Goal: Task Accomplishment & Management: Manage account settings

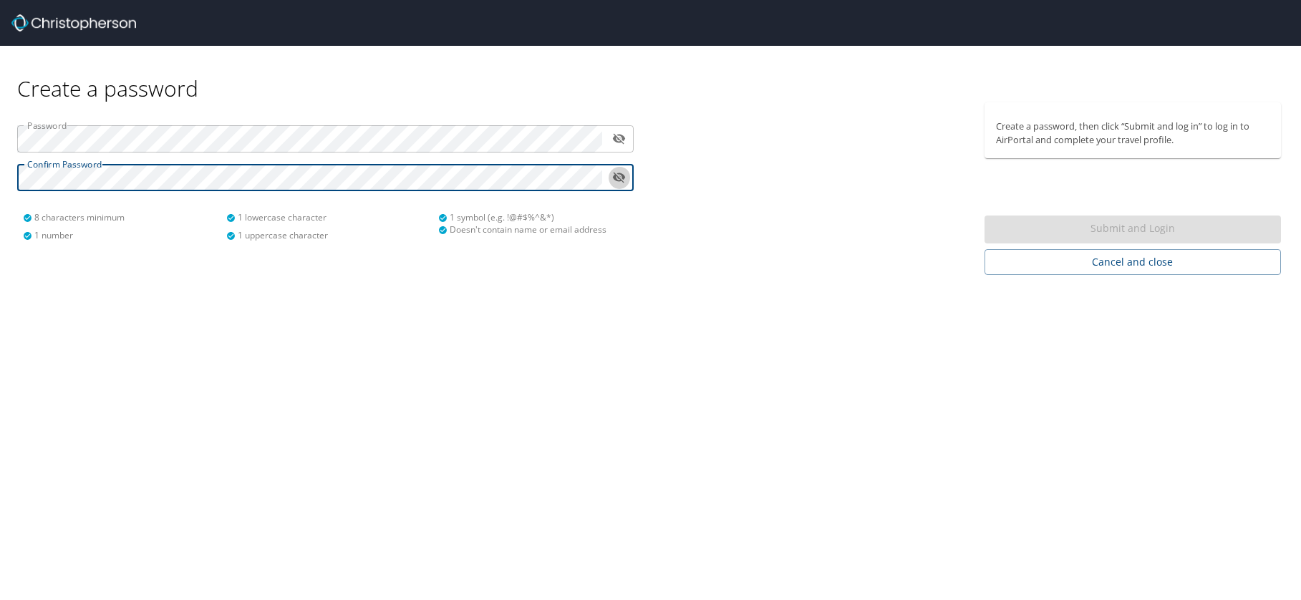
click at [617, 182] on icon "toggle password visibility" at bounding box center [619, 177] width 14 height 14
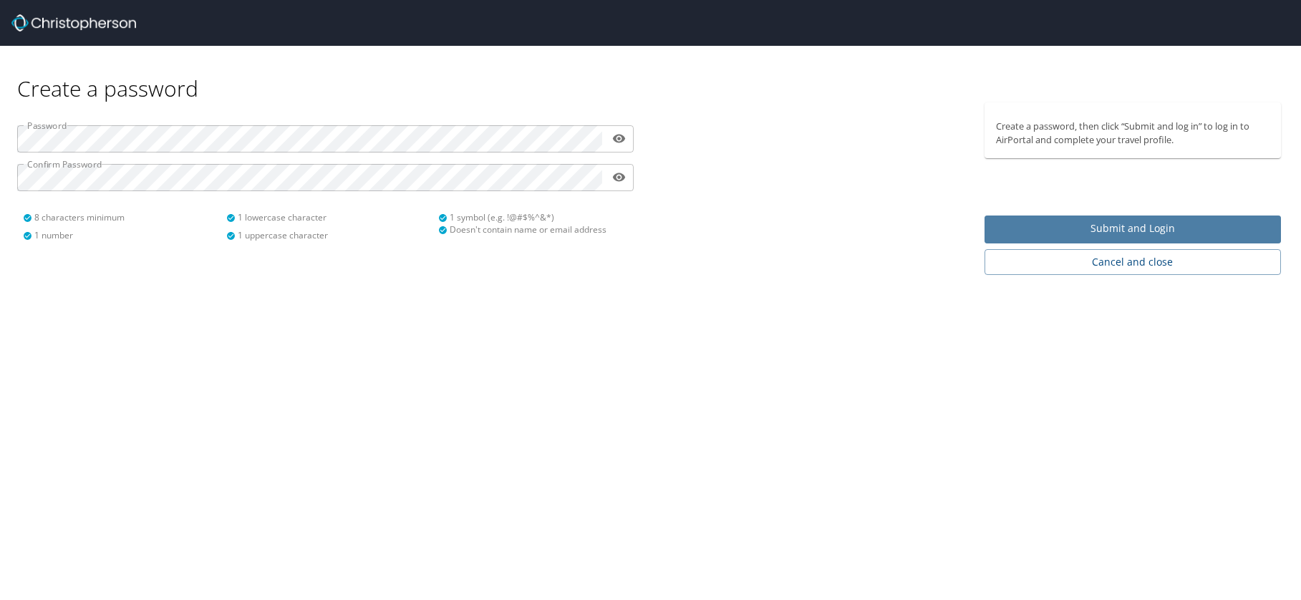
click at [1055, 231] on span "Submit and Login" at bounding box center [1133, 229] width 274 height 18
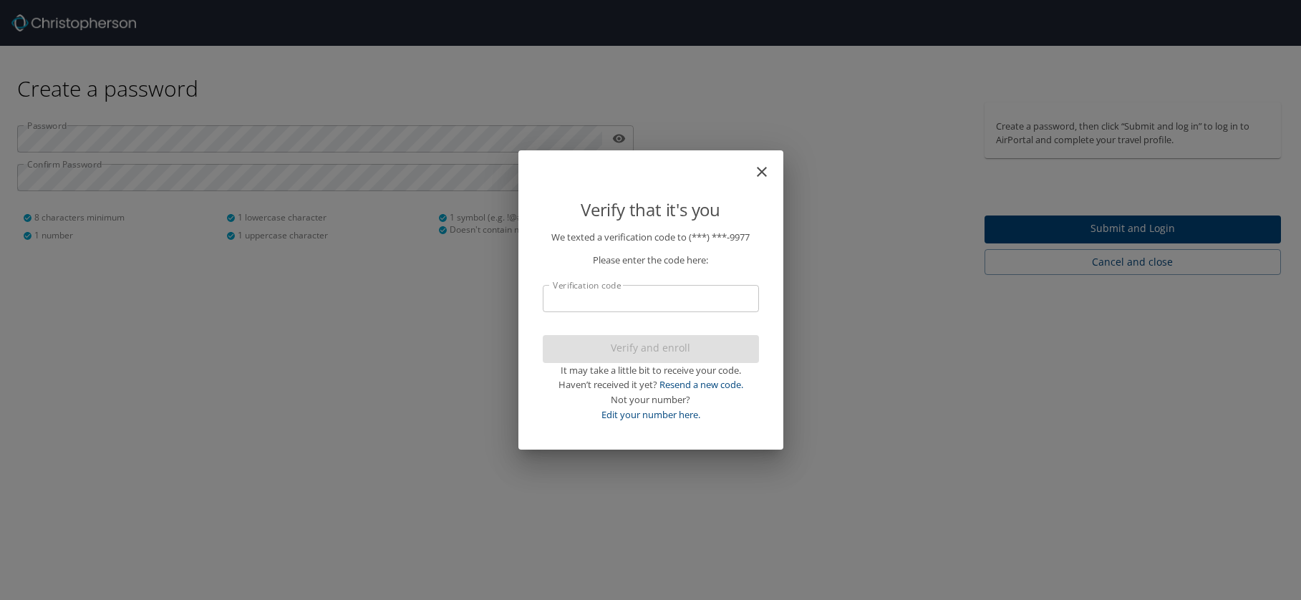
click at [693, 304] on input "Verification code" at bounding box center [651, 298] width 216 height 27
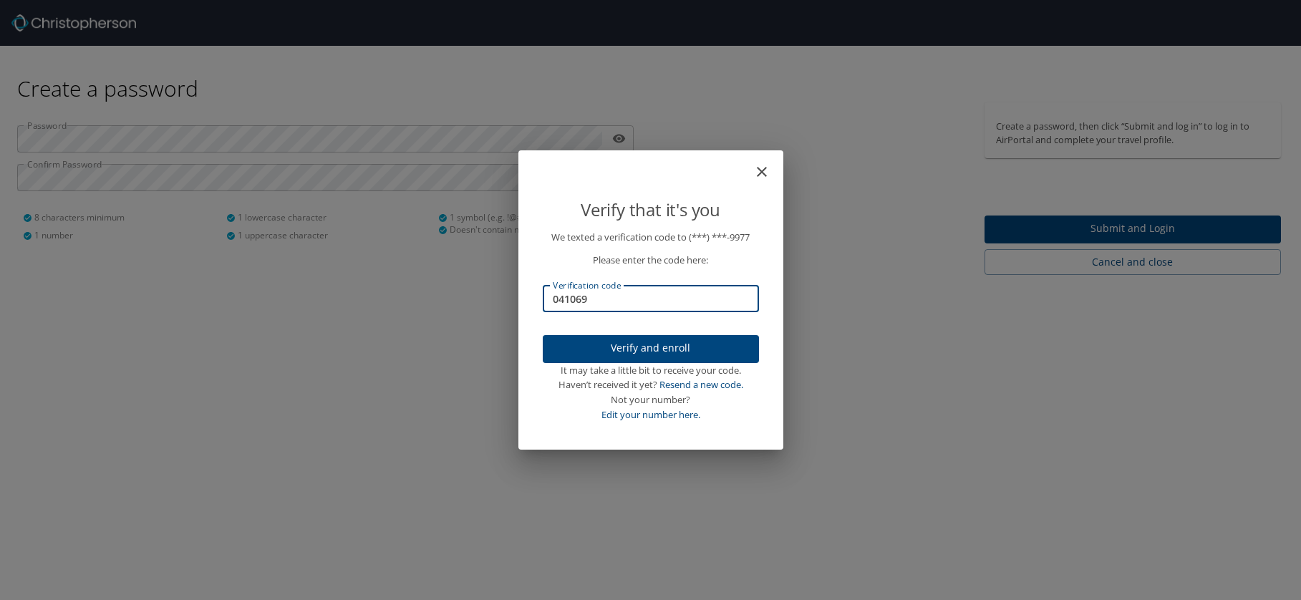
type input "041069"
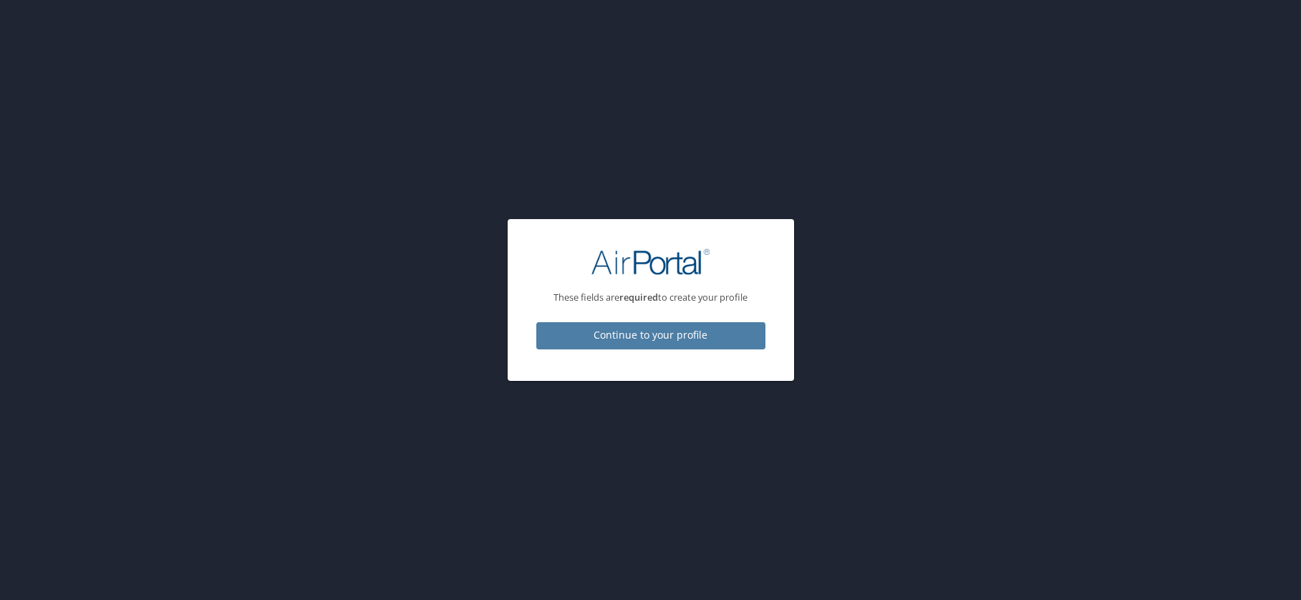
click at [634, 335] on span "Continue to your profile" at bounding box center [651, 336] width 206 height 18
select select "US"
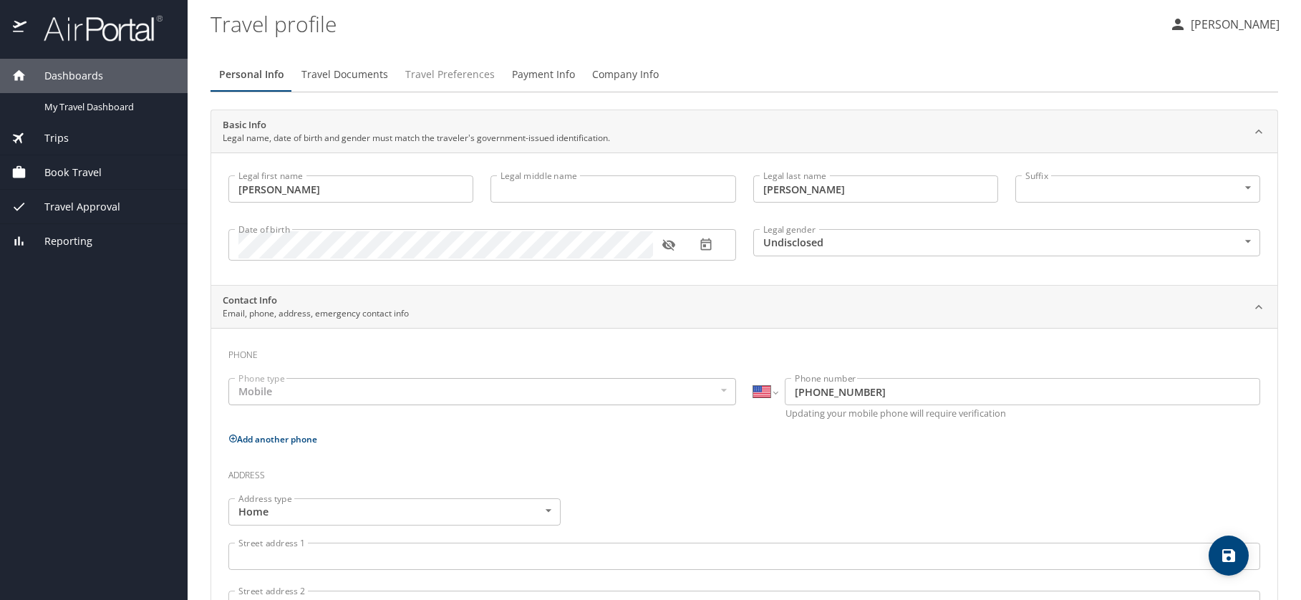
click at [448, 72] on span "Travel Preferences" at bounding box center [450, 75] width 90 height 18
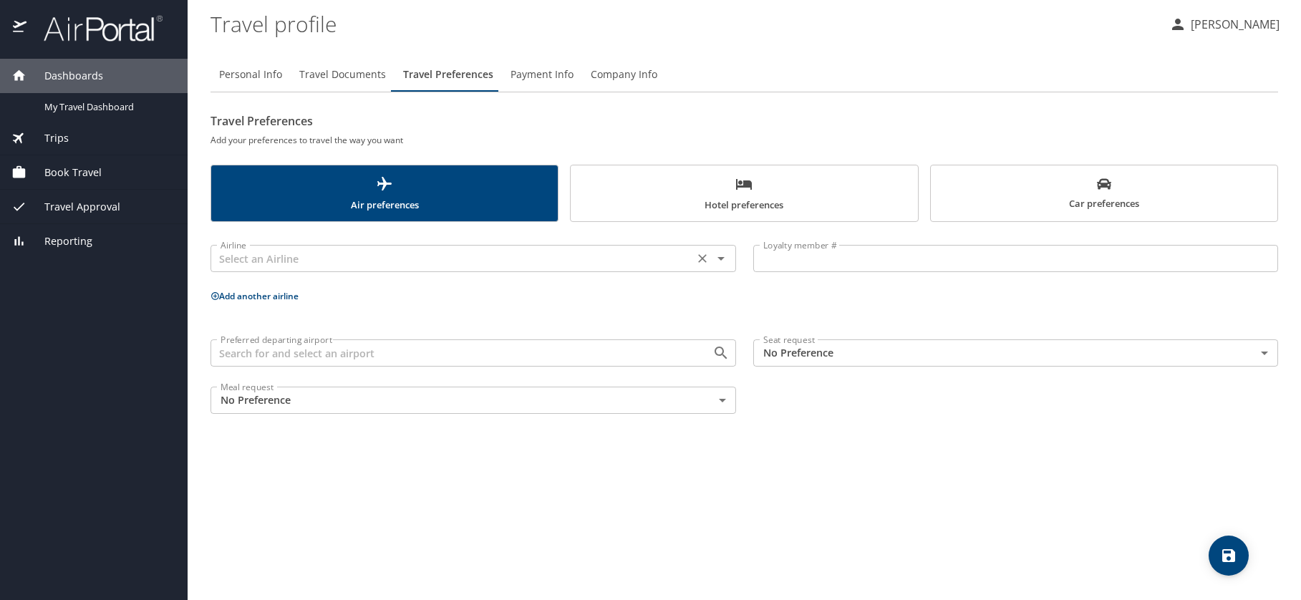
click at [375, 243] on div "Airline Airline" at bounding box center [474, 257] width 526 height 36
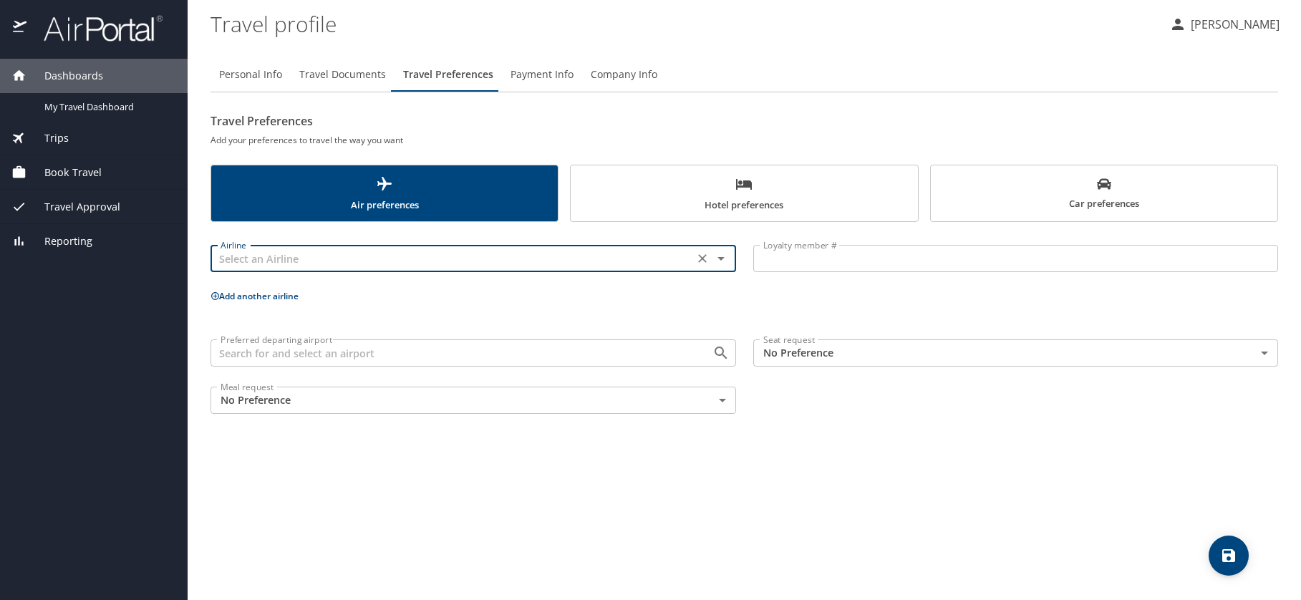
click at [380, 256] on input "text" at bounding box center [452, 258] width 475 height 19
type input "Delta Air Lines"
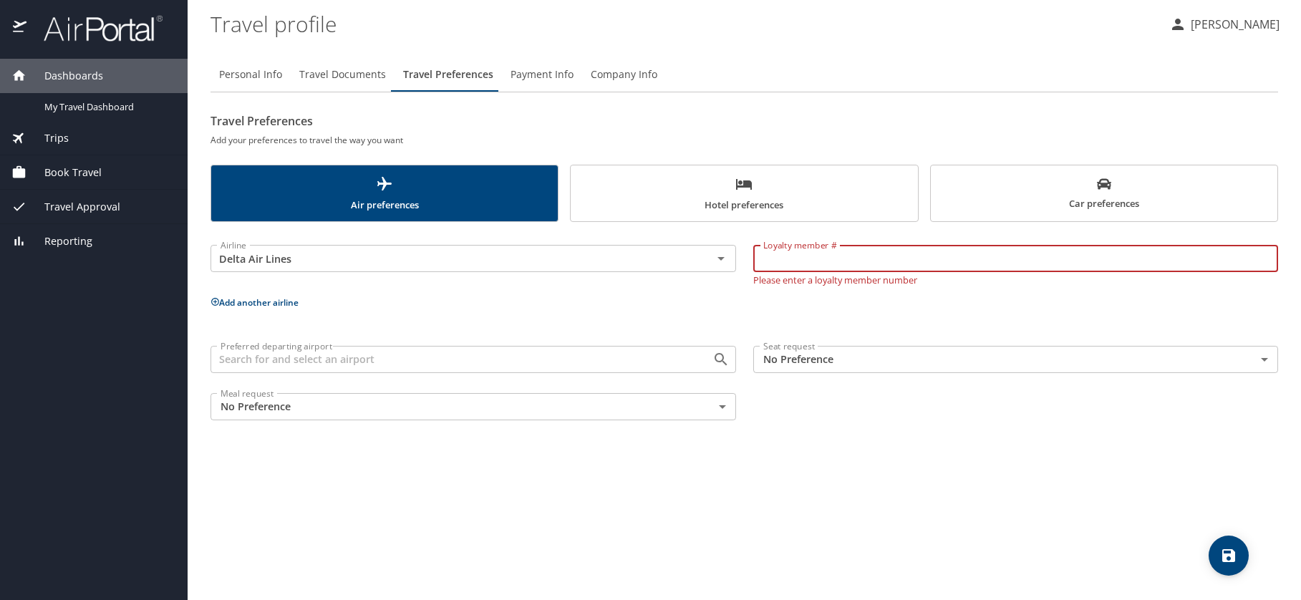
click at [798, 269] on input "Loyalty member #" at bounding box center [1016, 258] width 526 height 27
type input "2376060931"
click at [441, 363] on div "Preferred departing airport" at bounding box center [474, 359] width 526 height 27
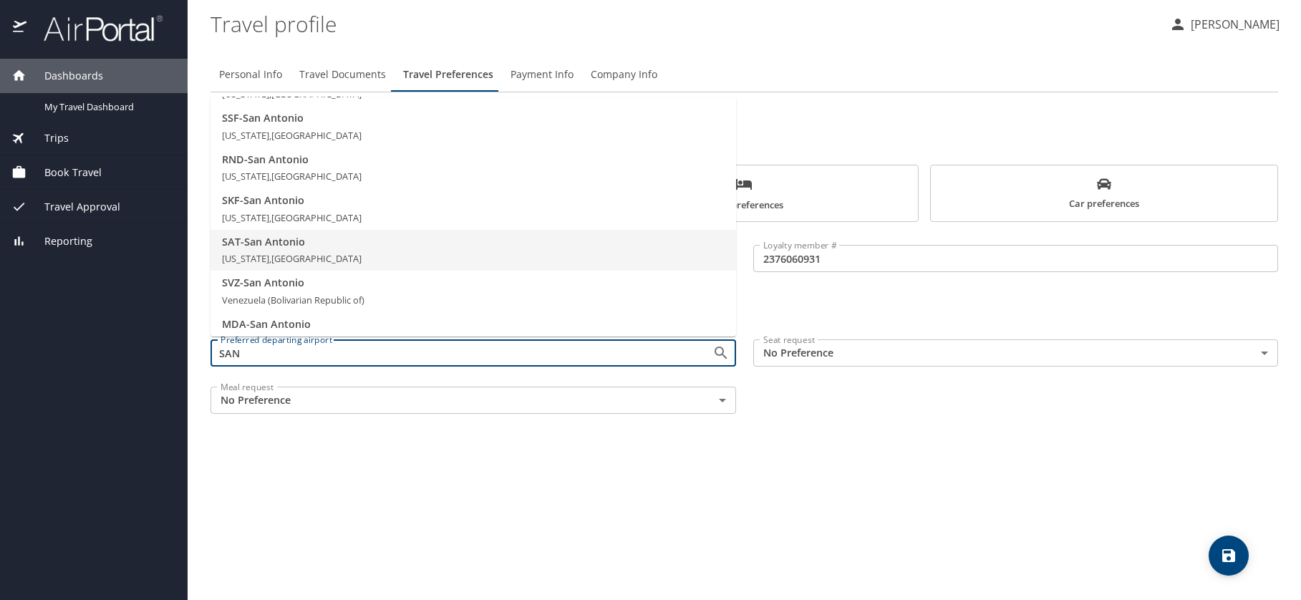
scroll to position [9, 0]
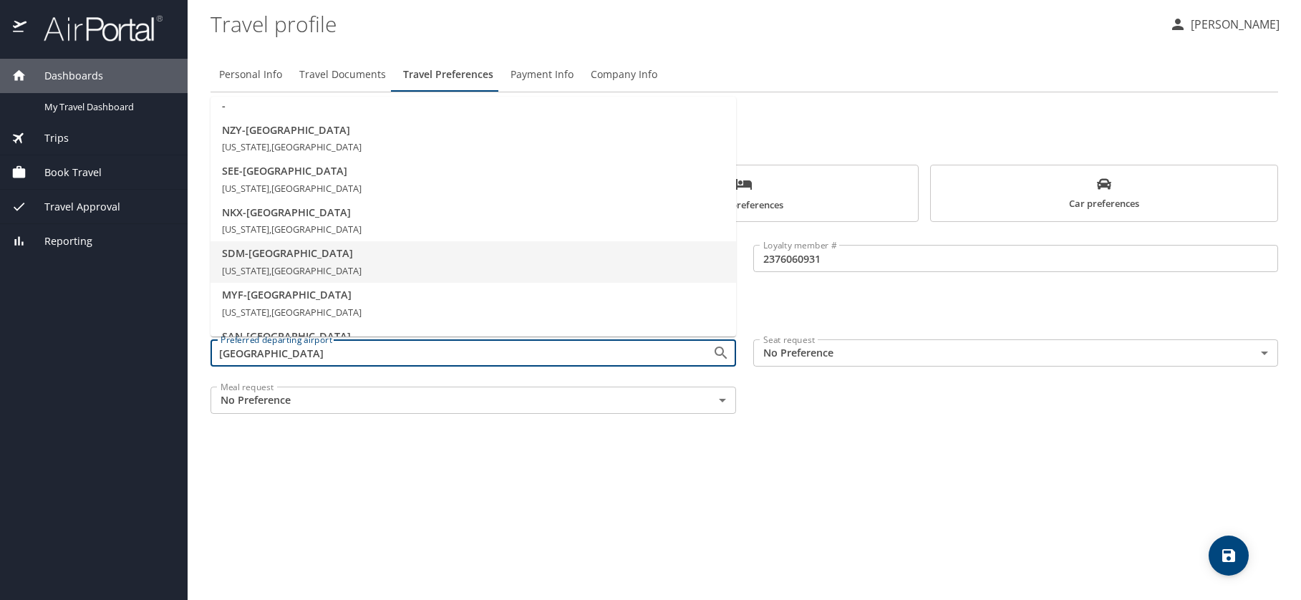
click at [290, 254] on span "SDM - San Diego" at bounding box center [473, 254] width 503 height 16
type input "SDM - San Diego"
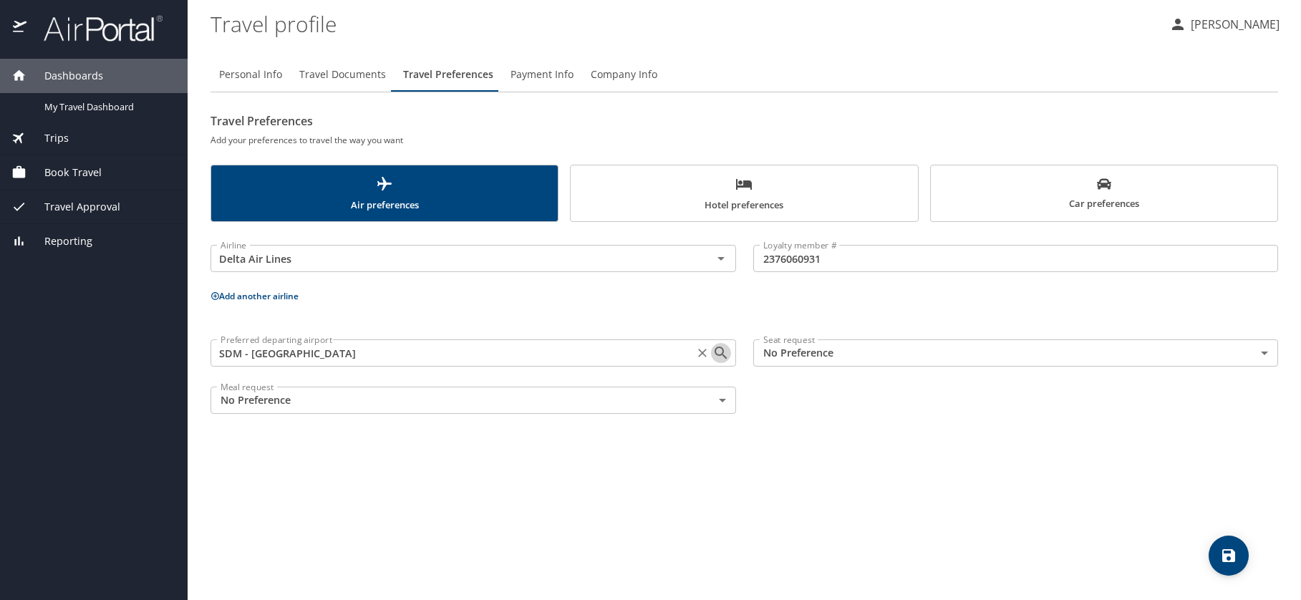
click at [718, 357] on icon "Open" at bounding box center [720, 352] width 17 height 17
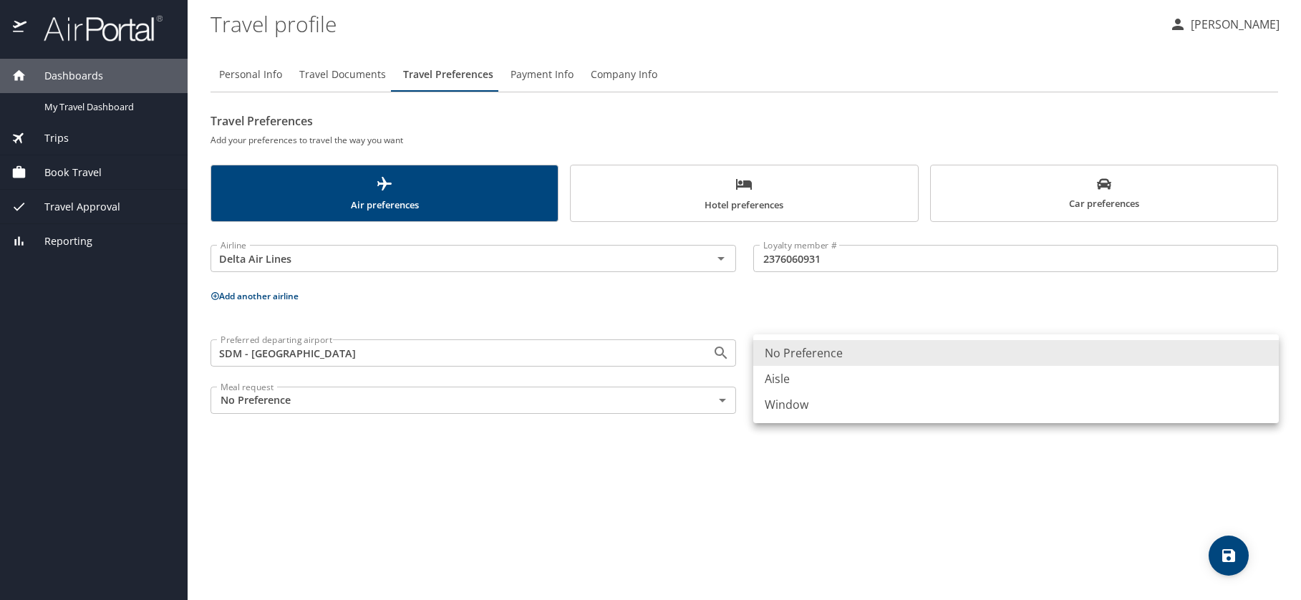
click at [831, 344] on body "Dashboards My Travel Dashboard Trips Current / Future Trips Past Trips Trips Mi…" at bounding box center [650, 300] width 1301 height 600
click at [800, 401] on li "Window" at bounding box center [1016, 405] width 526 height 26
type input "Window"
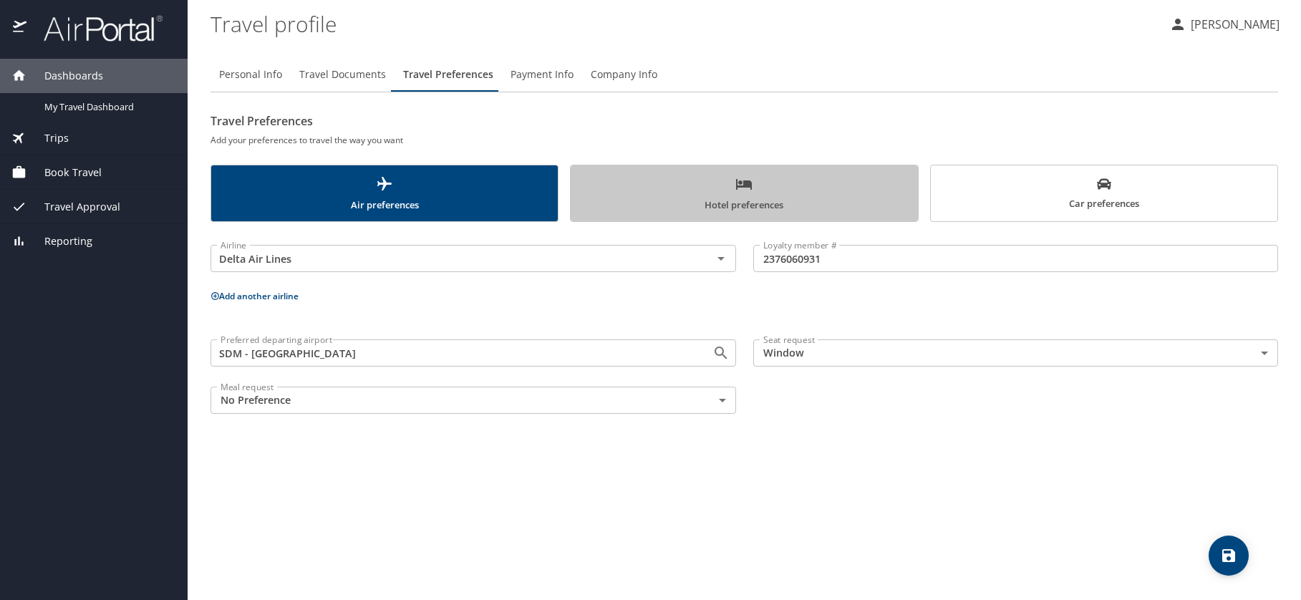
click at [739, 195] on span "Hotel preferences" at bounding box center [743, 194] width 329 height 38
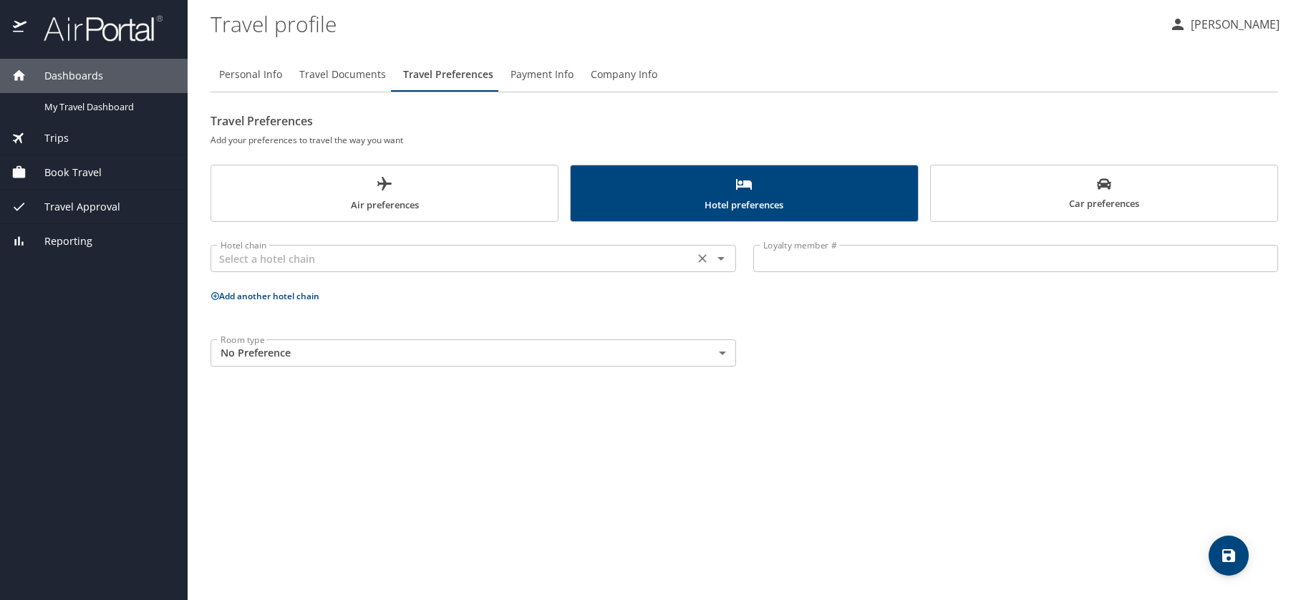
click at [433, 247] on div "Hotel chain" at bounding box center [474, 258] width 526 height 27
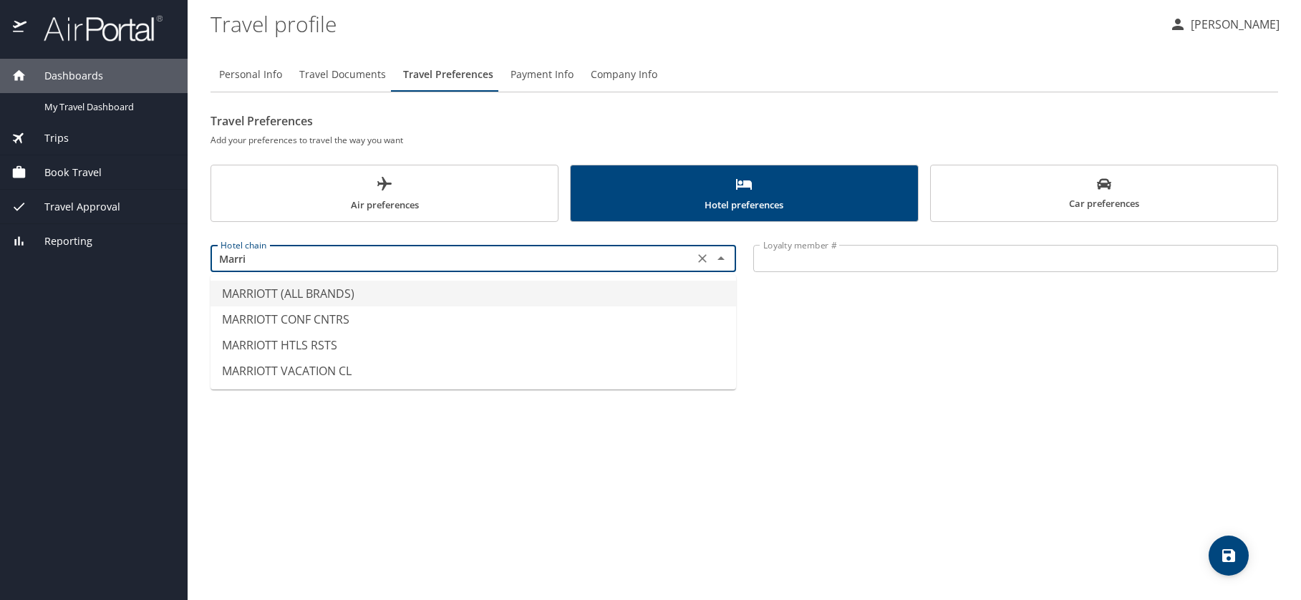
click at [353, 287] on li "MARRIOTT (ALL BRANDS)" at bounding box center [474, 294] width 526 height 26
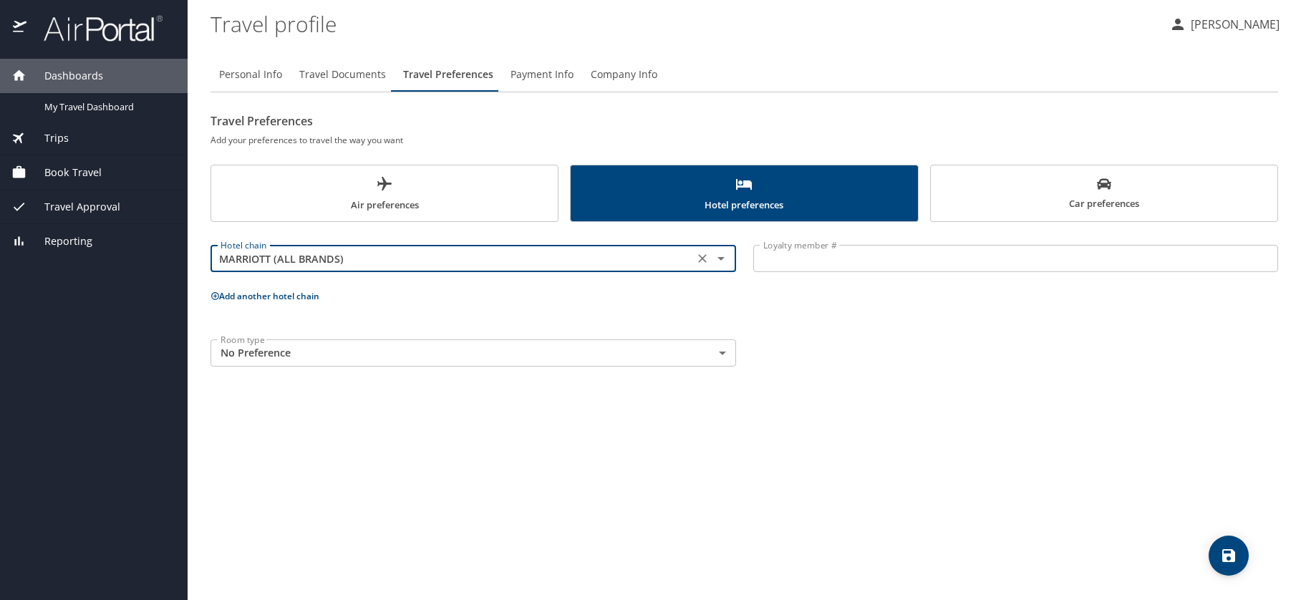
type input "MARRIOTT (ALL BRANDS)"
click at [843, 257] on input "Loyalty member #" at bounding box center [1016, 258] width 526 height 27
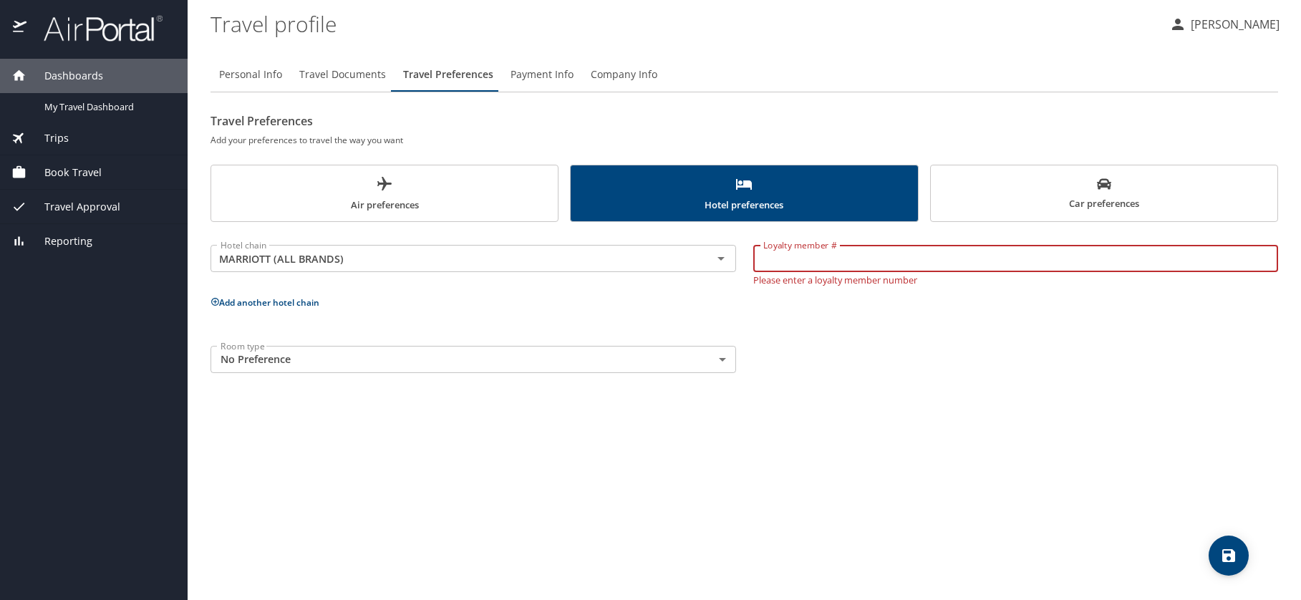
click at [848, 254] on input "Loyalty member #" at bounding box center [1016, 258] width 526 height 27
paste input "202070082"
type input "202070082"
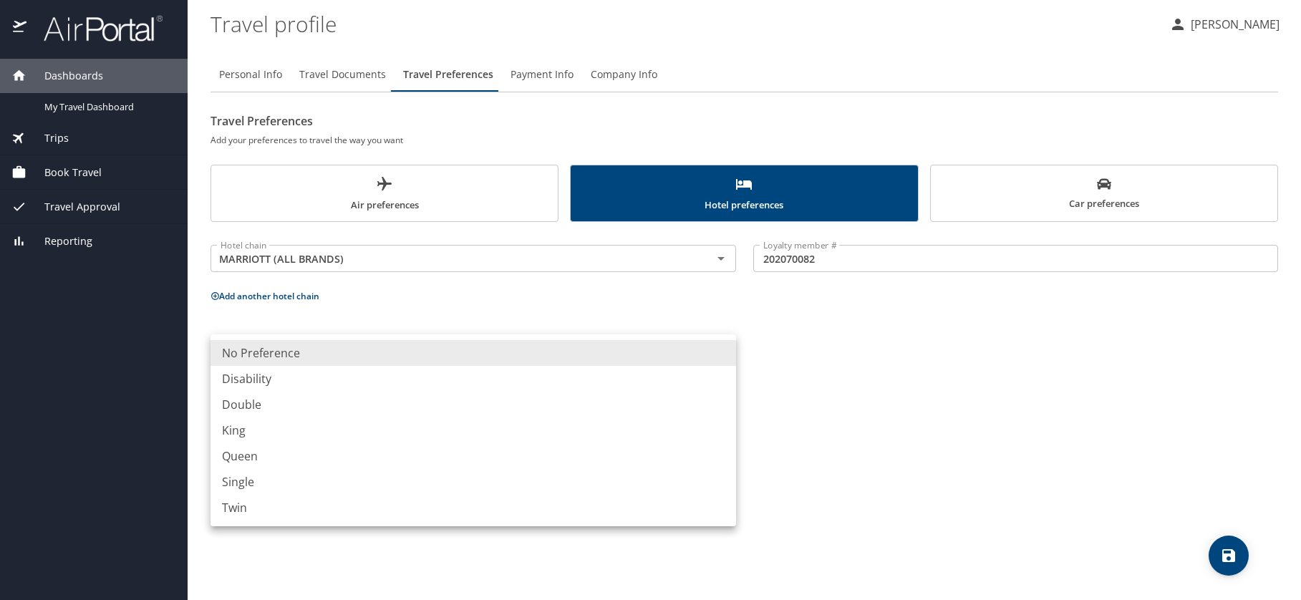
click at [626, 367] on body "Dashboards My Travel Dashboard Trips Current / Future Trips Past Trips Trips Mi…" at bounding box center [650, 300] width 1301 height 600
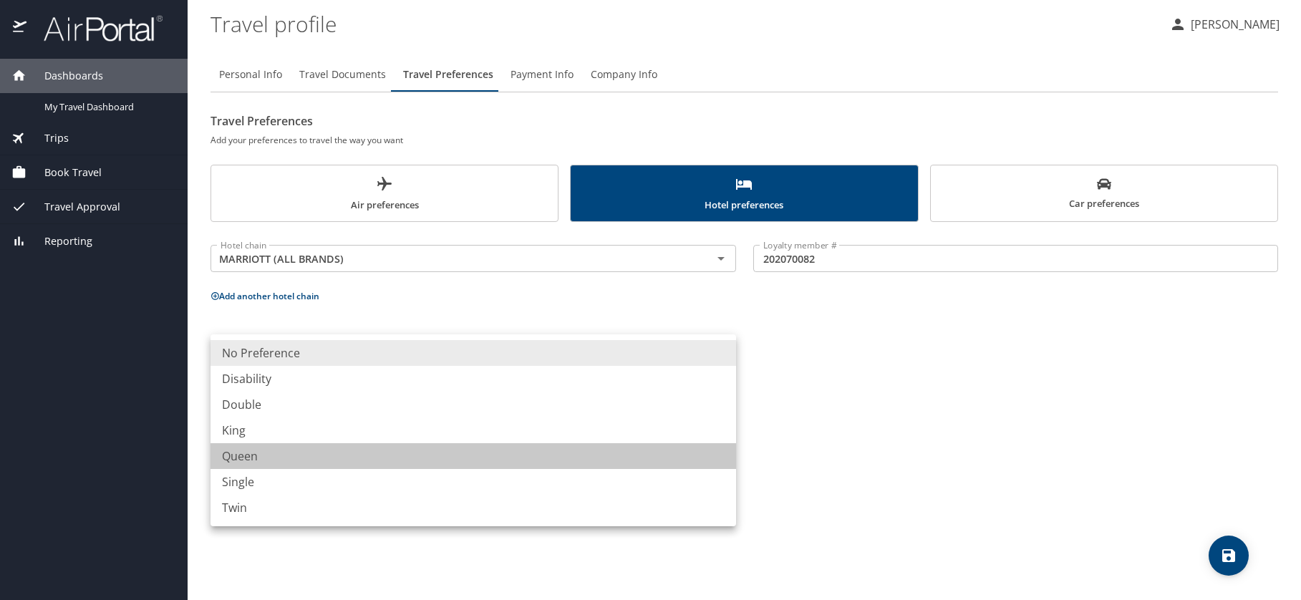
click at [354, 459] on li "Queen" at bounding box center [474, 456] width 526 height 26
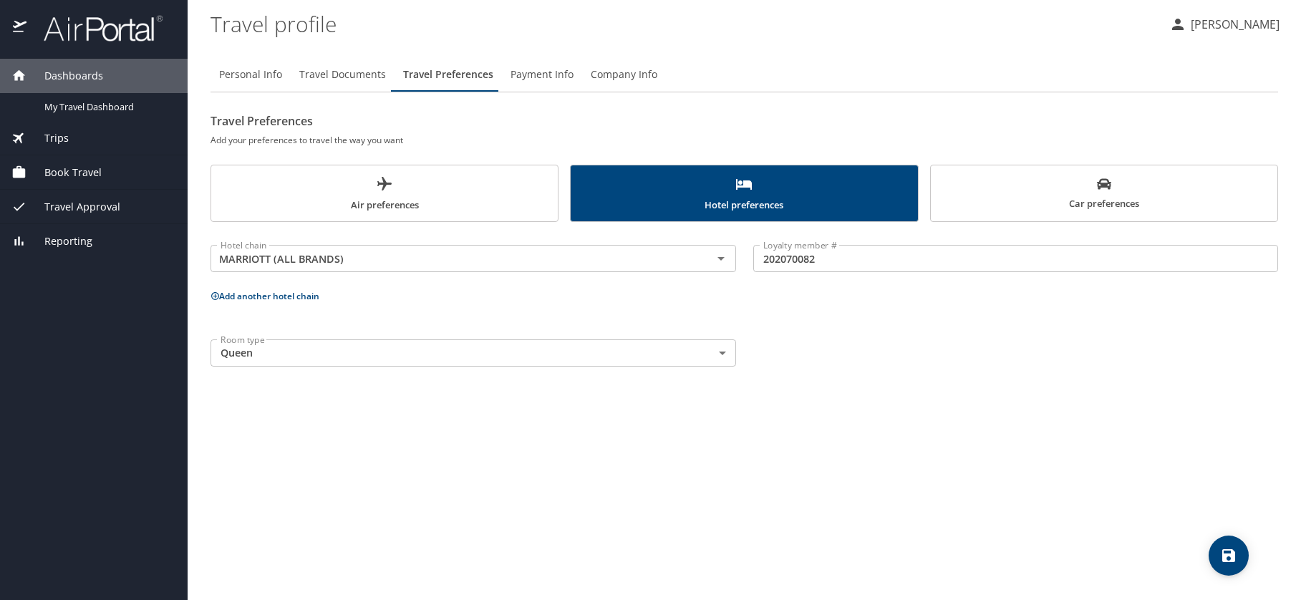
click at [818, 385] on div "Personal Info Travel Documents Travel Preferences Payment Info Company Info Tra…" at bounding box center [745, 323] width 1068 height 554
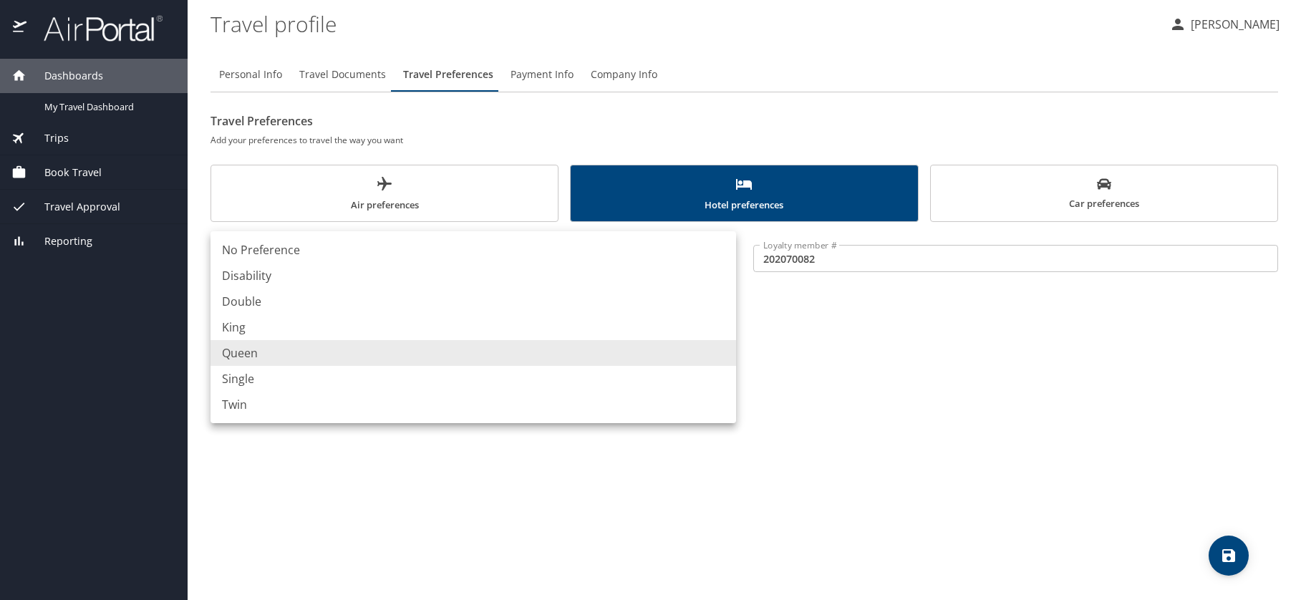
click at [684, 347] on body "Dashboards My Travel Dashboard Trips Current / Future Trips Past Trips Trips Mi…" at bounding box center [650, 300] width 1301 height 600
click at [293, 322] on li "King" at bounding box center [474, 327] width 526 height 26
type input "King"
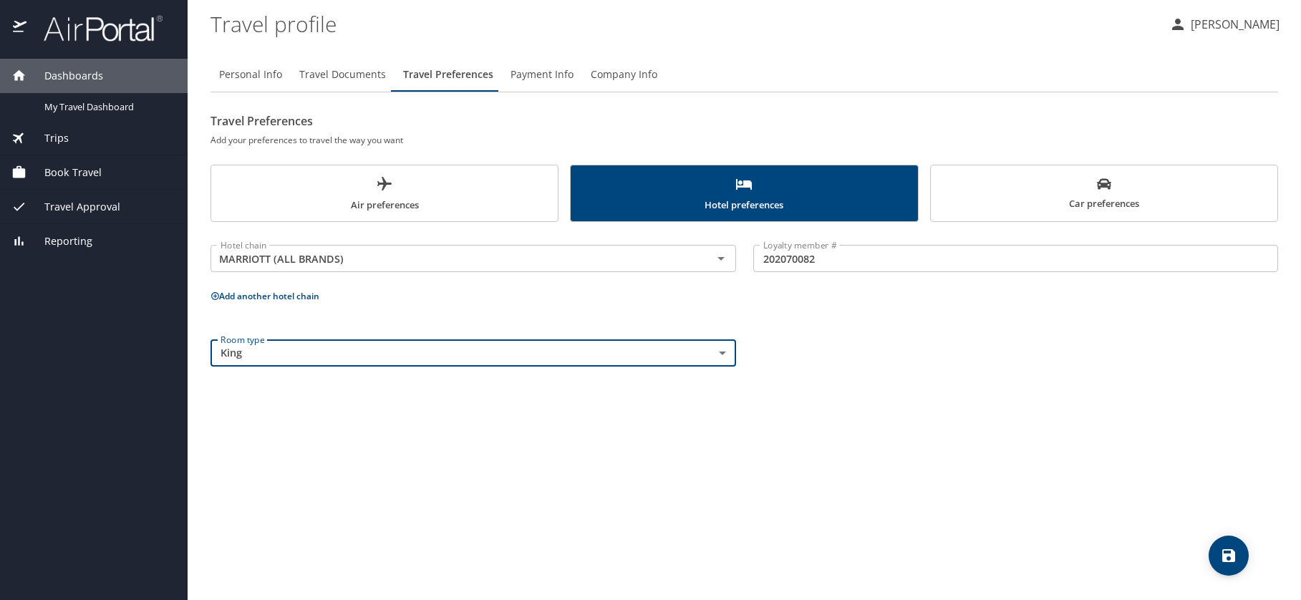
click at [801, 449] on div "Personal Info Travel Documents Travel Preferences Payment Info Company Info Tra…" at bounding box center [745, 323] width 1068 height 554
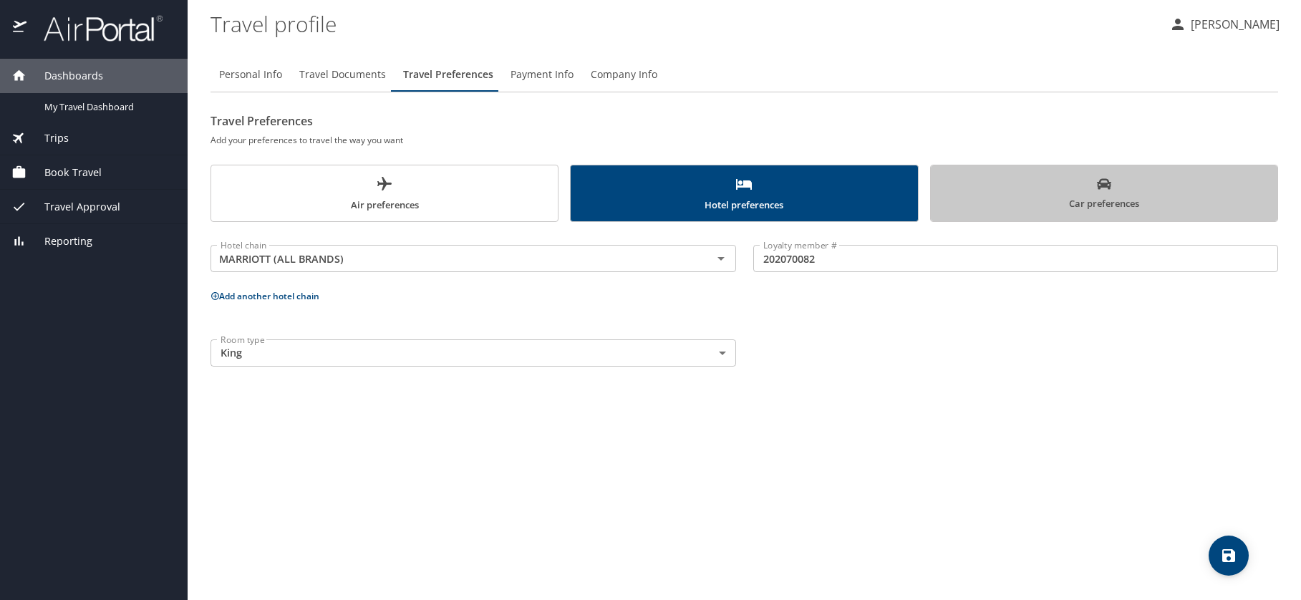
click at [1077, 181] on span "Car preferences" at bounding box center [1103, 194] width 329 height 35
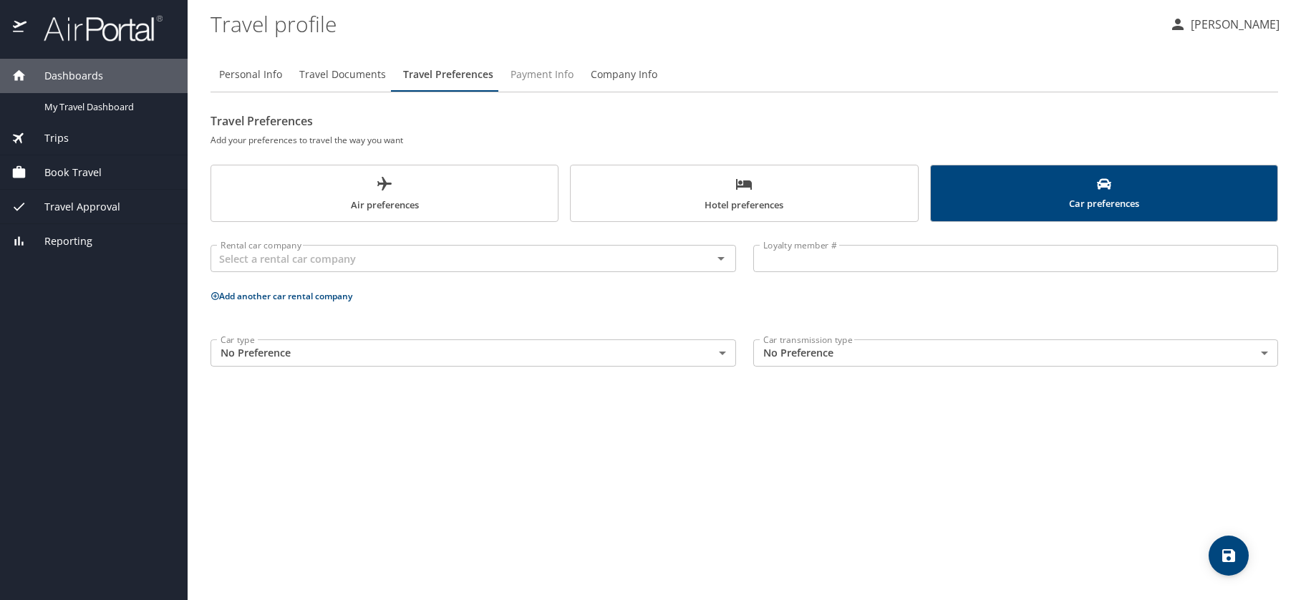
click at [533, 72] on span "Payment Info" at bounding box center [542, 75] width 63 height 18
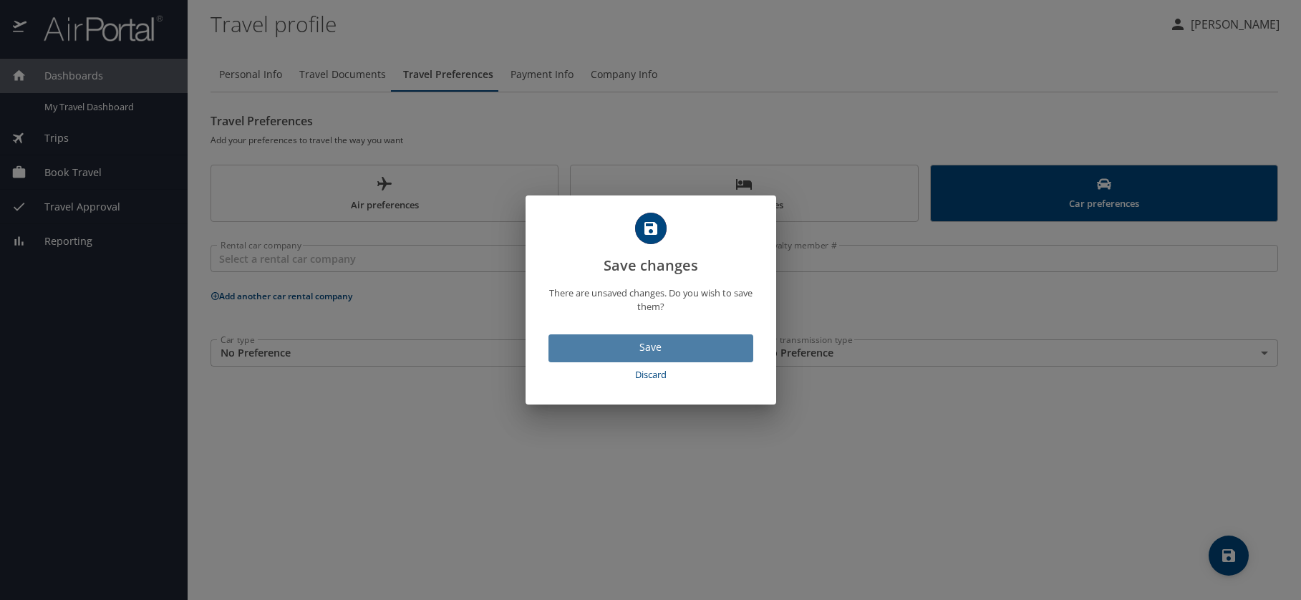
click at [649, 353] on span "Save" at bounding box center [651, 348] width 182 height 18
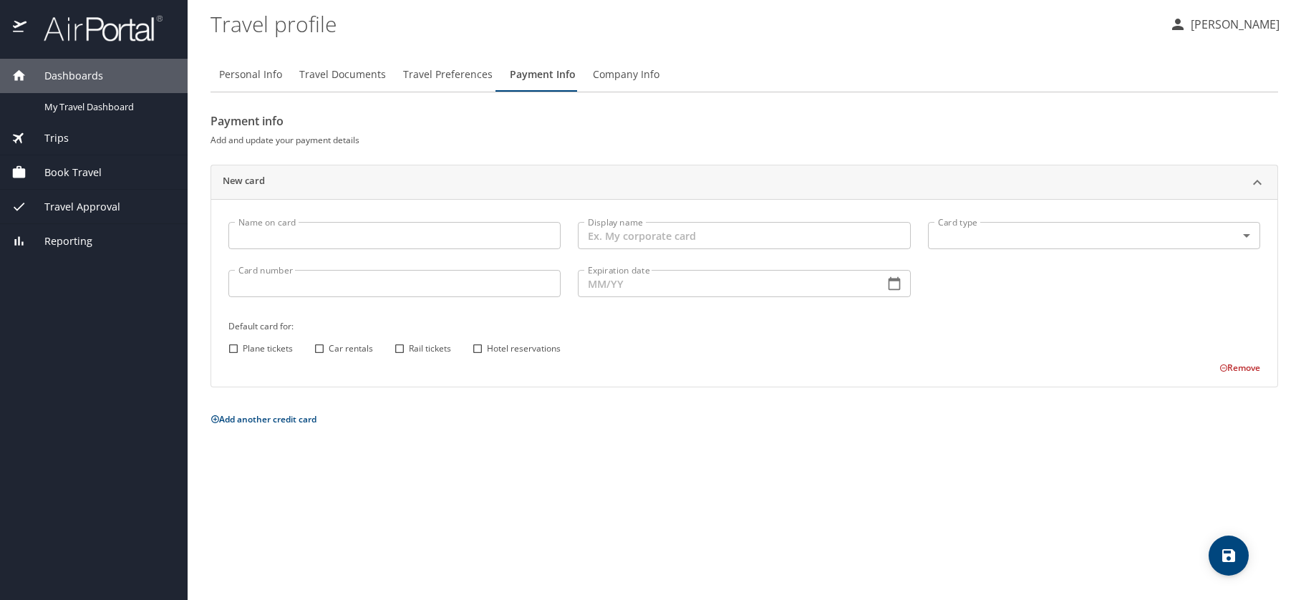
click at [446, 76] on span "Travel Preferences" at bounding box center [448, 75] width 90 height 18
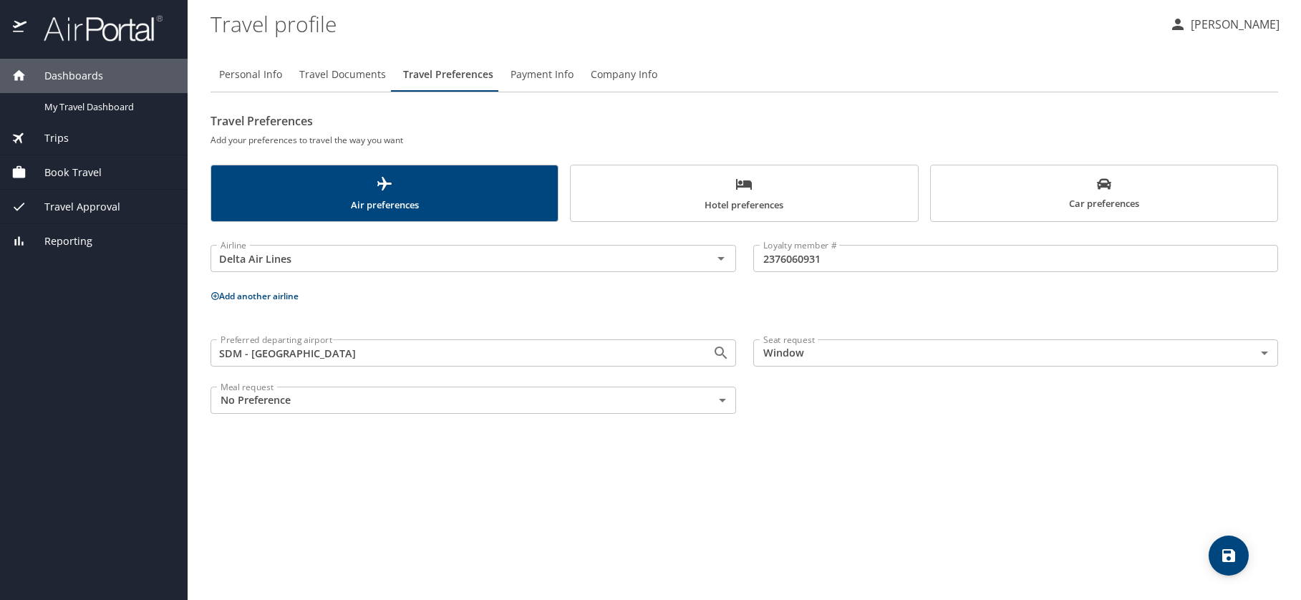
click at [270, 303] on p "Add another airline" at bounding box center [745, 296] width 1068 height 18
click at [274, 299] on button "Add another airline" at bounding box center [255, 296] width 88 height 12
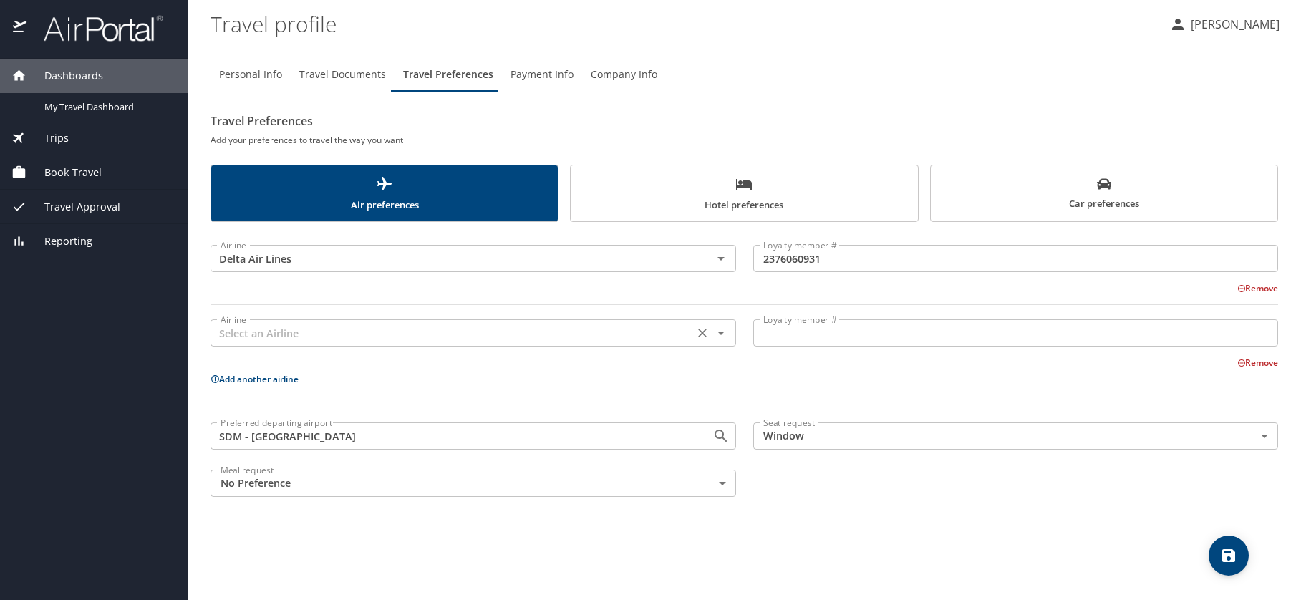
click at [299, 341] on input "text" at bounding box center [452, 333] width 475 height 19
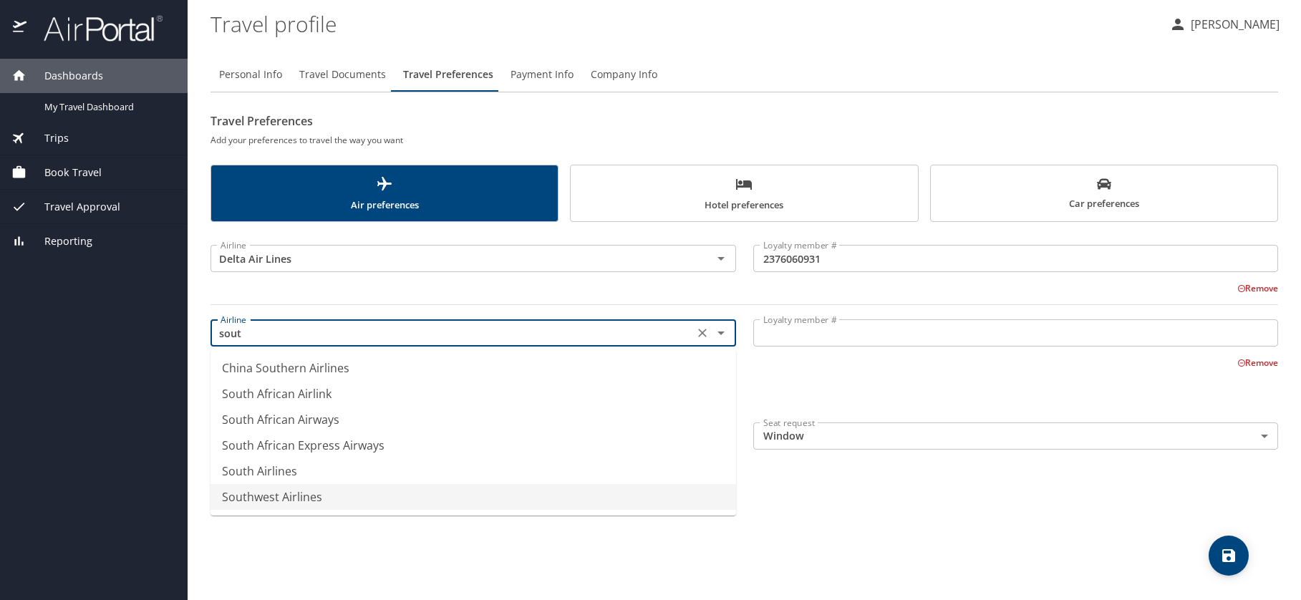
click at [292, 501] on li "Southwest Airlines" at bounding box center [474, 497] width 526 height 26
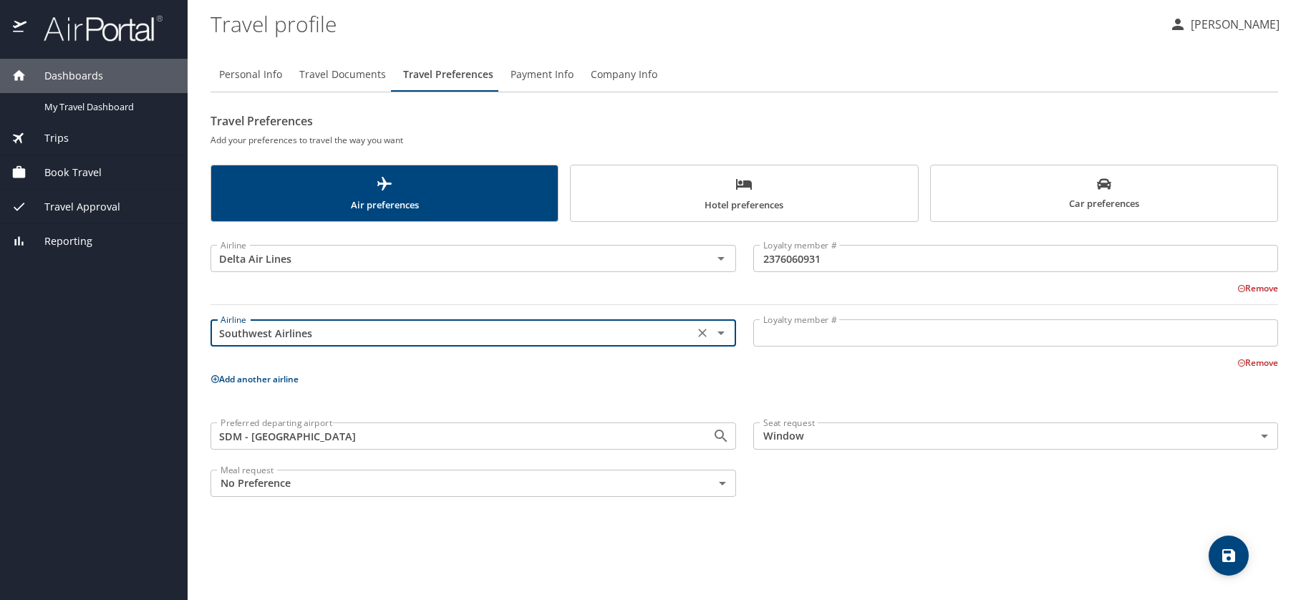
type input "Southwest Airlines"
click at [847, 322] on input "Loyalty member #" at bounding box center [1016, 332] width 526 height 27
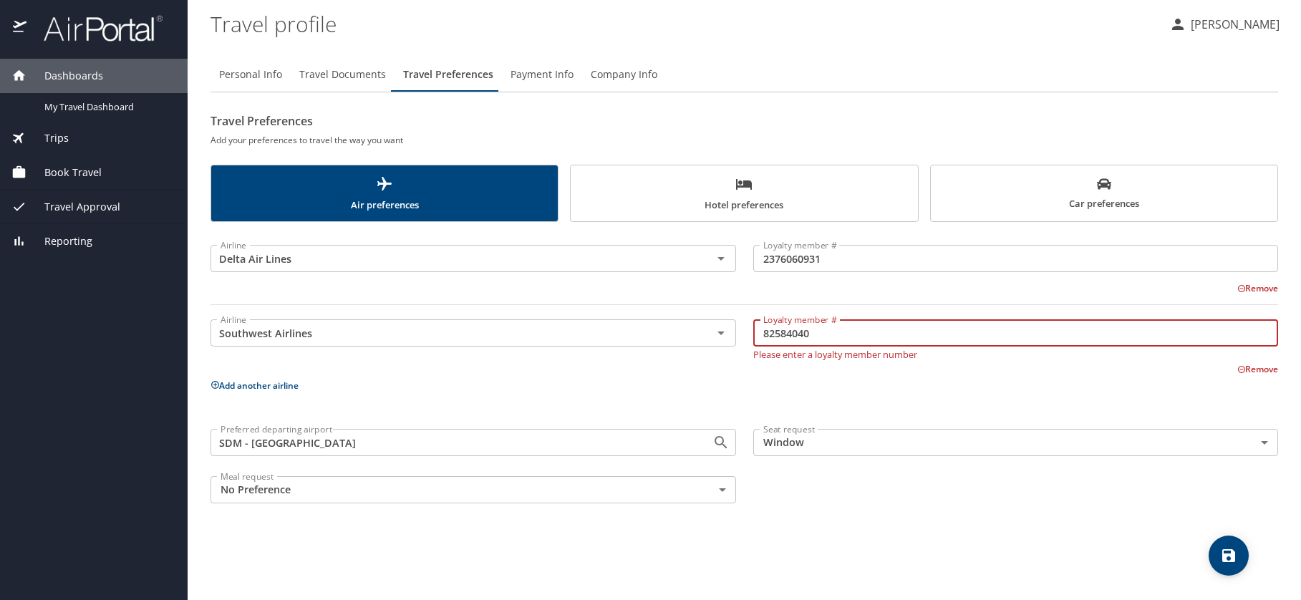
type input "82584040"
click at [253, 385] on p "Add another airline" at bounding box center [745, 386] width 1068 height 18
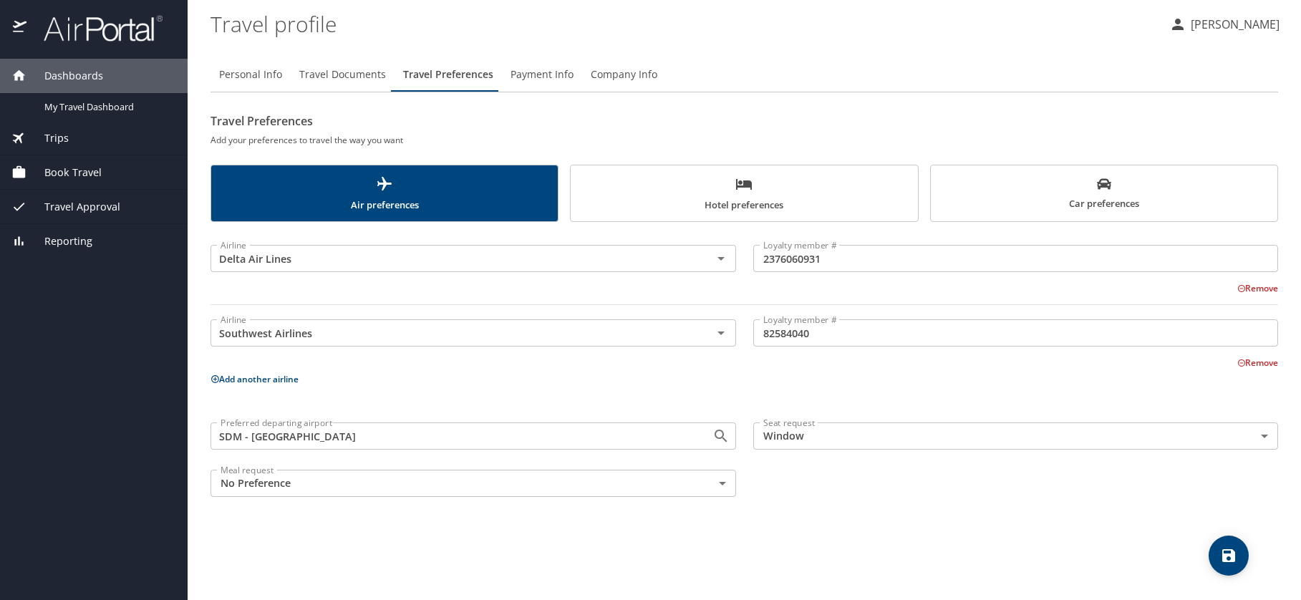
click at [266, 380] on button "Add another airline" at bounding box center [255, 379] width 88 height 12
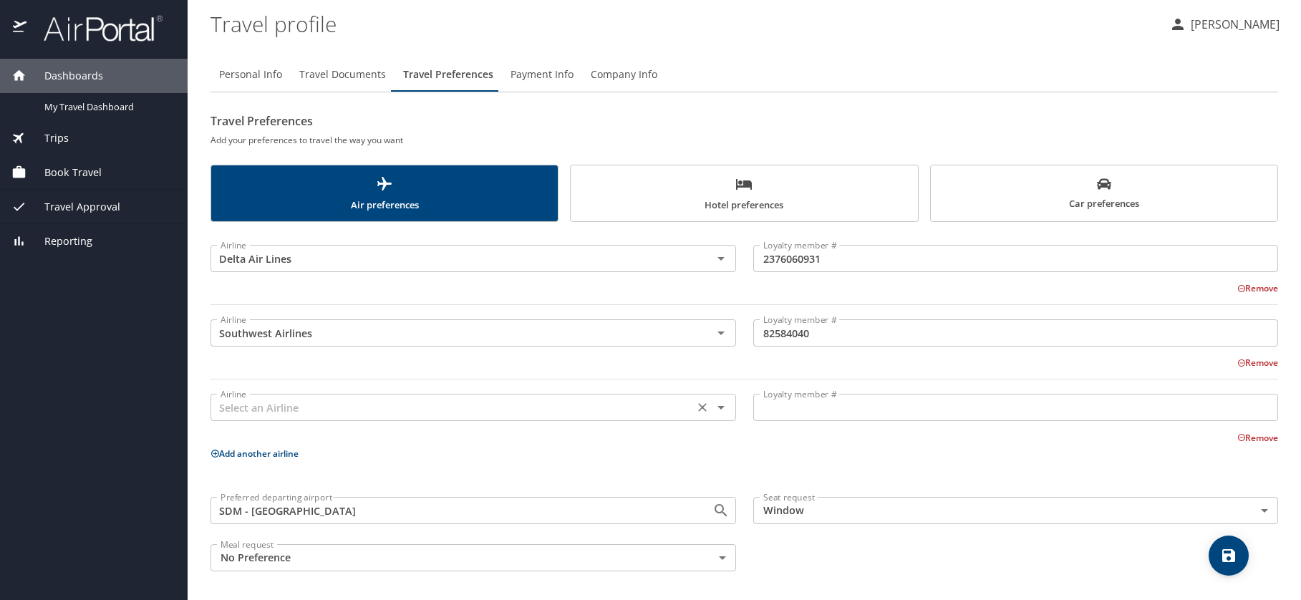
click at [280, 415] on input "text" at bounding box center [452, 407] width 475 height 19
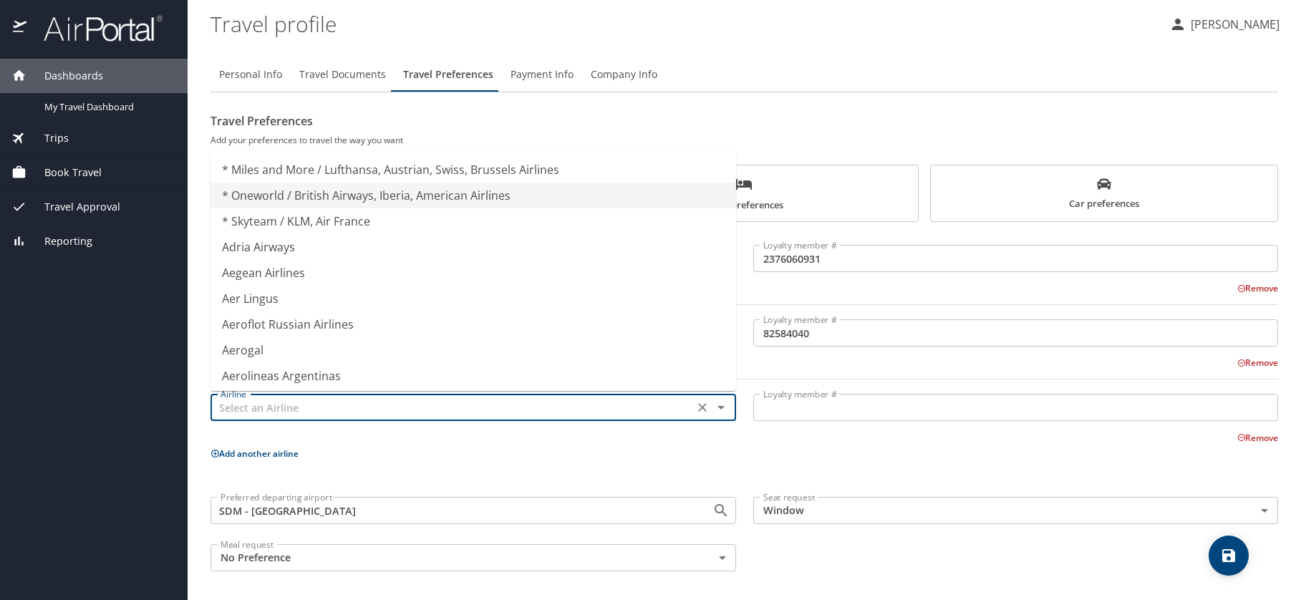
click at [353, 197] on li "* Oneworld / British Airways, Iberia, American Airlines" at bounding box center [474, 196] width 526 height 26
type input "* Oneworld / British Airways, Iberia, American Airlines"
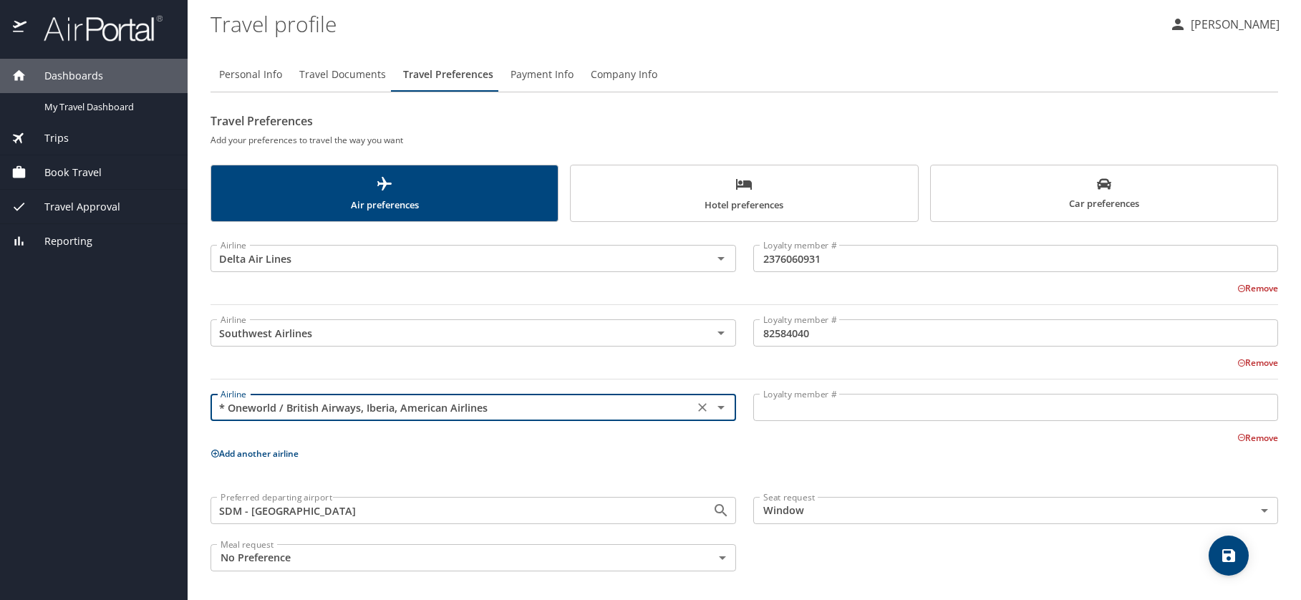
click at [792, 405] on input "Loyalty member #" at bounding box center [1016, 407] width 526 height 27
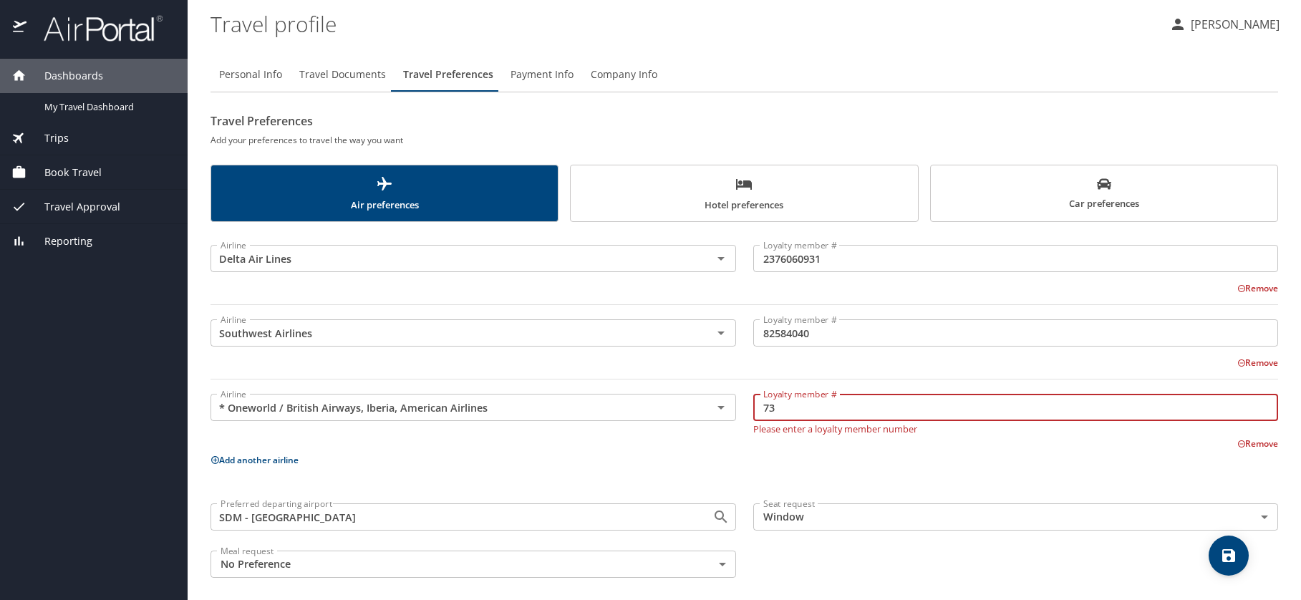
type input "7"
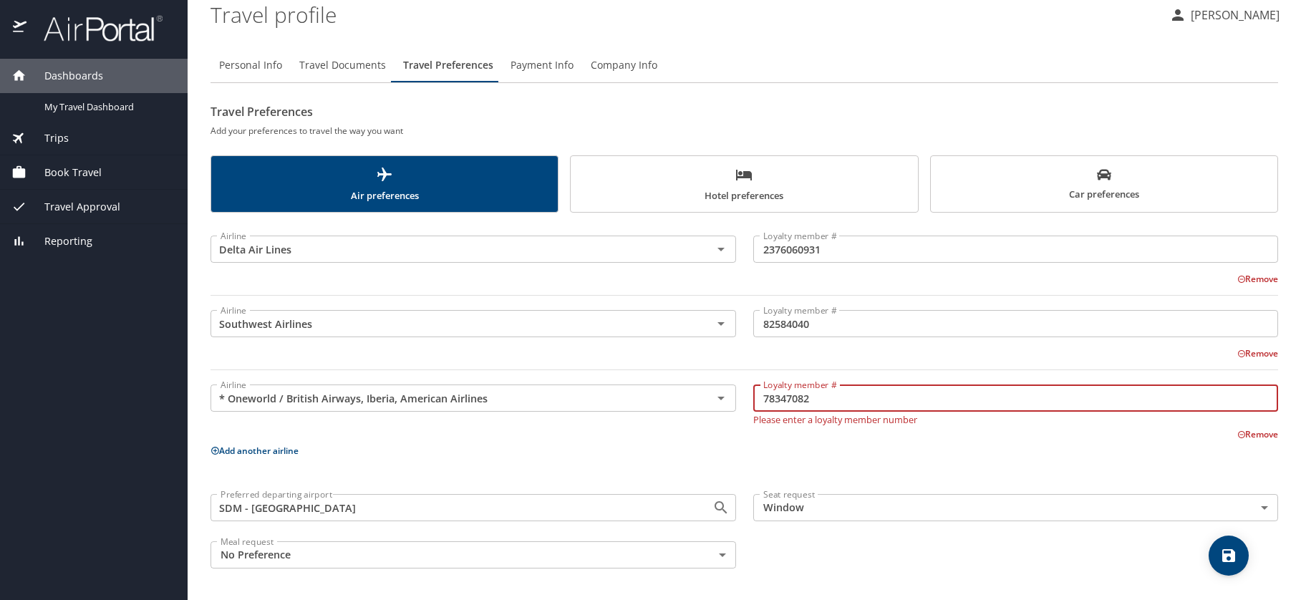
type input "78347082"
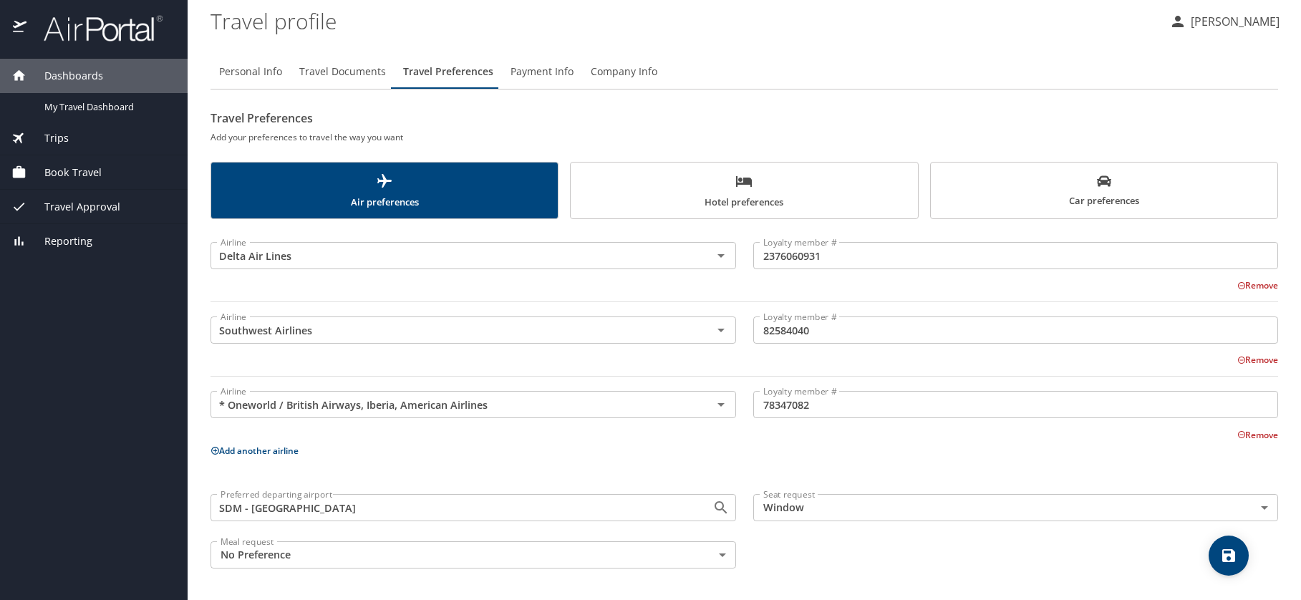
scroll to position [3, 0]
click at [294, 450] on button "Add another airline" at bounding box center [255, 451] width 88 height 12
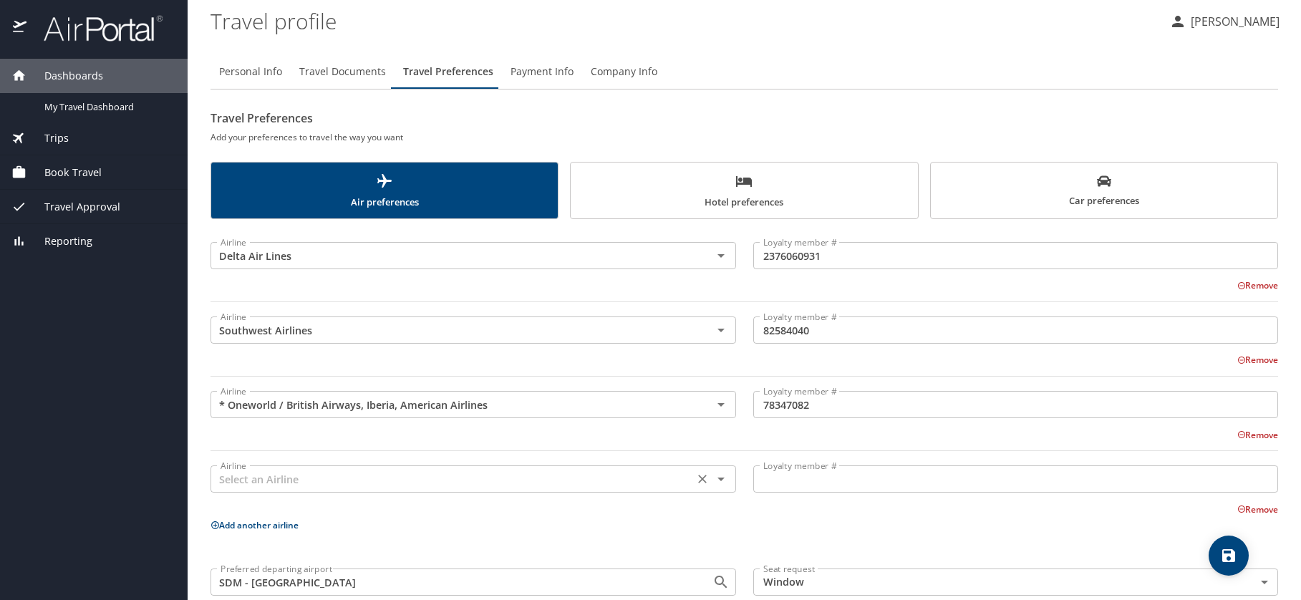
click at [325, 483] on input "text" at bounding box center [452, 479] width 475 height 19
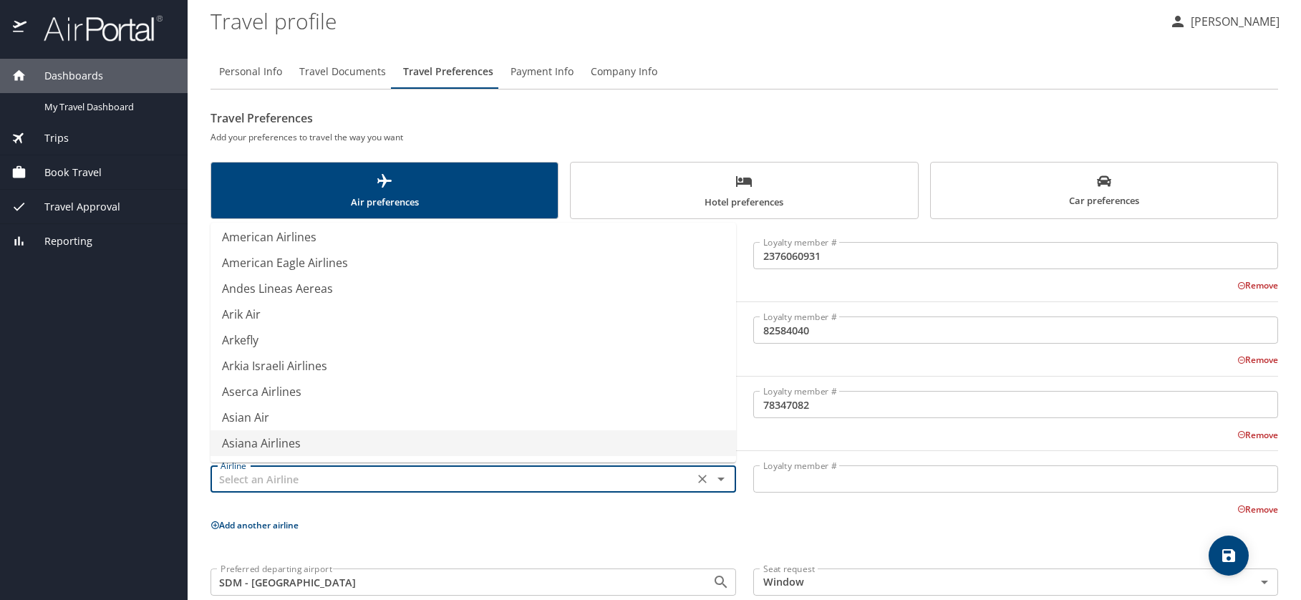
scroll to position [2196, 0]
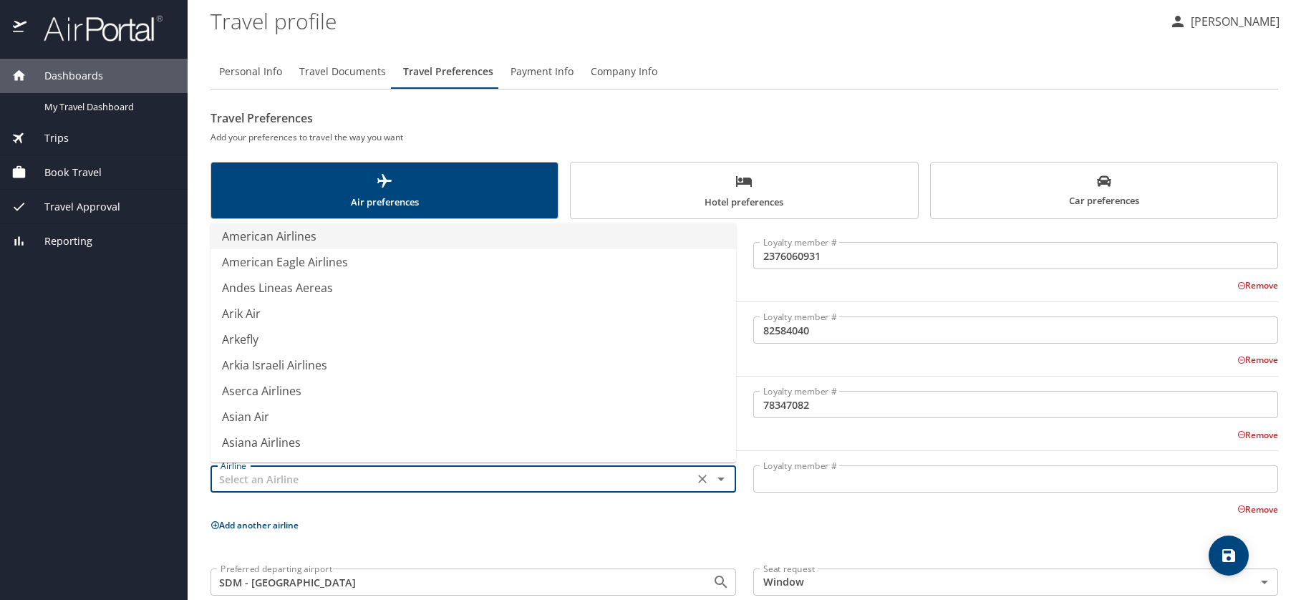
click at [292, 233] on li "American Airlines" at bounding box center [474, 236] width 526 height 26
type input "American Airlines"
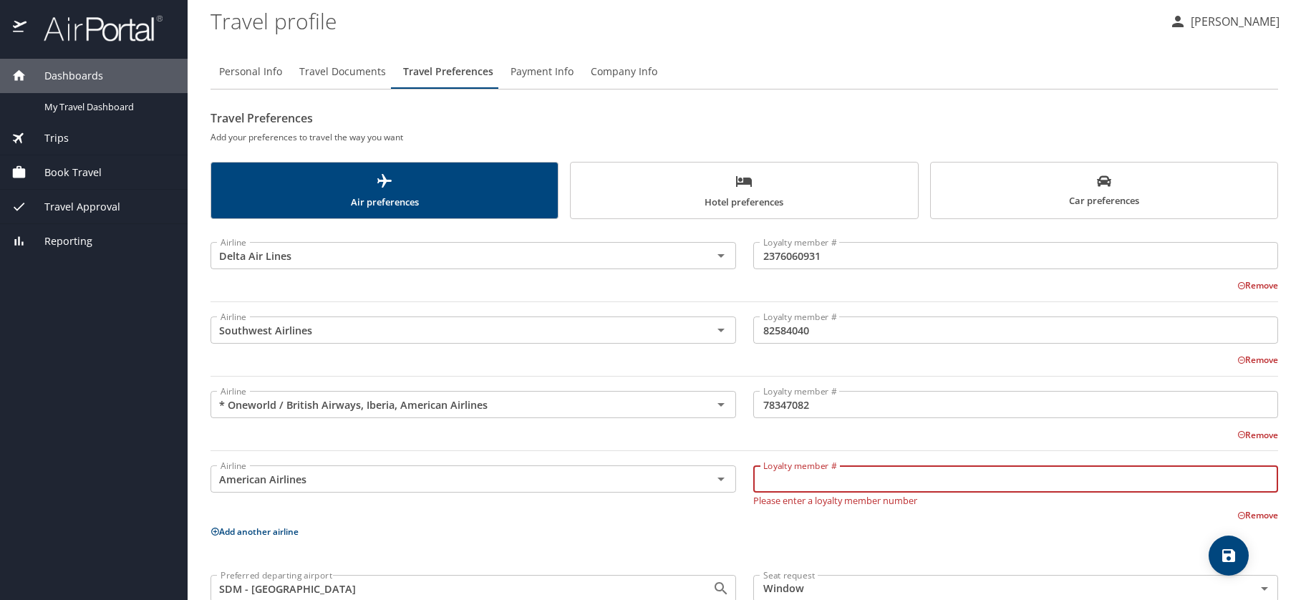
click at [770, 480] on input "Loyalty member #" at bounding box center [1016, 478] width 526 height 27
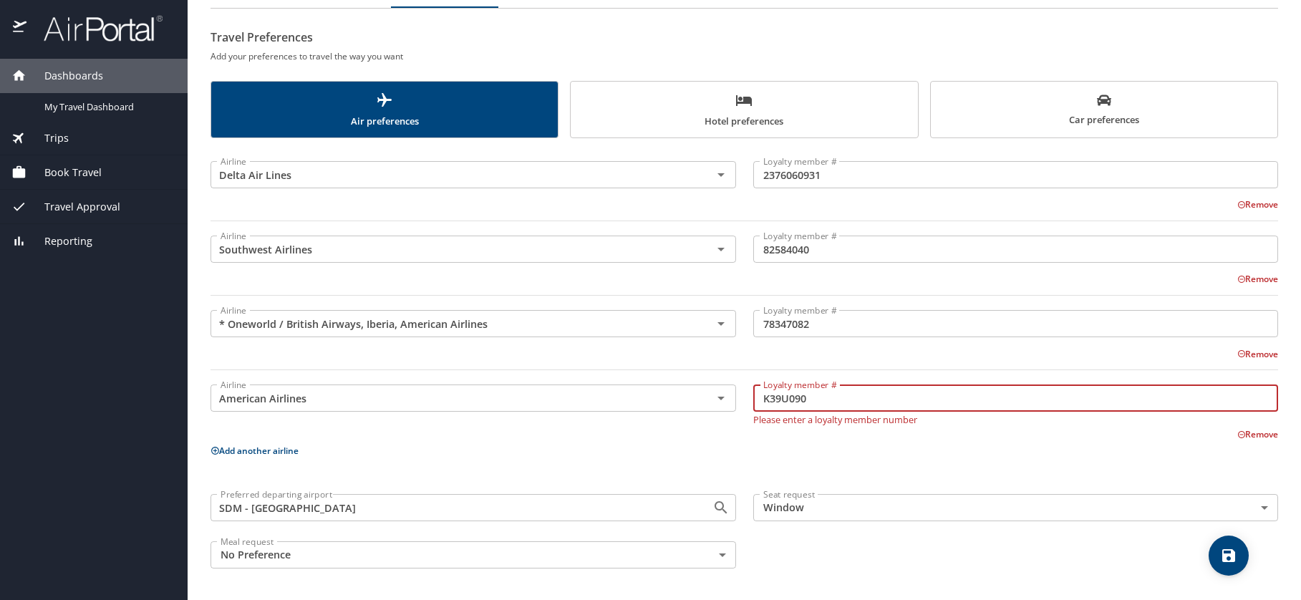
type input "K39U090"
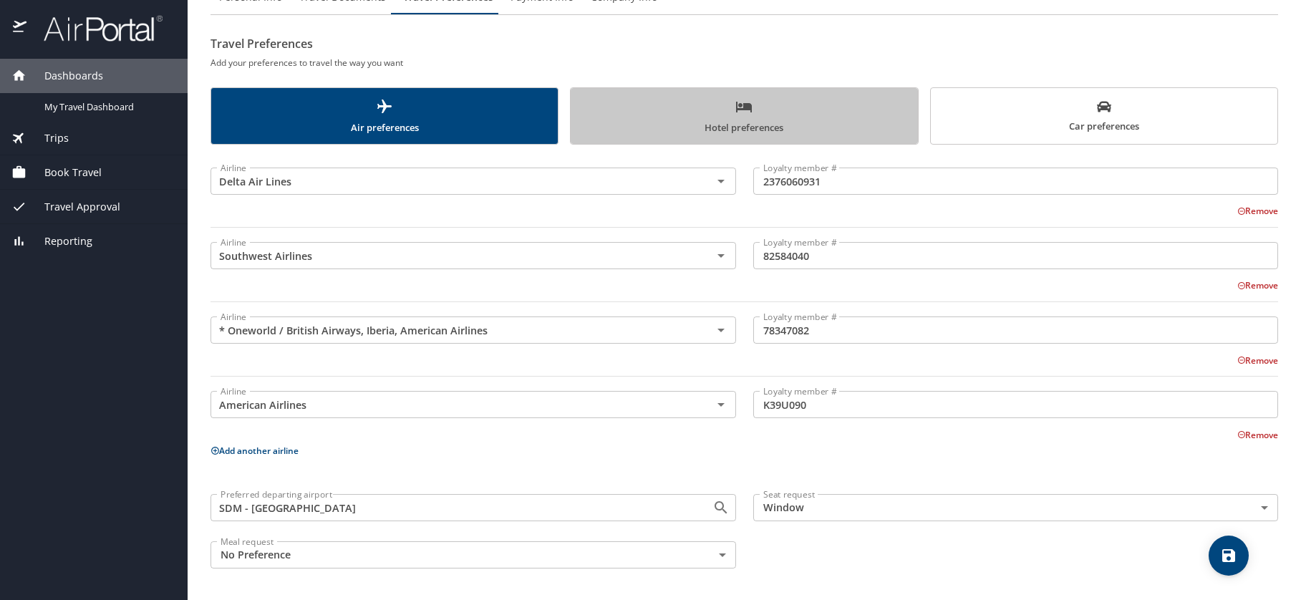
click at [664, 127] on span "Hotel preferences" at bounding box center [743, 117] width 329 height 38
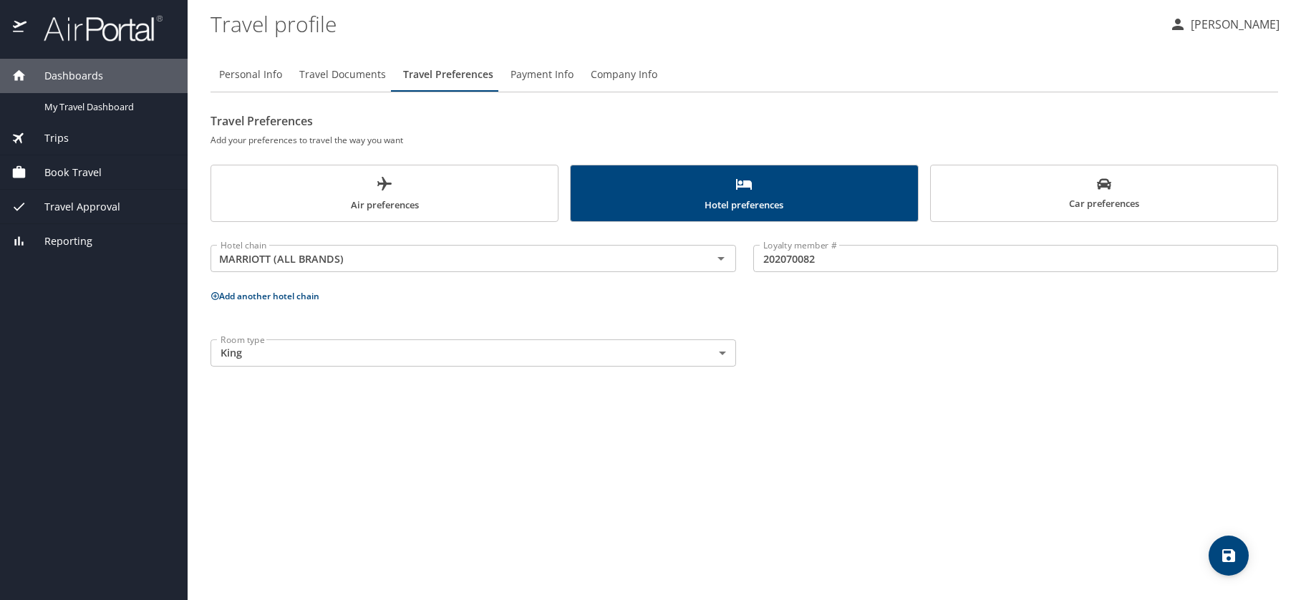
click at [1014, 191] on span "Car preferences" at bounding box center [1103, 194] width 329 height 35
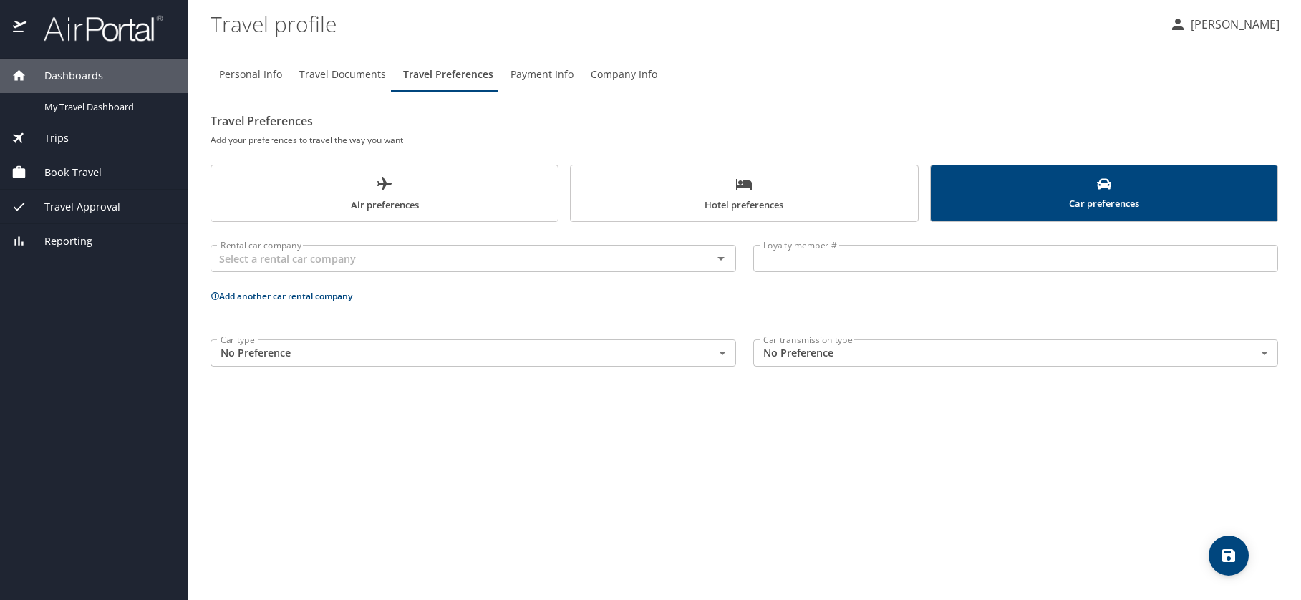
click at [533, 72] on span "Payment Info" at bounding box center [542, 75] width 63 height 18
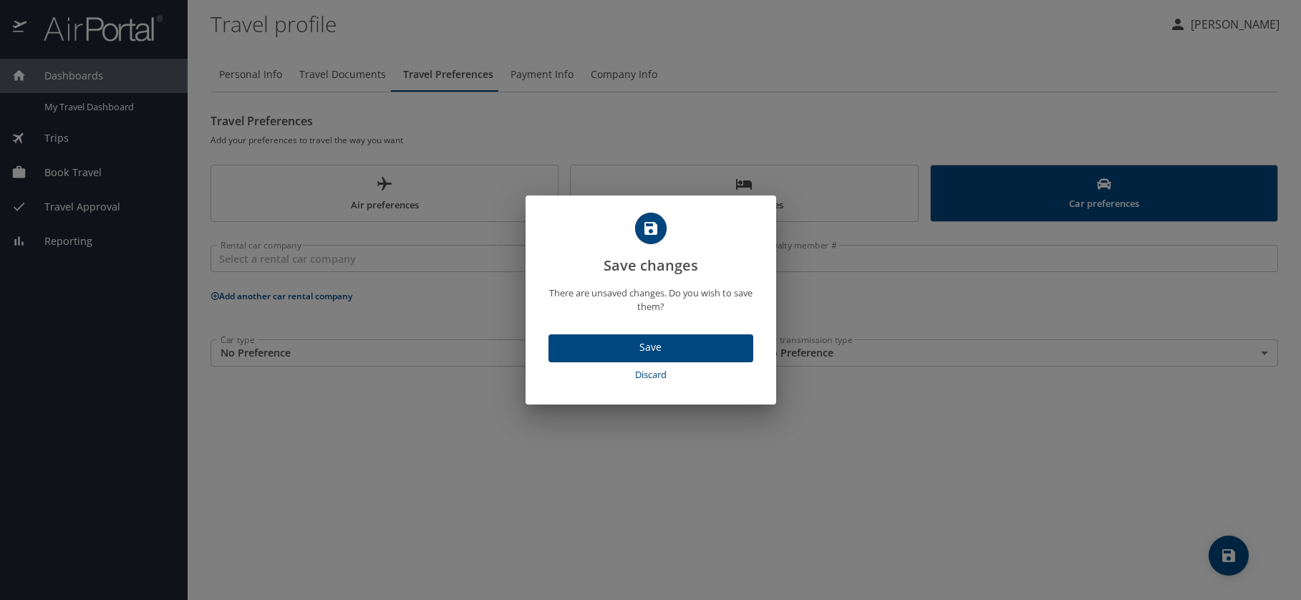
click at [632, 357] on button "Save" at bounding box center [650, 348] width 205 height 28
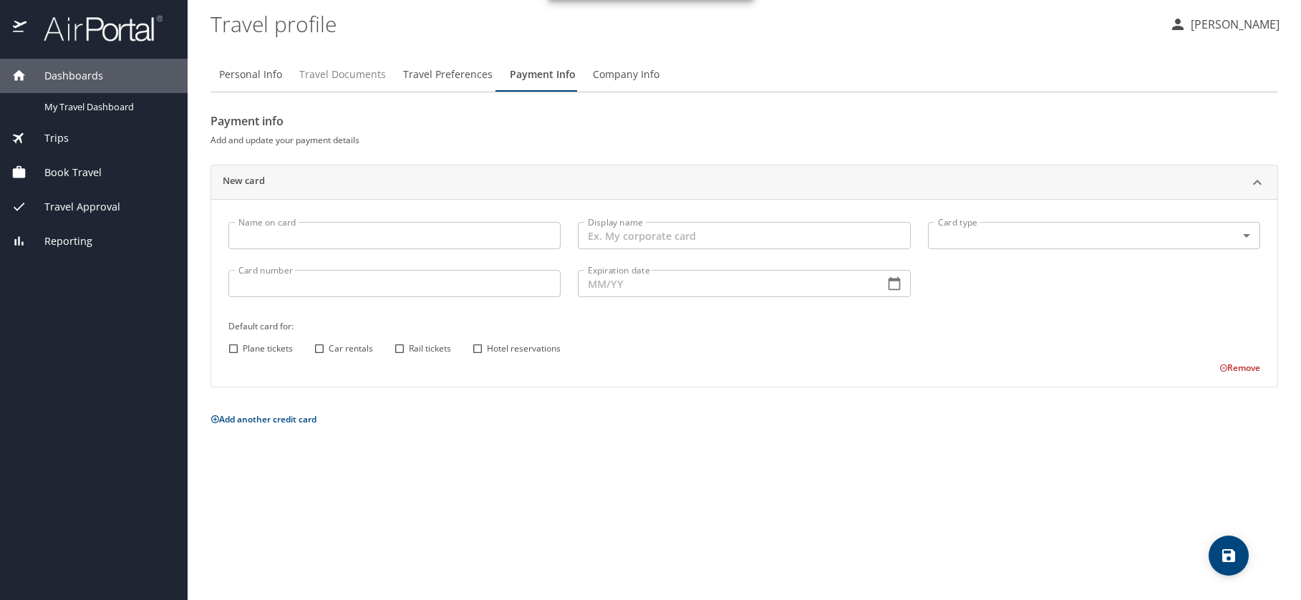
click at [343, 72] on span "Travel Documents" at bounding box center [342, 75] width 87 height 18
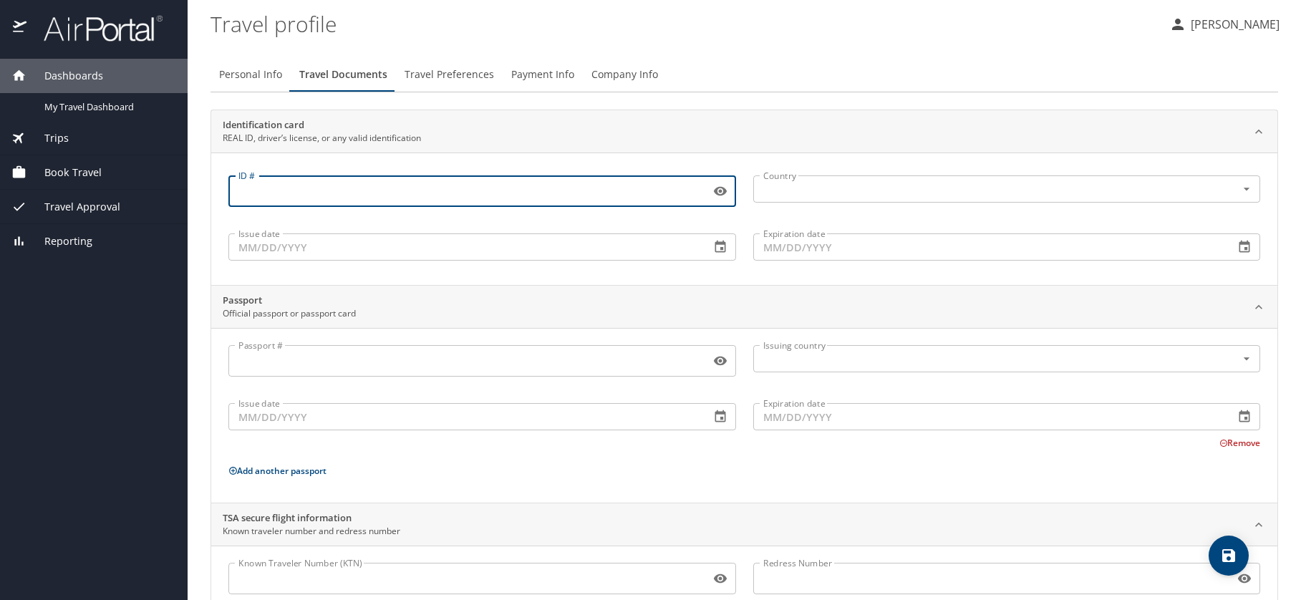
click at [321, 190] on input "ID #" at bounding box center [466, 191] width 476 height 27
type input "B7235206"
click at [766, 188] on input "text" at bounding box center [986, 188] width 457 height 19
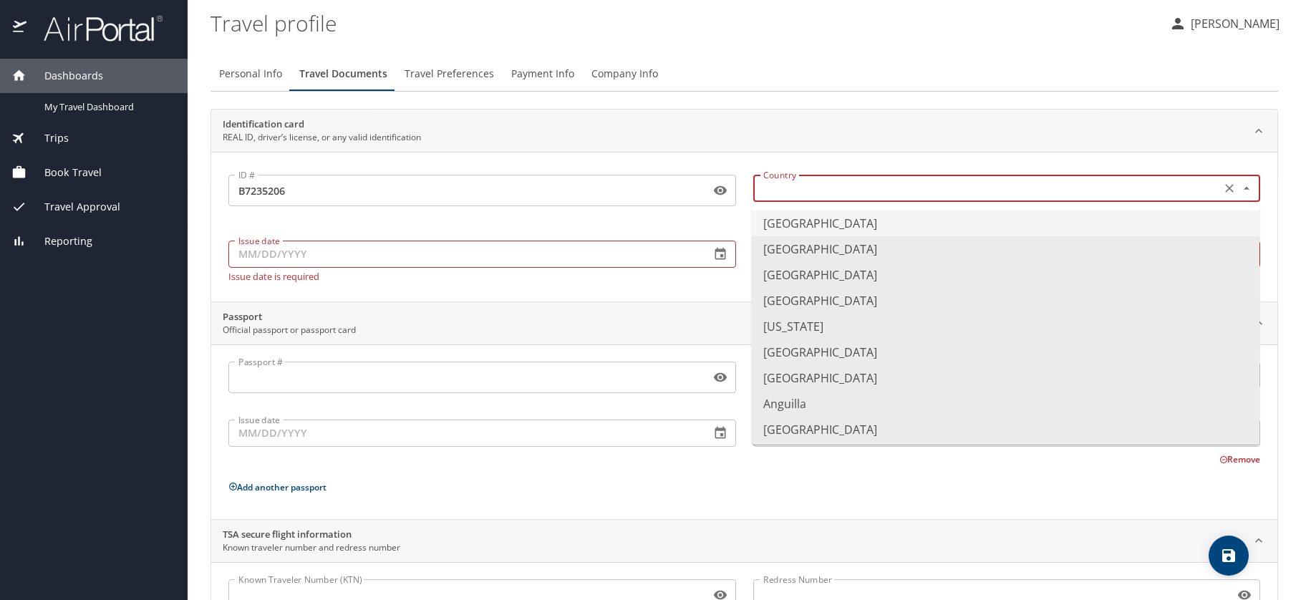
click at [768, 220] on li "United States of America" at bounding box center [1006, 224] width 508 height 26
type input "United States of America"
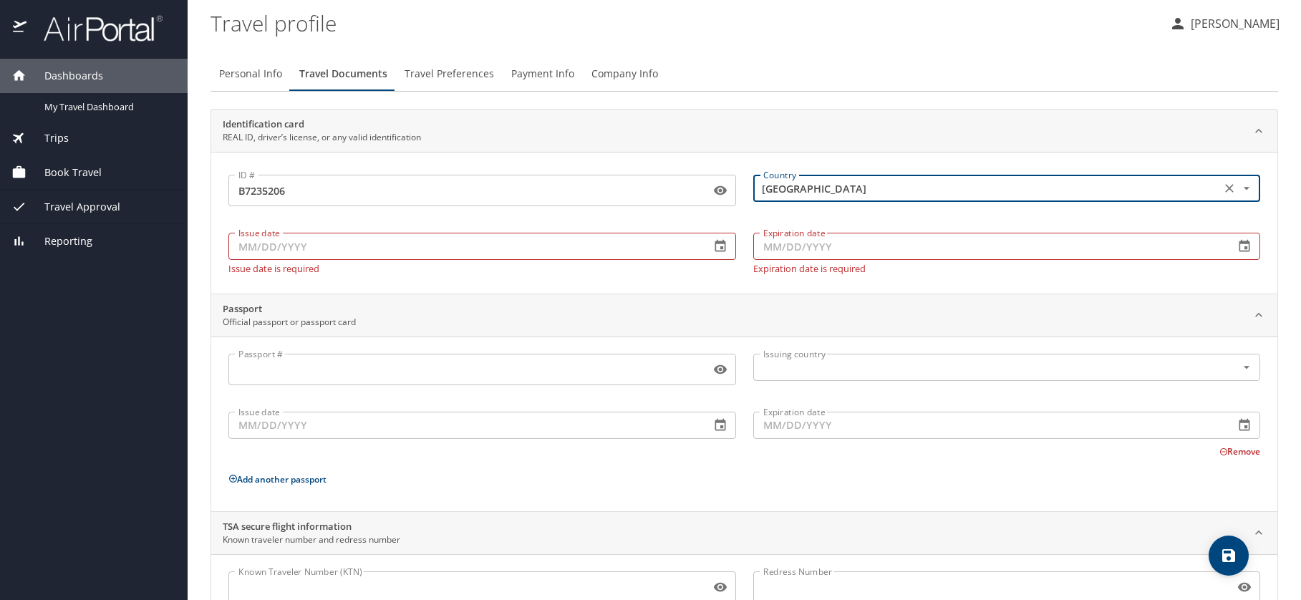
scroll to position [63, 0]
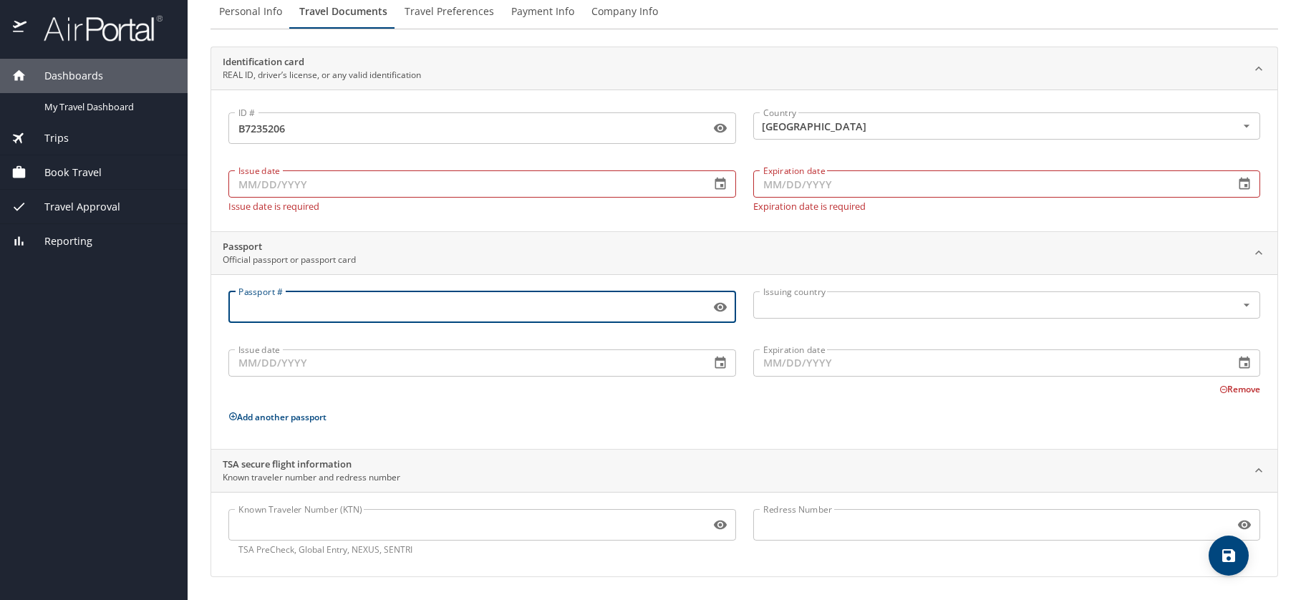
click at [325, 308] on input "Passport #" at bounding box center [466, 307] width 476 height 27
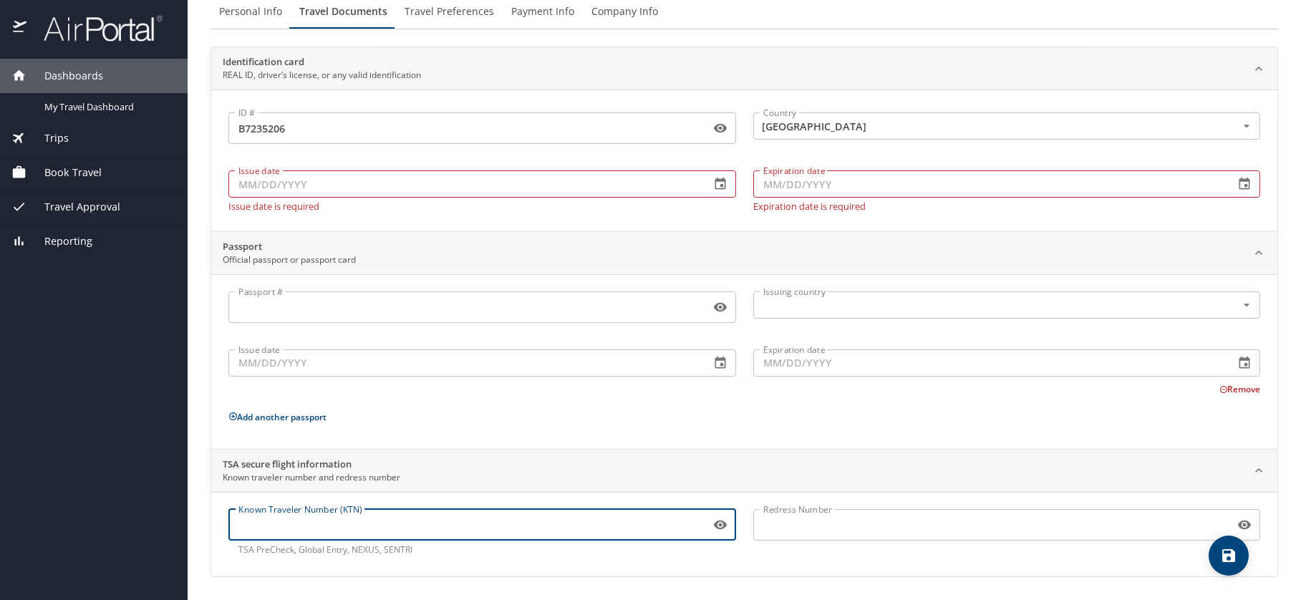
click at [263, 525] on input "Known Traveler Number (KTN)" at bounding box center [466, 524] width 476 height 27
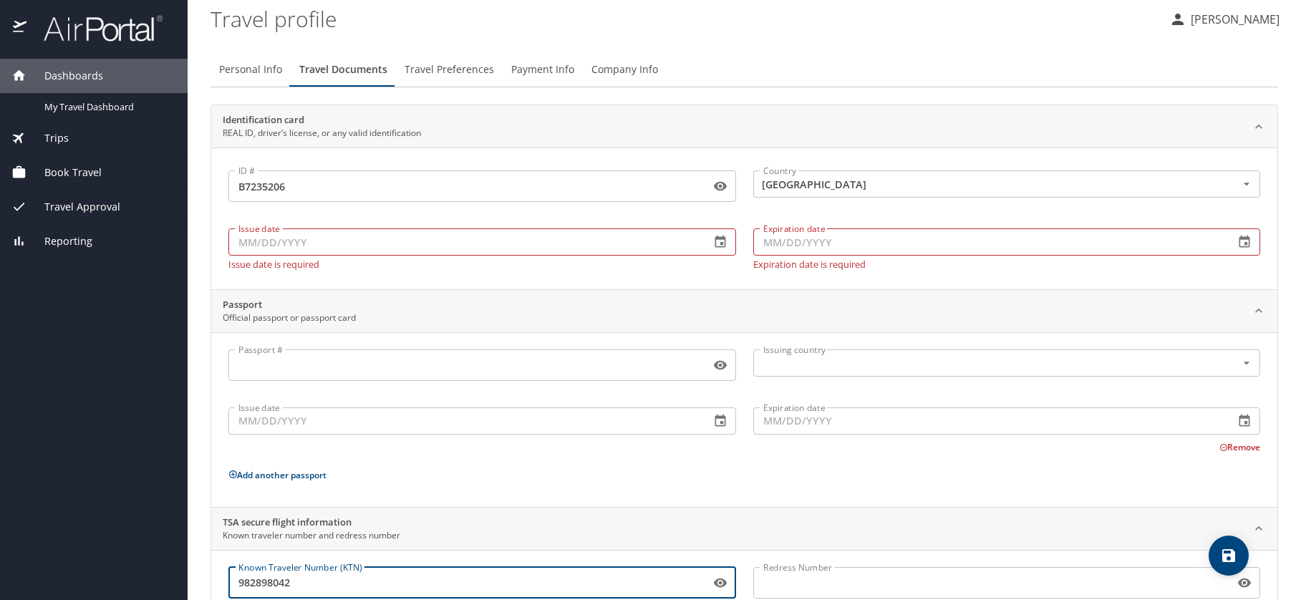
drag, startPoint x: 303, startPoint y: 581, endPoint x: 188, endPoint y: 565, distance: 115.6
click at [189, 565] on main "Travel profile Sacha-Anne Weinberg Personal Info Travel Documents Travel Prefer…" at bounding box center [744, 300] width 1113 height 600
type input "982898042"
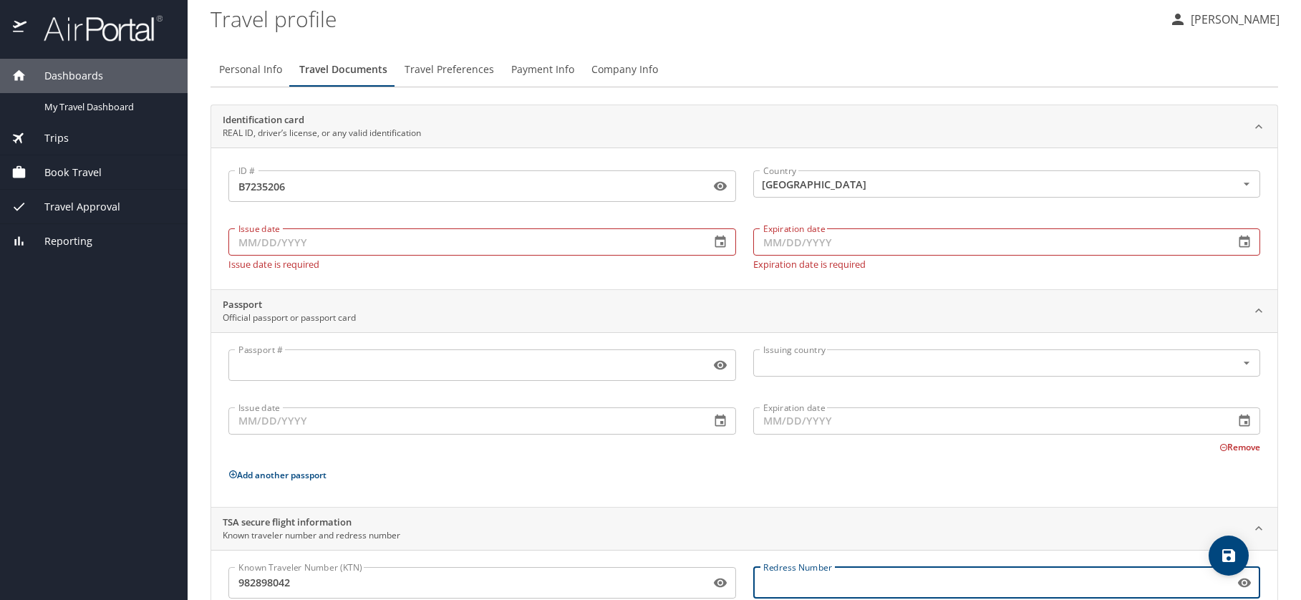
click at [812, 581] on input "Redress Number" at bounding box center [991, 582] width 476 height 27
paste input "982898042"
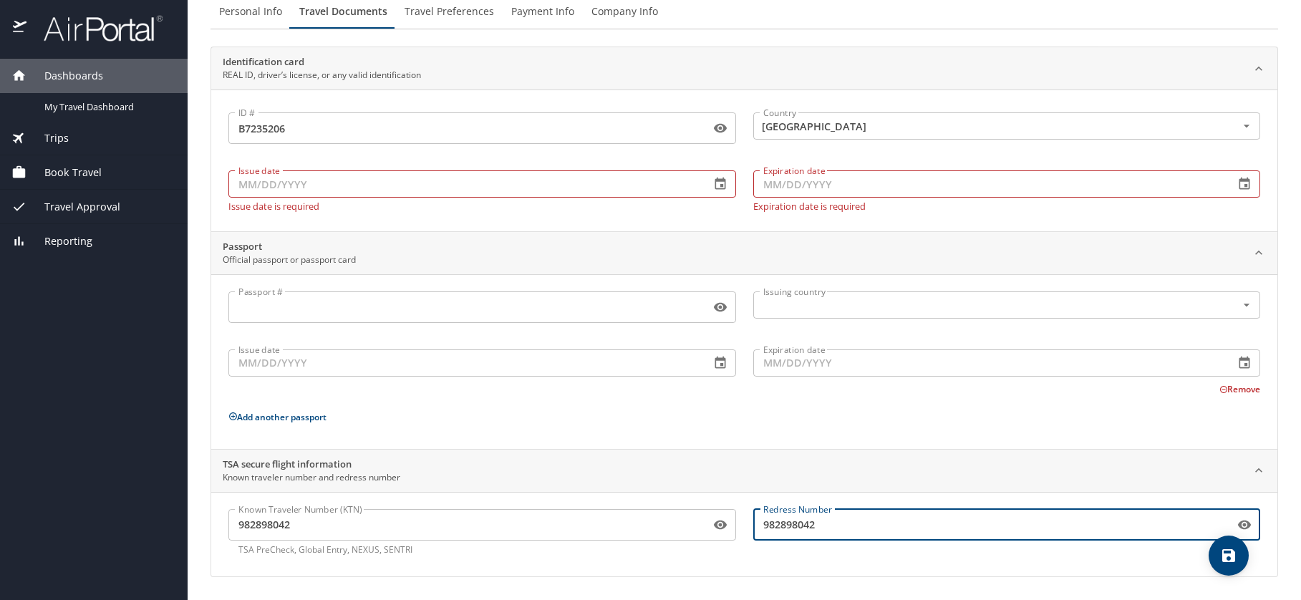
type input "982898042"
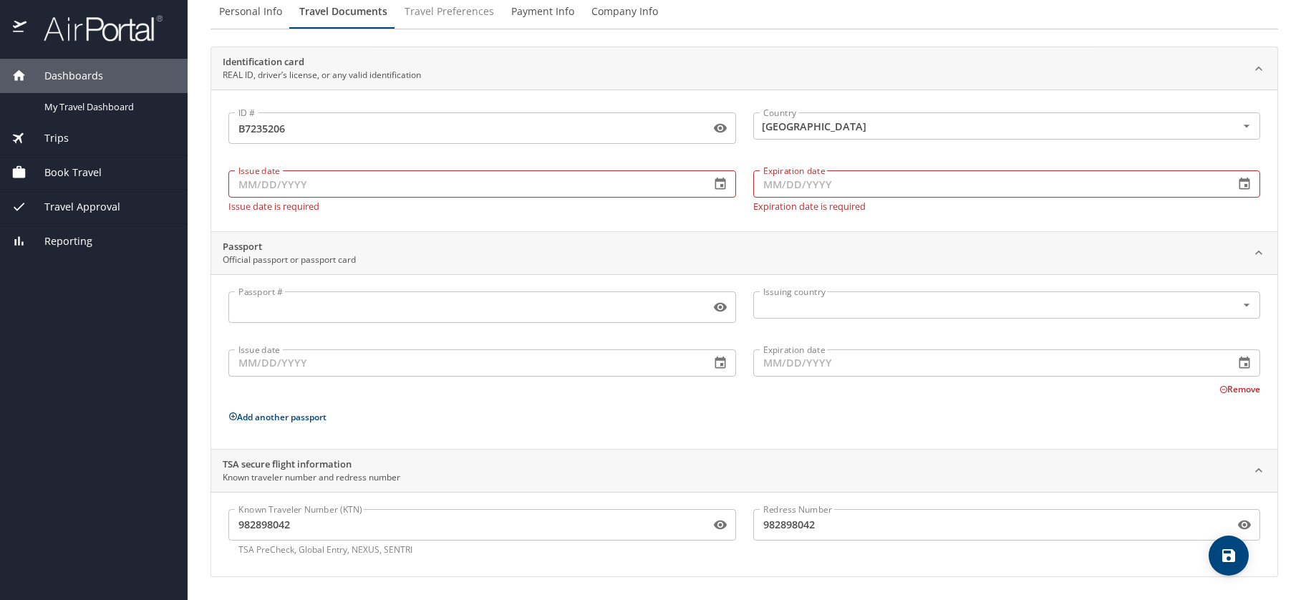
click at [448, 14] on span "Travel Preferences" at bounding box center [450, 12] width 90 height 18
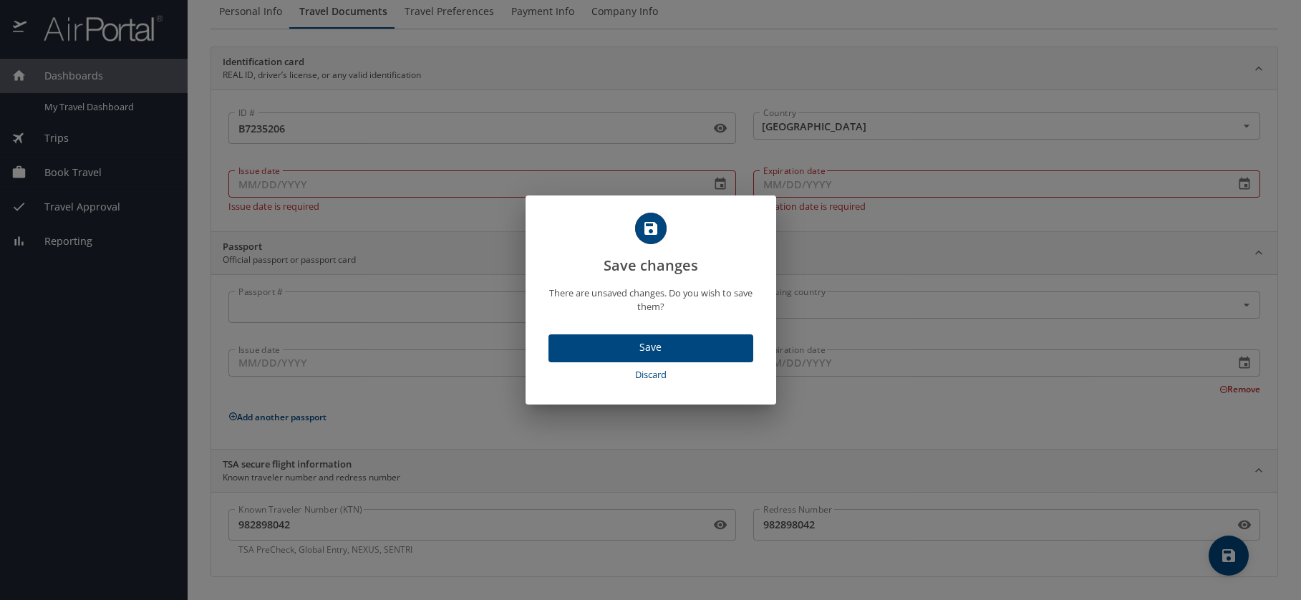
click at [647, 349] on span "Save" at bounding box center [651, 348] width 182 height 18
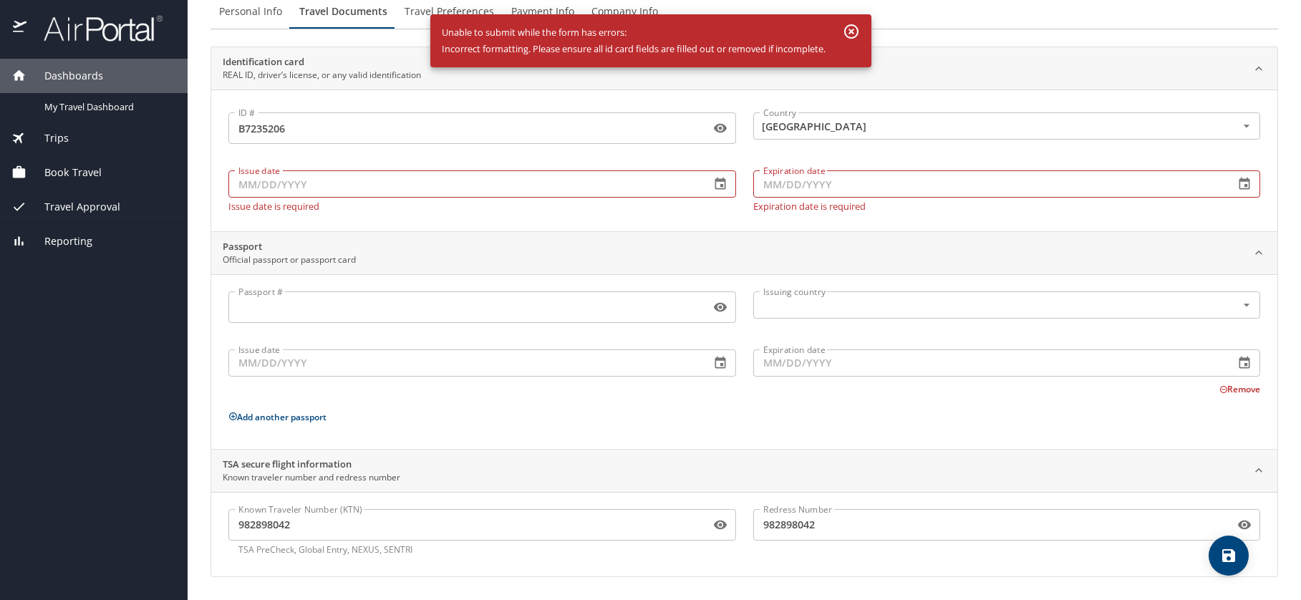
scroll to position [57, 0]
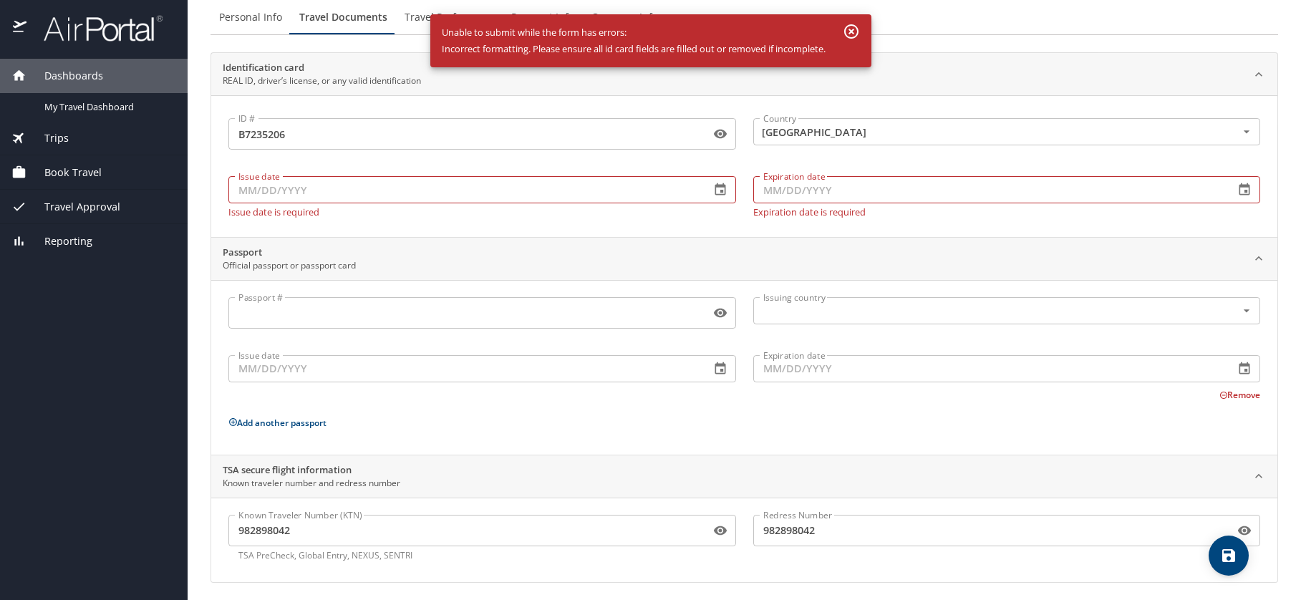
click at [846, 37] on icon "button" at bounding box center [851, 31] width 17 height 17
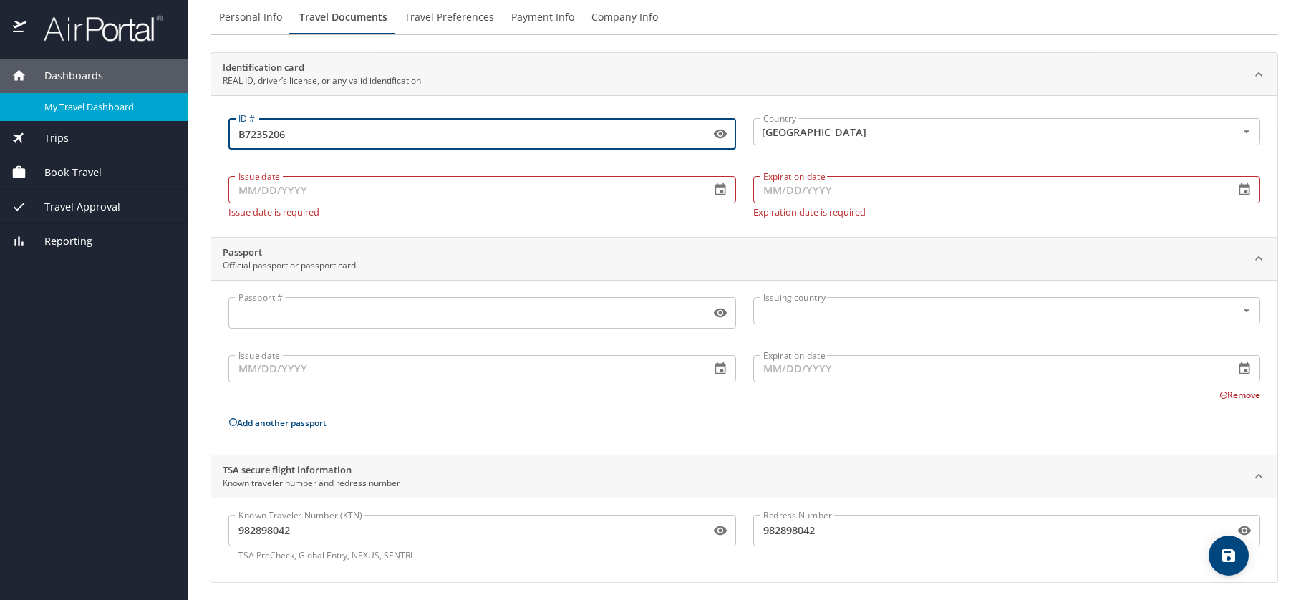
drag, startPoint x: 314, startPoint y: 127, endPoint x: 137, endPoint y: 110, distance: 177.0
click at [138, 110] on div "Dashboards My Travel Dashboard Trips Current / Future Trips Past Trips Trips Mi…" at bounding box center [650, 300] width 1301 height 600
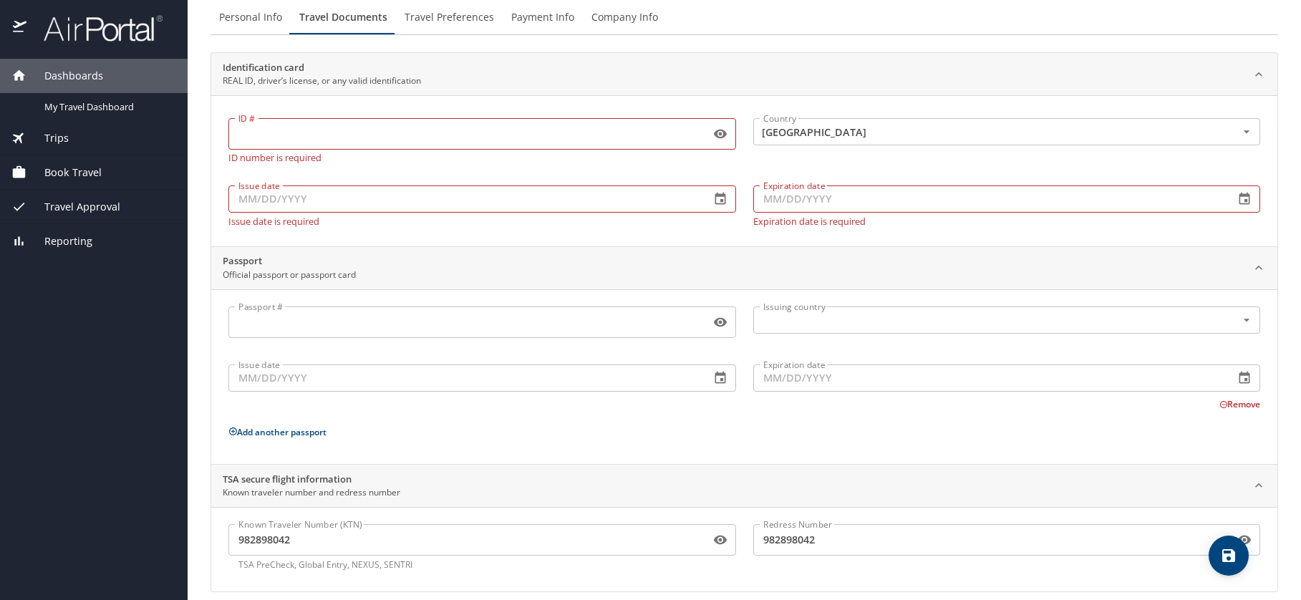
click at [419, 98] on div "ID # ID # ID number is required Country United States of America Country Issue …" at bounding box center [744, 170] width 1066 height 151
click at [438, 21] on span "Travel Preferences" at bounding box center [450, 18] width 90 height 18
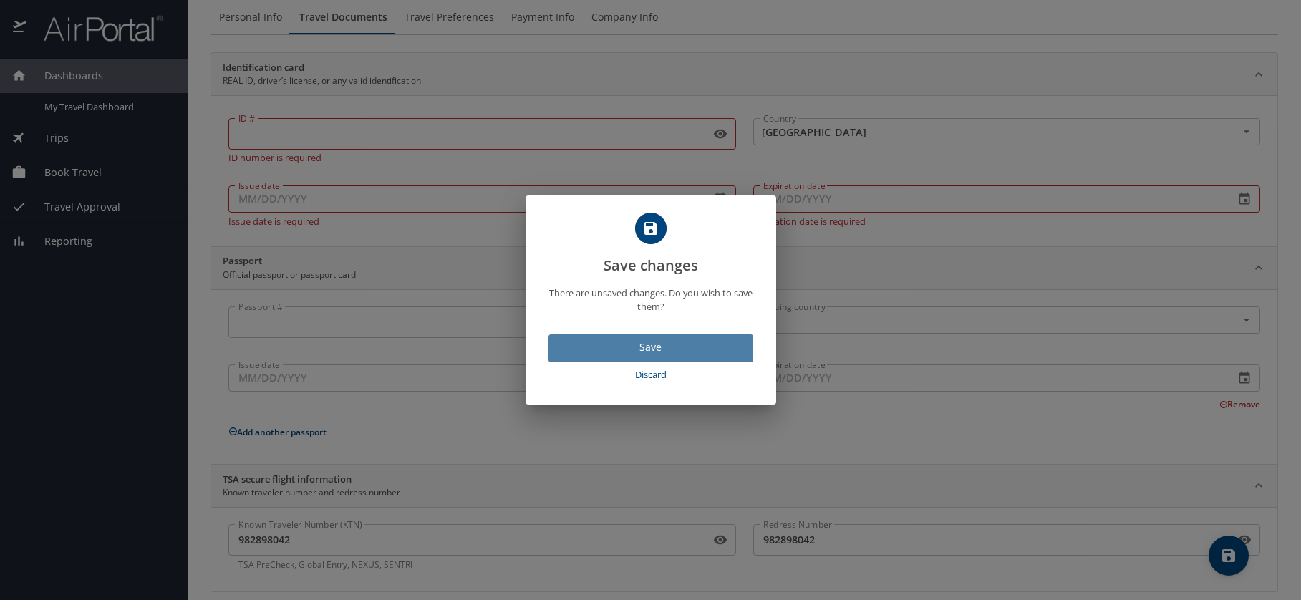
click at [675, 340] on span "Save" at bounding box center [651, 348] width 182 height 18
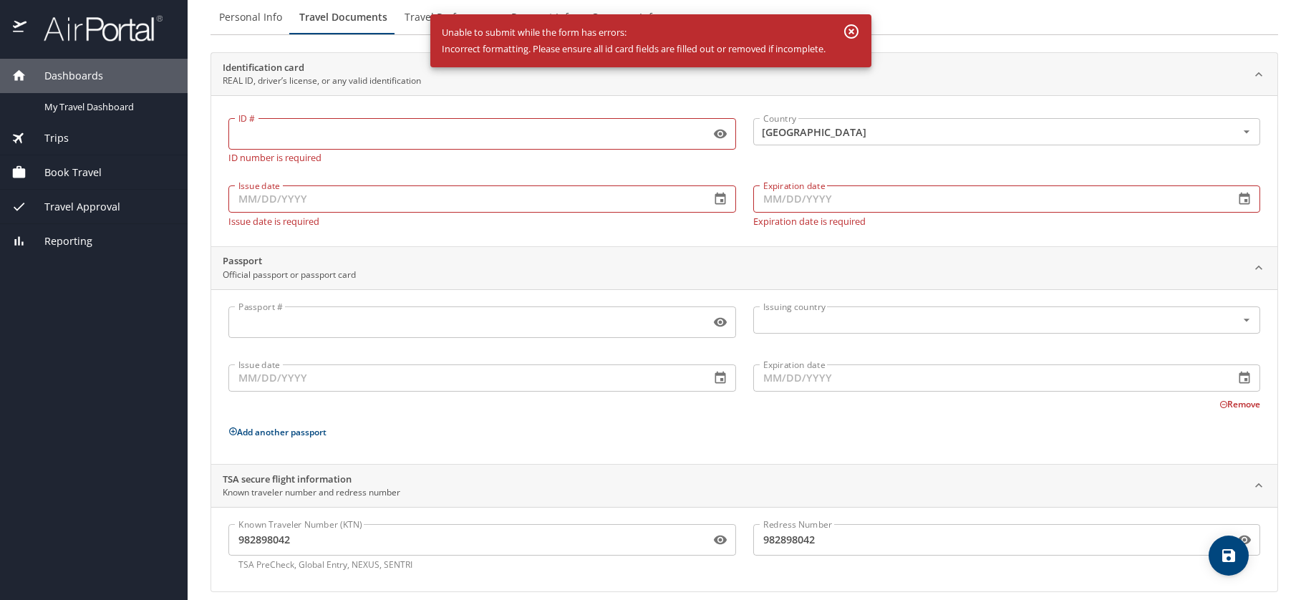
click at [852, 26] on icon "button" at bounding box center [851, 31] width 14 height 14
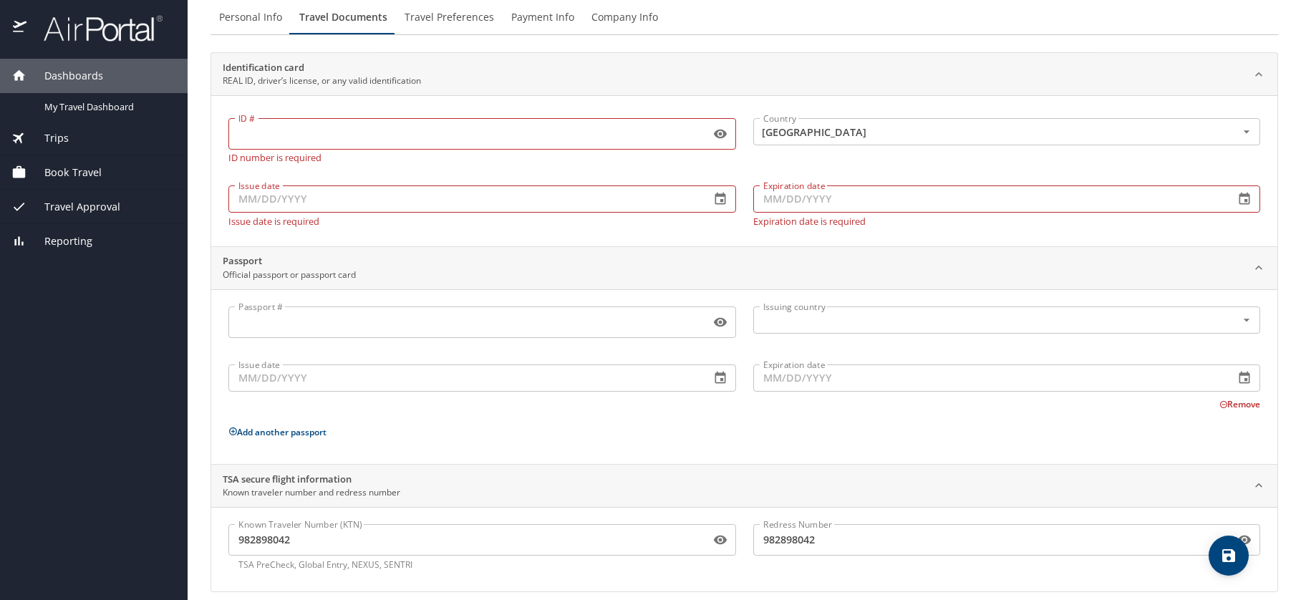
click at [339, 137] on input "ID #" at bounding box center [466, 133] width 476 height 27
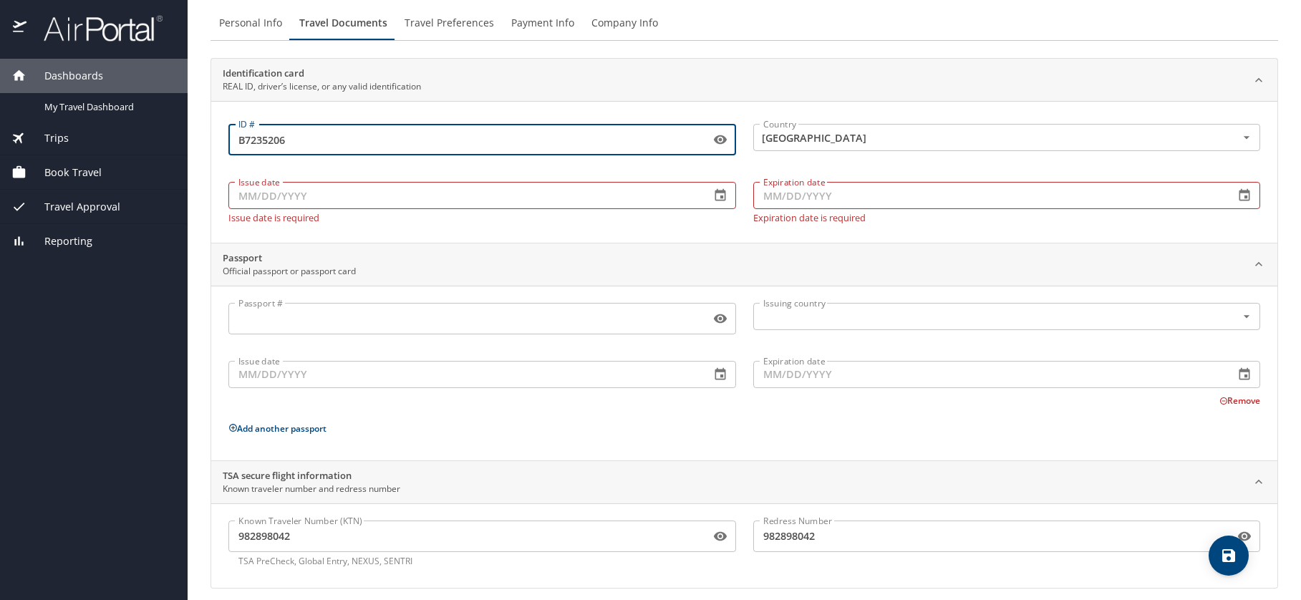
type input "B7235206"
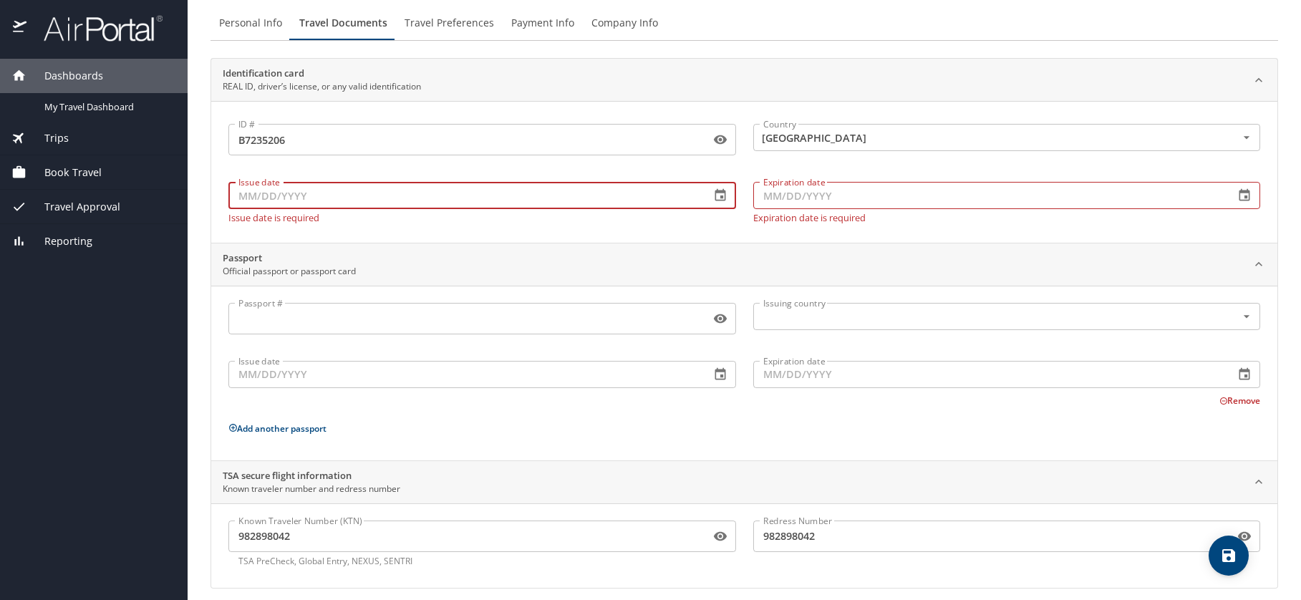
click at [298, 186] on input "Issue date" at bounding box center [463, 195] width 470 height 27
click at [828, 193] on input "Expiration date" at bounding box center [988, 196] width 470 height 27
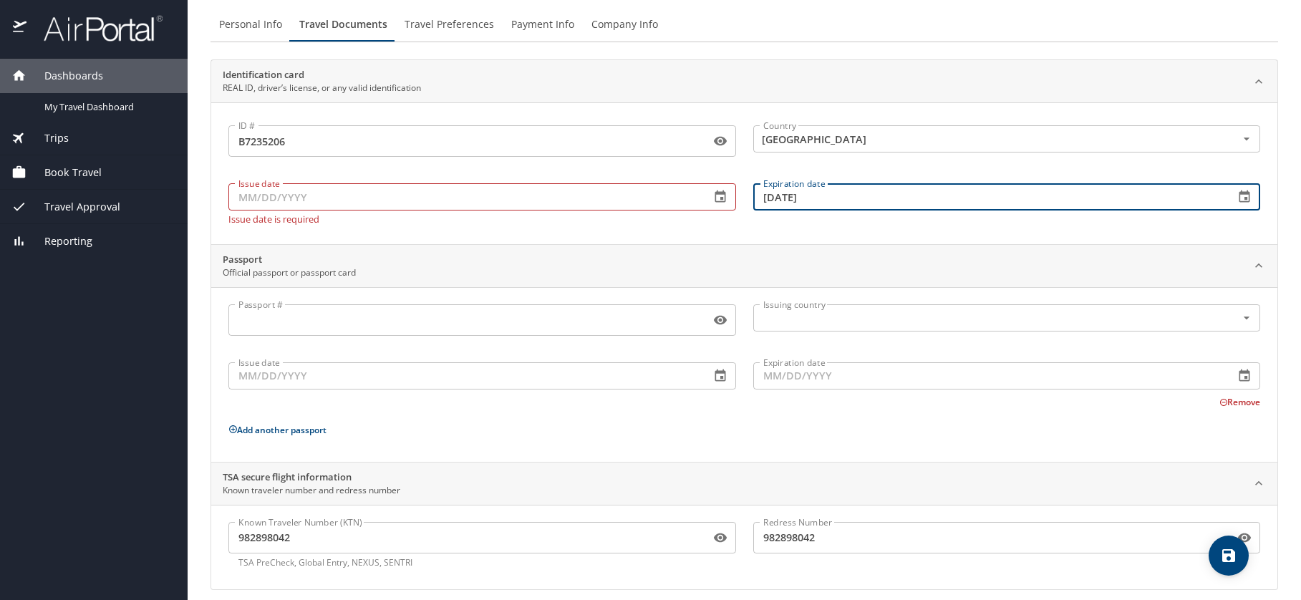
type input "09/18/2030"
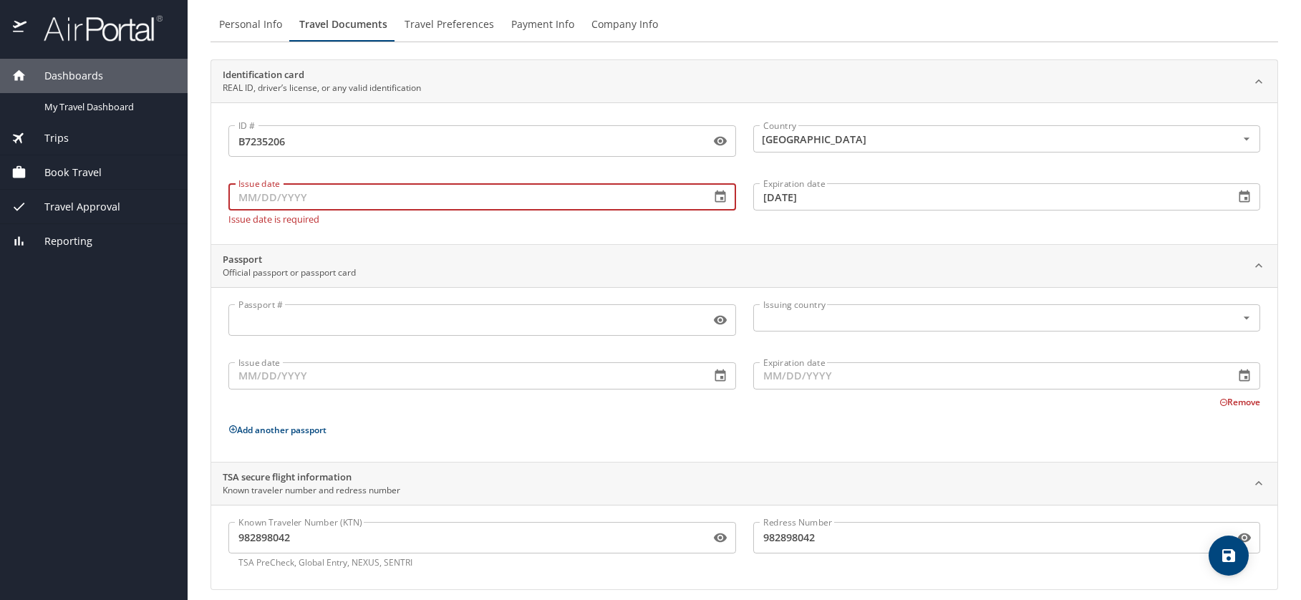
scroll to position [52, 0]
click at [357, 200] on input "Issue date" at bounding box center [463, 195] width 470 height 27
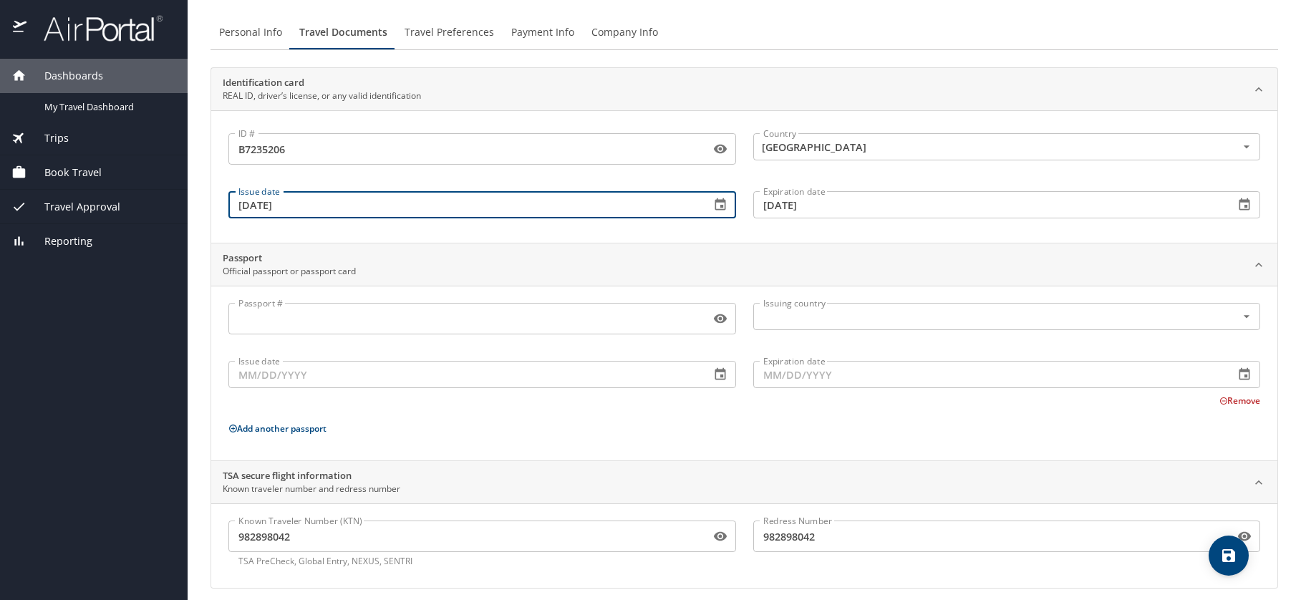
scroll to position [54, 0]
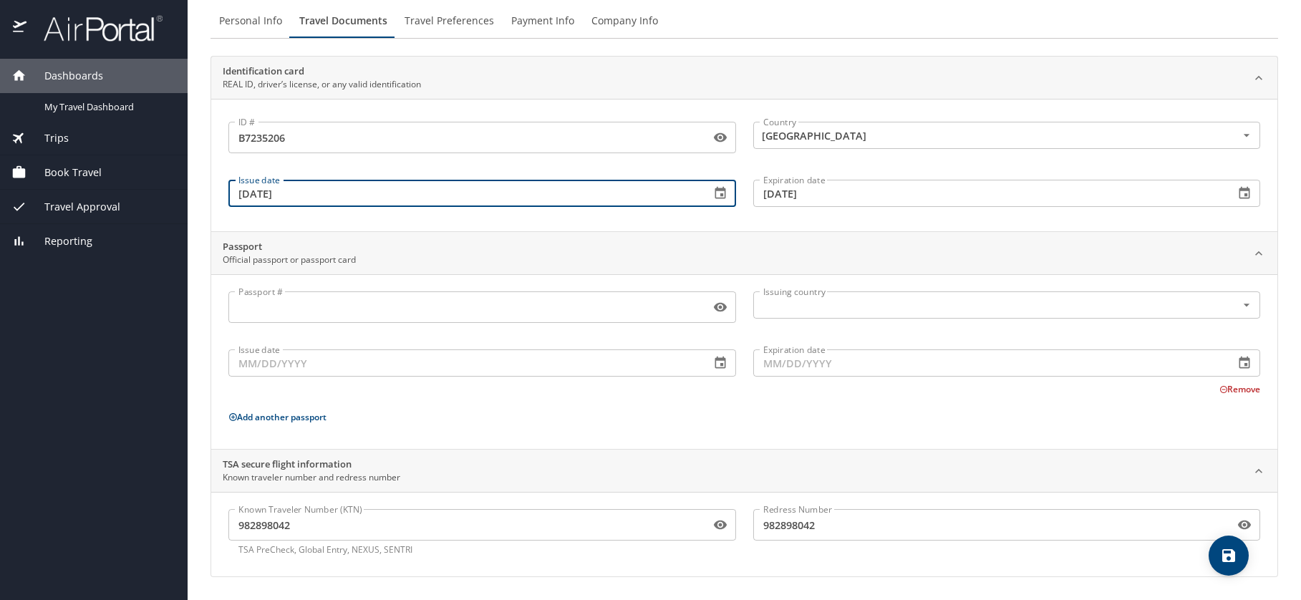
type input "06/06/2025"
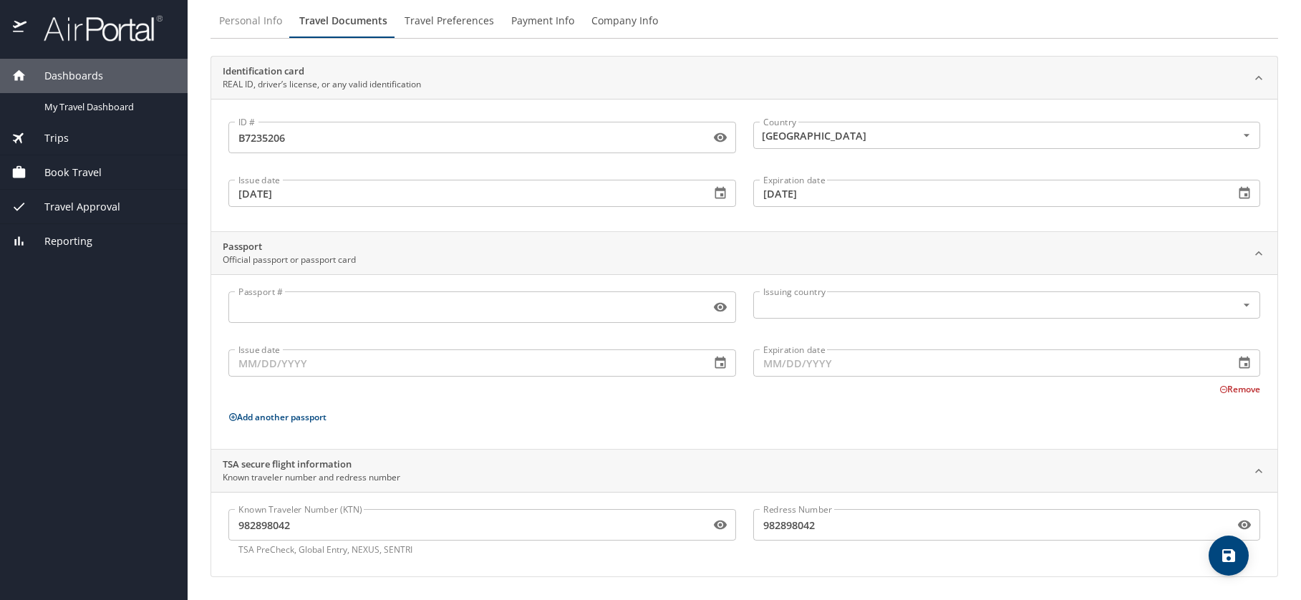
click at [241, 13] on span "Personal Info" at bounding box center [250, 21] width 63 height 18
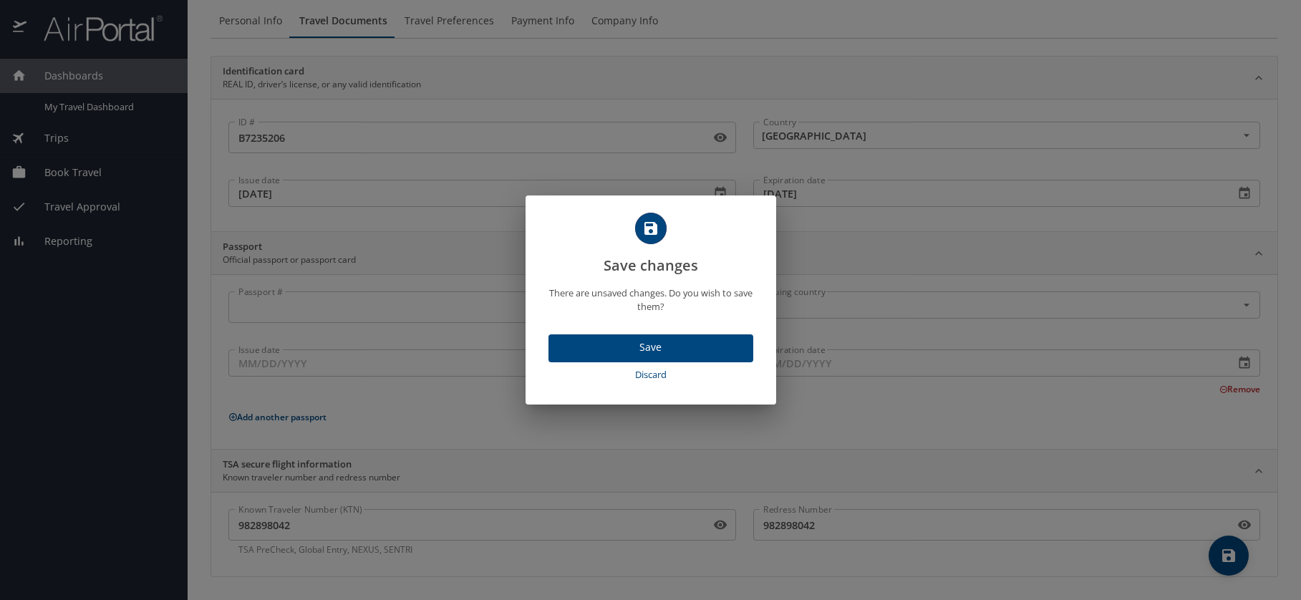
click at [652, 357] on button "Save" at bounding box center [650, 348] width 205 height 28
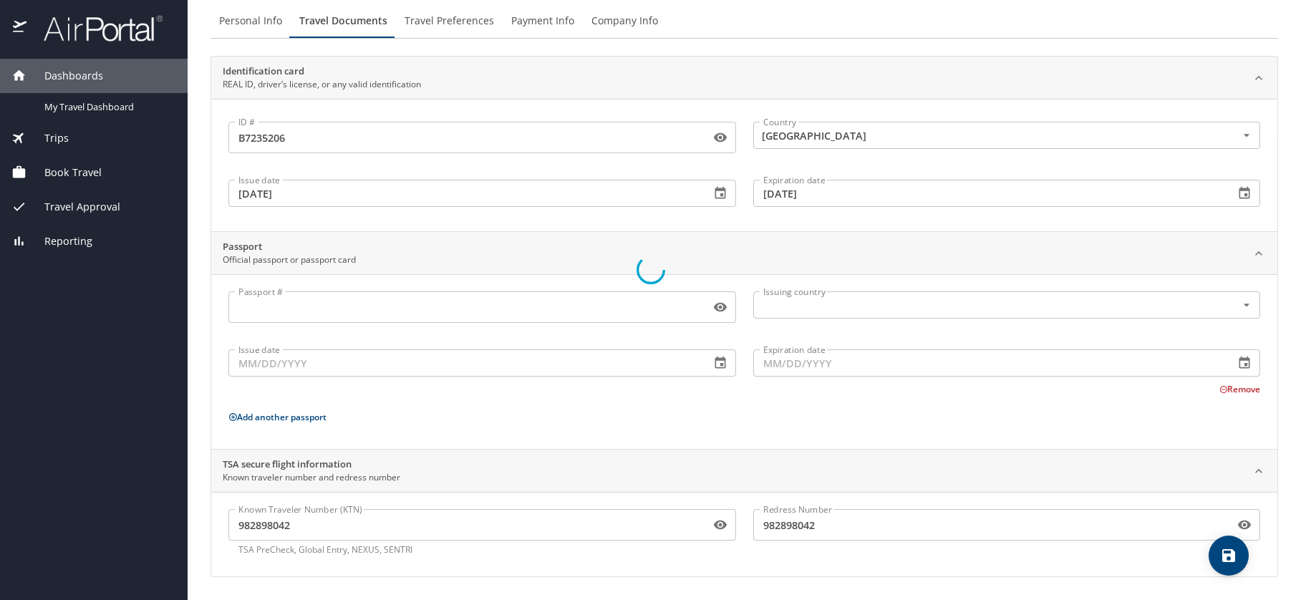
select select "US"
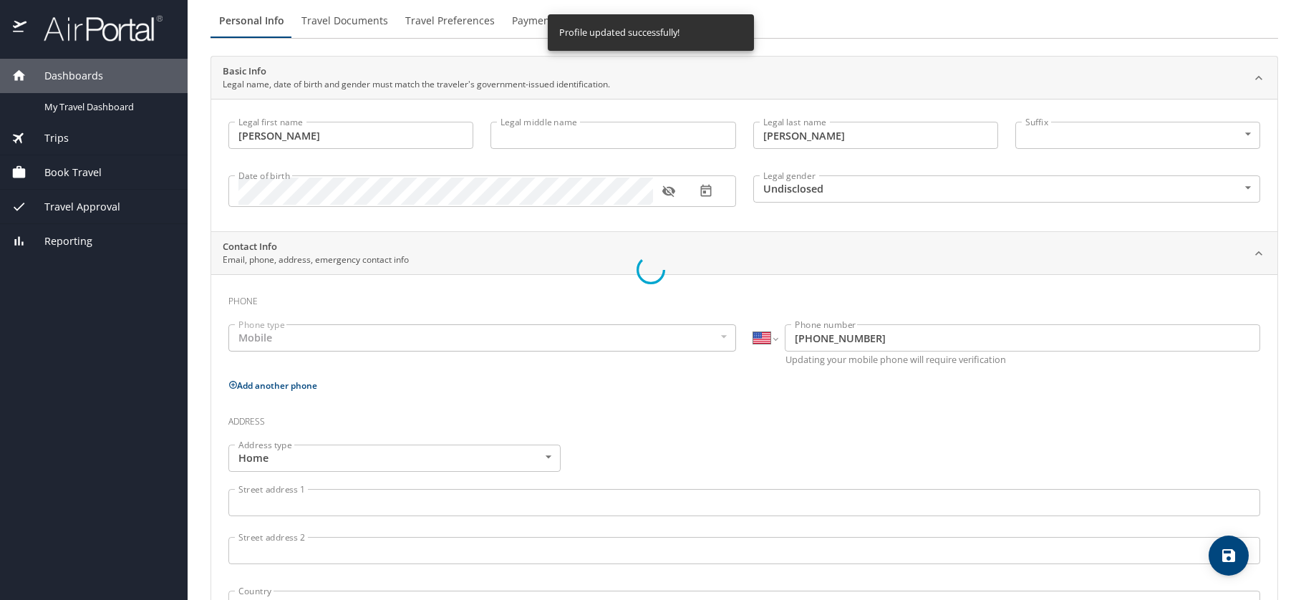
select select "US"
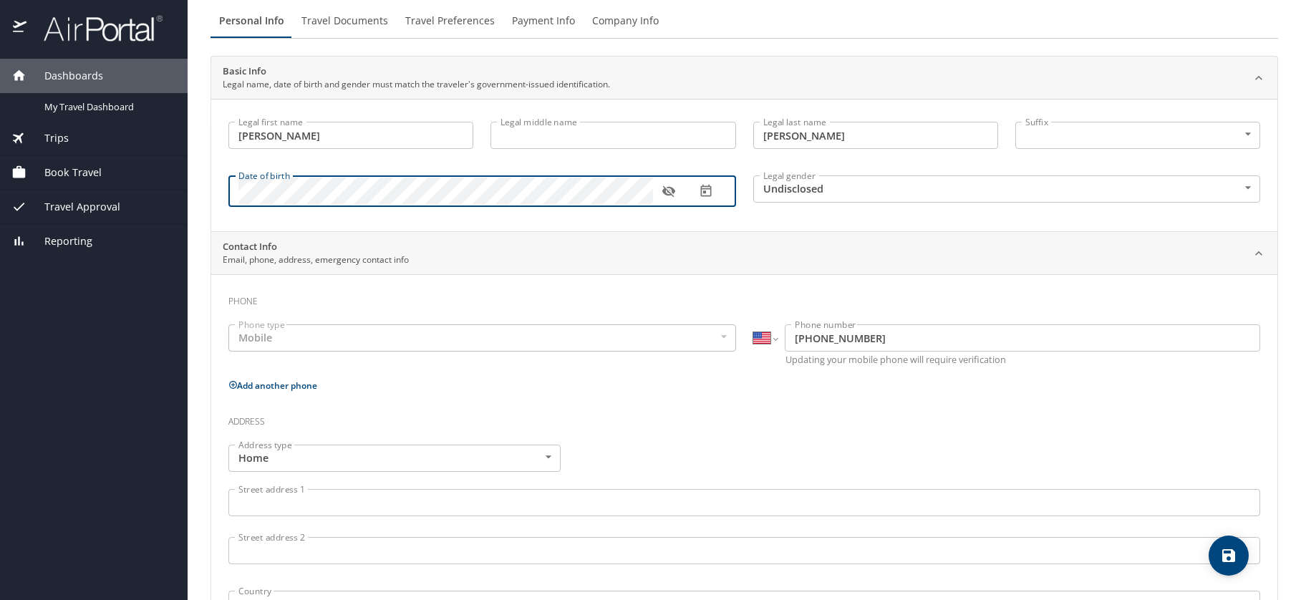
click at [831, 180] on body "Dashboards My Travel Dashboard Trips Current / Future Trips Past Trips Trips Mi…" at bounding box center [650, 300] width 1301 height 600
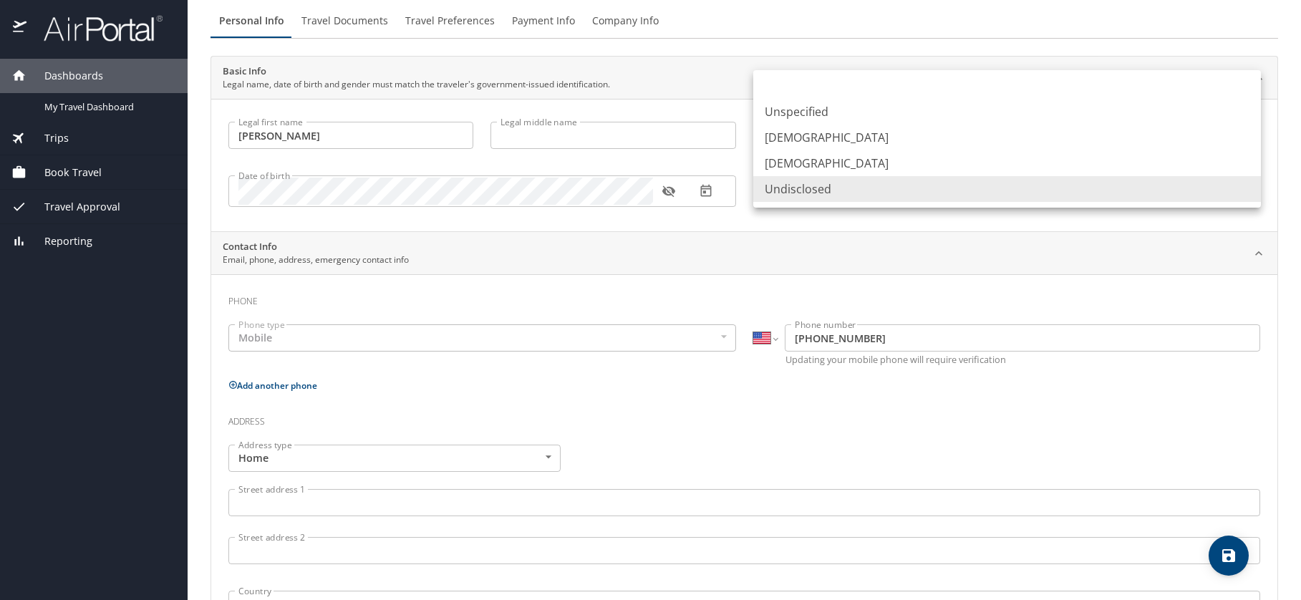
click at [809, 157] on li "Female" at bounding box center [1007, 163] width 508 height 26
type input "Female"
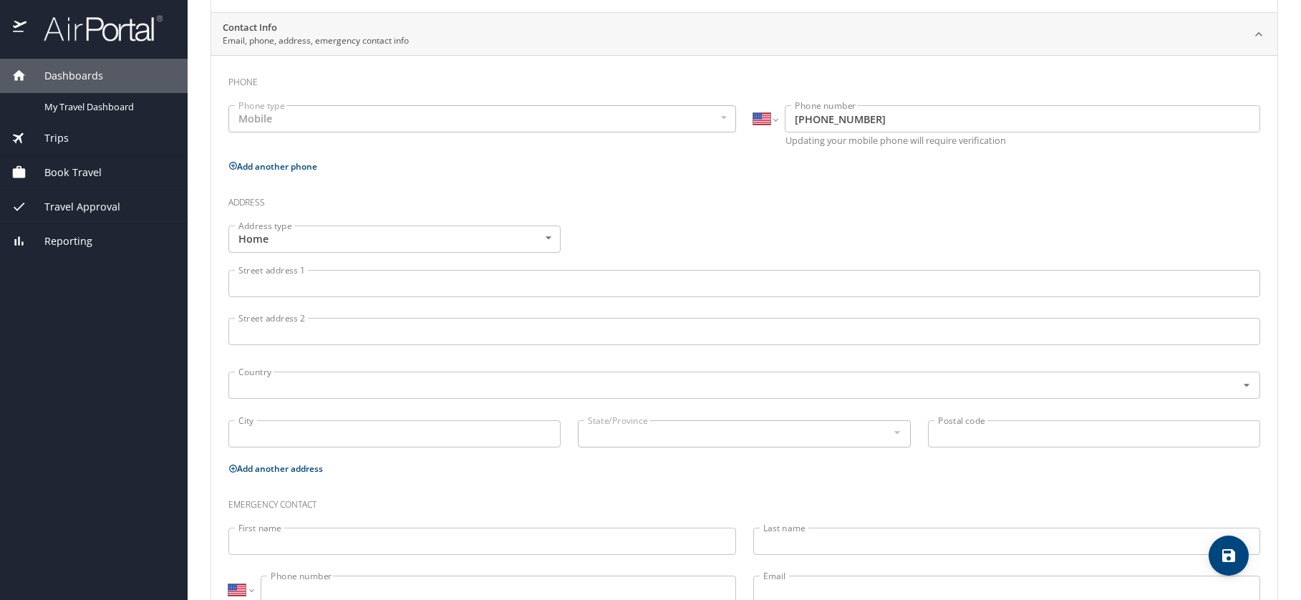
scroll to position [324, 0]
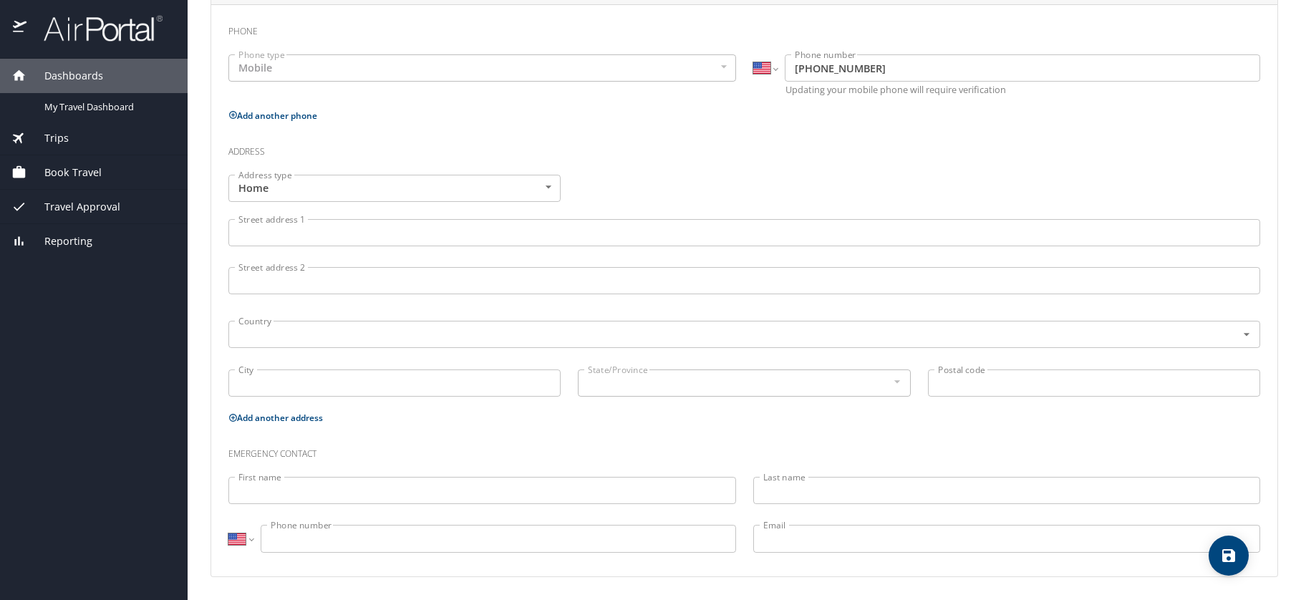
click at [271, 241] on input "Street address 1" at bounding box center [744, 232] width 1032 height 27
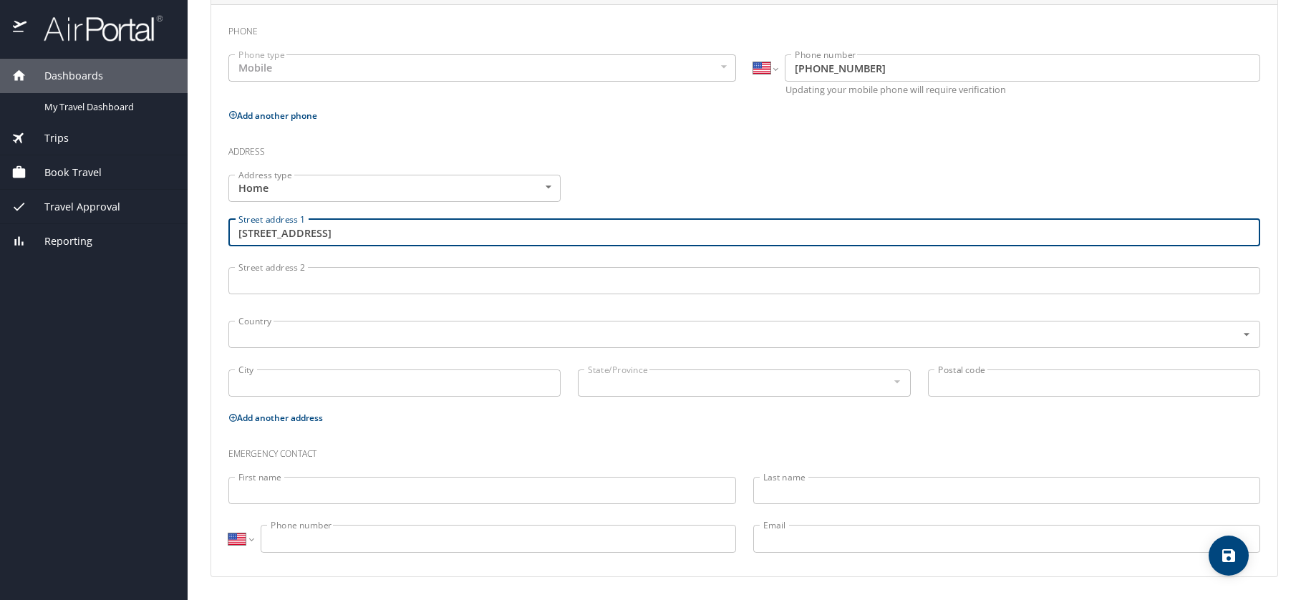
type input "2220 Otay Lakes Rd"
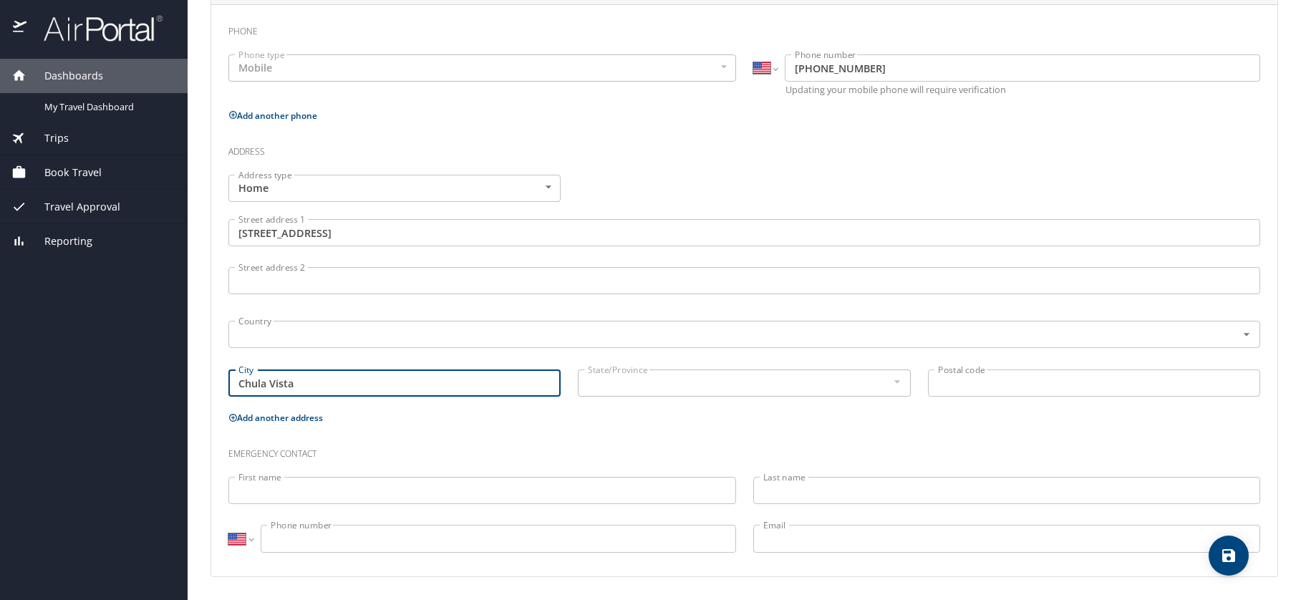
type input "Chula Vista"
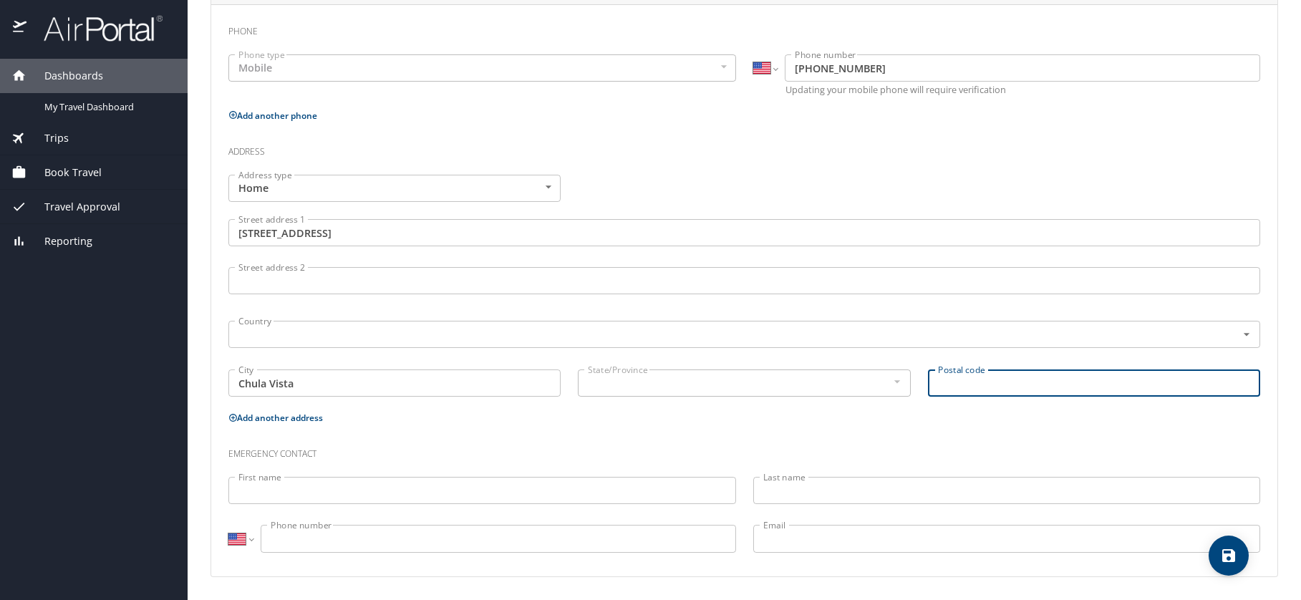
type input "C"
click at [653, 395] on div "State/Province" at bounding box center [744, 382] width 332 height 27
type input "91915"
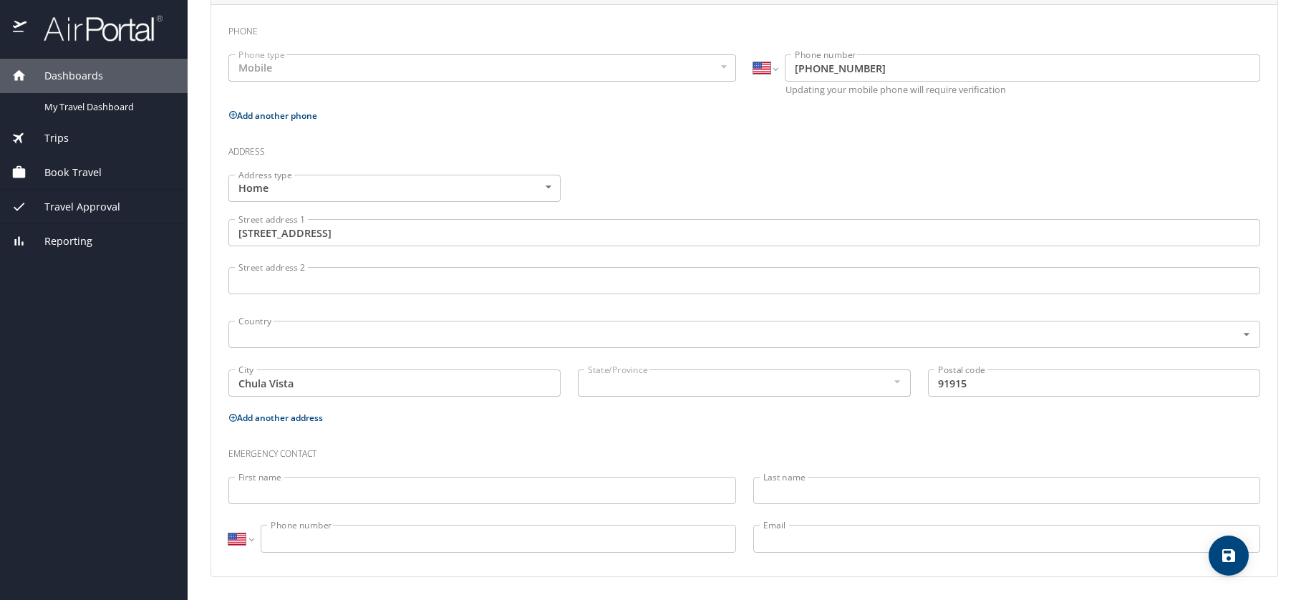
click at [890, 386] on div "State/Province" at bounding box center [744, 382] width 332 height 27
click at [898, 381] on div at bounding box center [897, 381] width 16 height 17
click at [324, 281] on input "Street address 2" at bounding box center [744, 280] width 1032 height 27
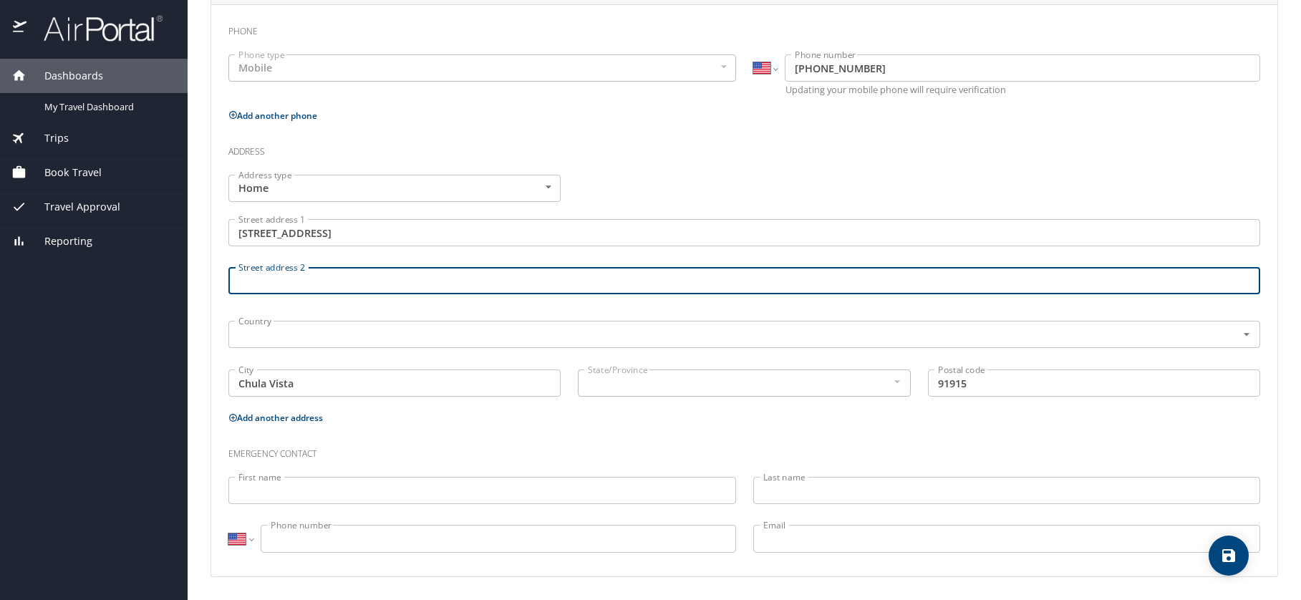
click at [377, 492] on input "First name" at bounding box center [482, 490] width 508 height 27
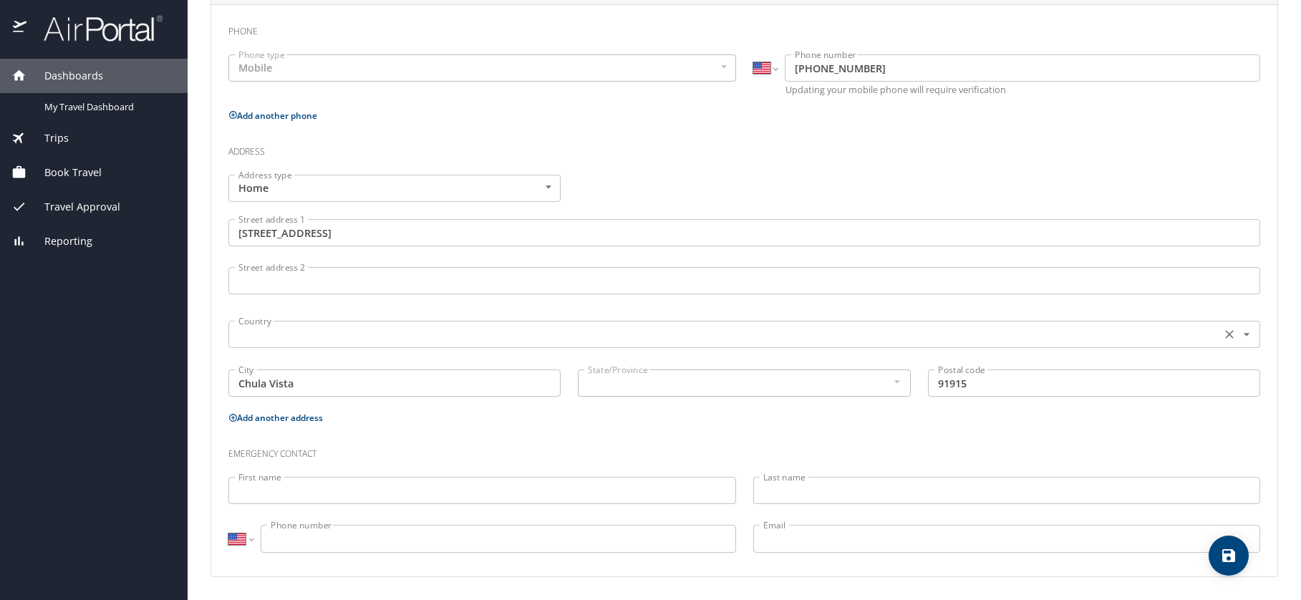
click at [499, 323] on div "Country" at bounding box center [744, 334] width 1032 height 27
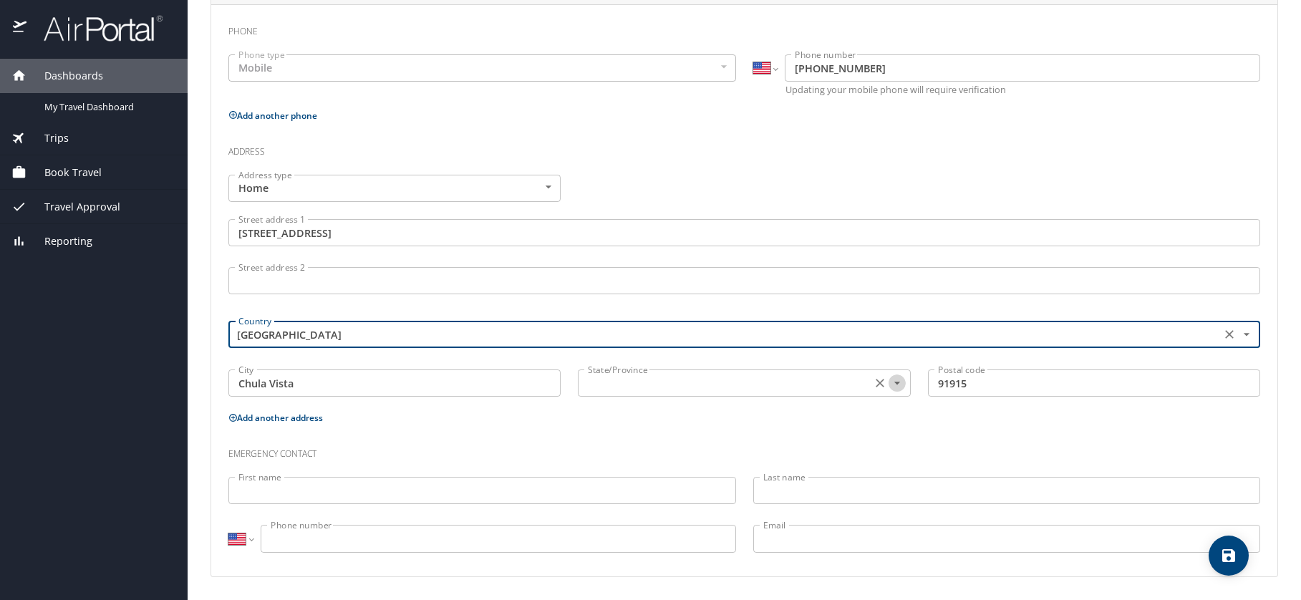
click at [903, 385] on icon "Open" at bounding box center [897, 383] width 14 height 14
type input "United States of America"
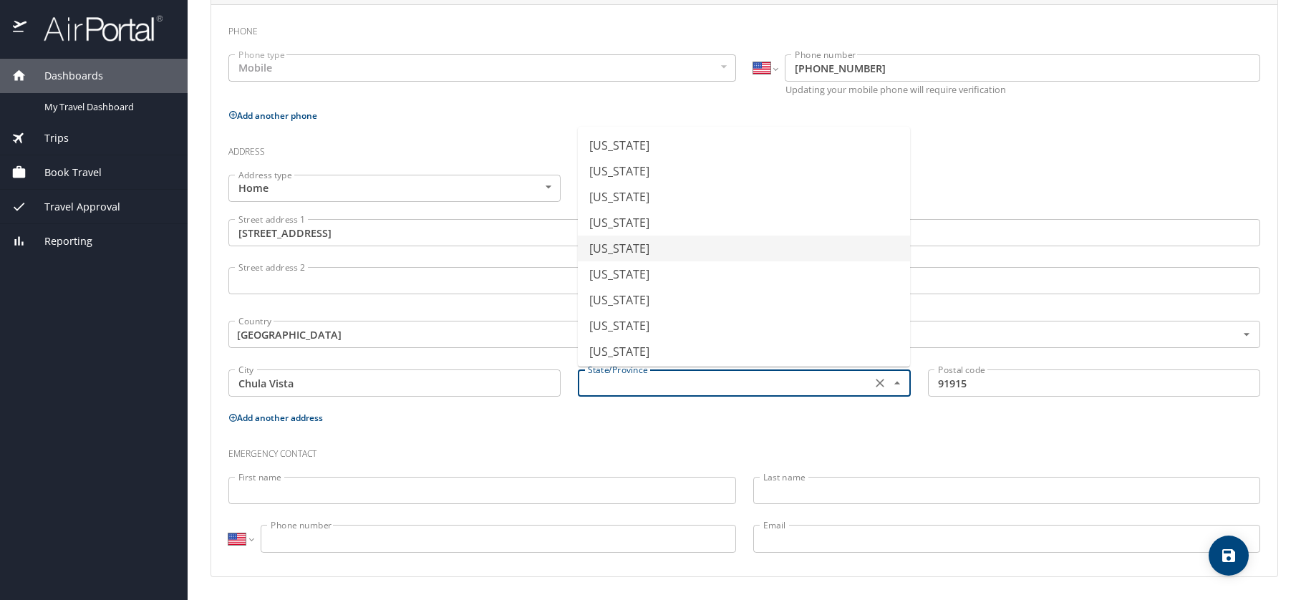
click at [669, 253] on li "California" at bounding box center [744, 249] width 332 height 26
type input "California"
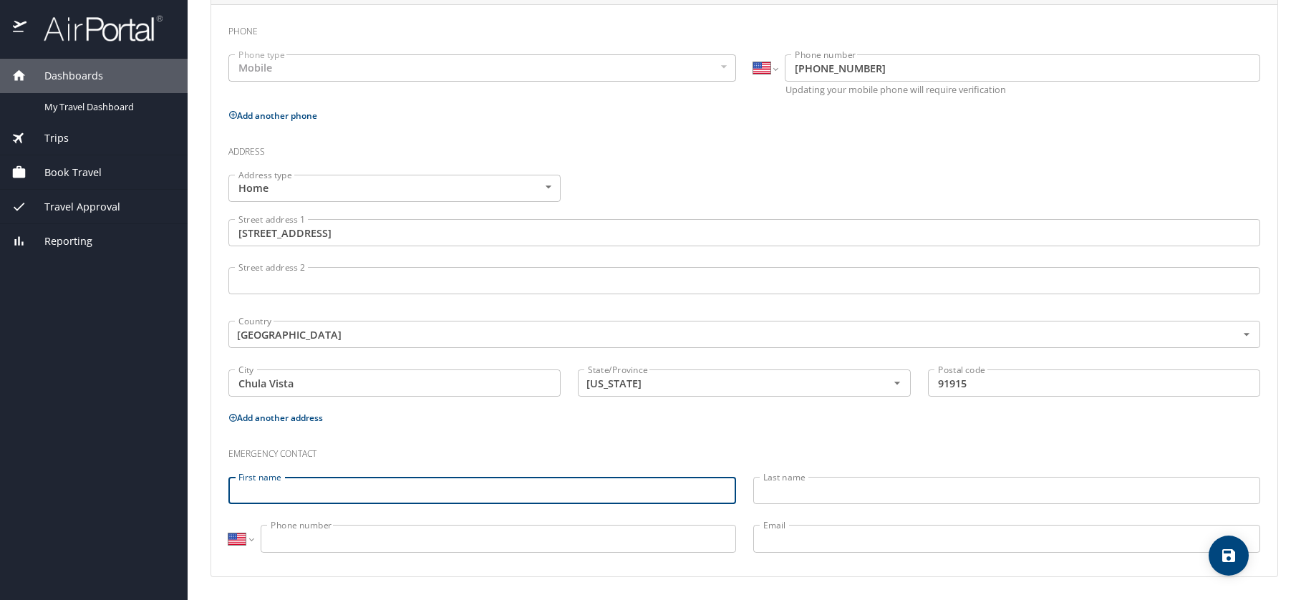
click at [352, 495] on input "First name" at bounding box center [482, 490] width 508 height 27
type input "Jorge"
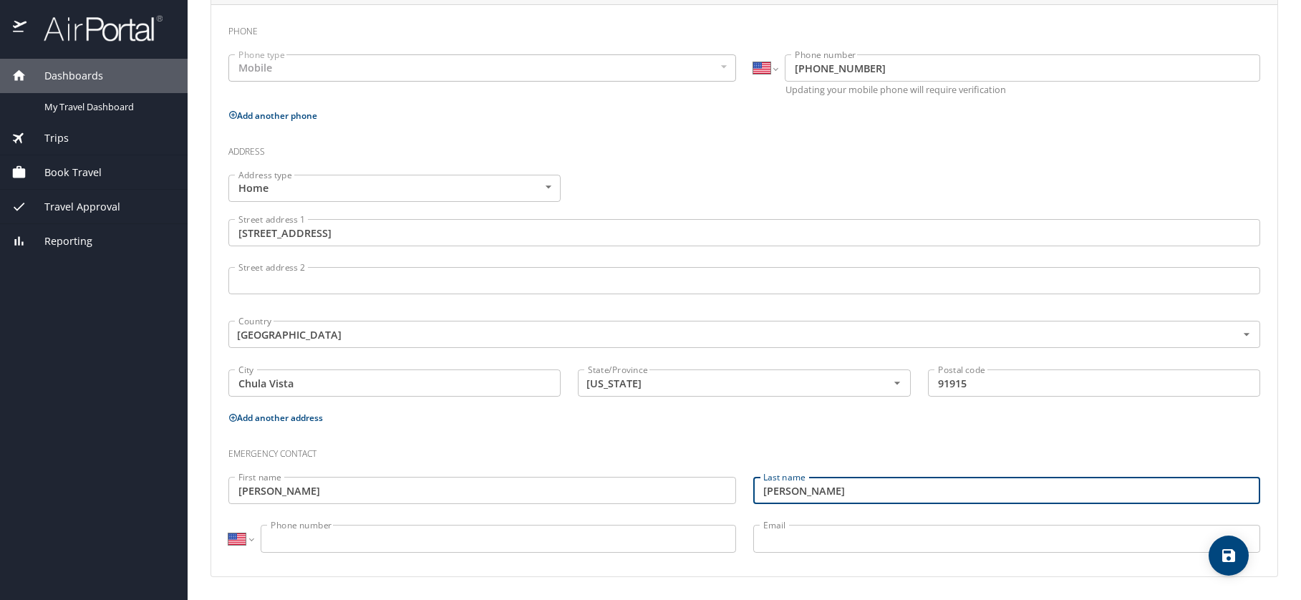
type input "Alvarado"
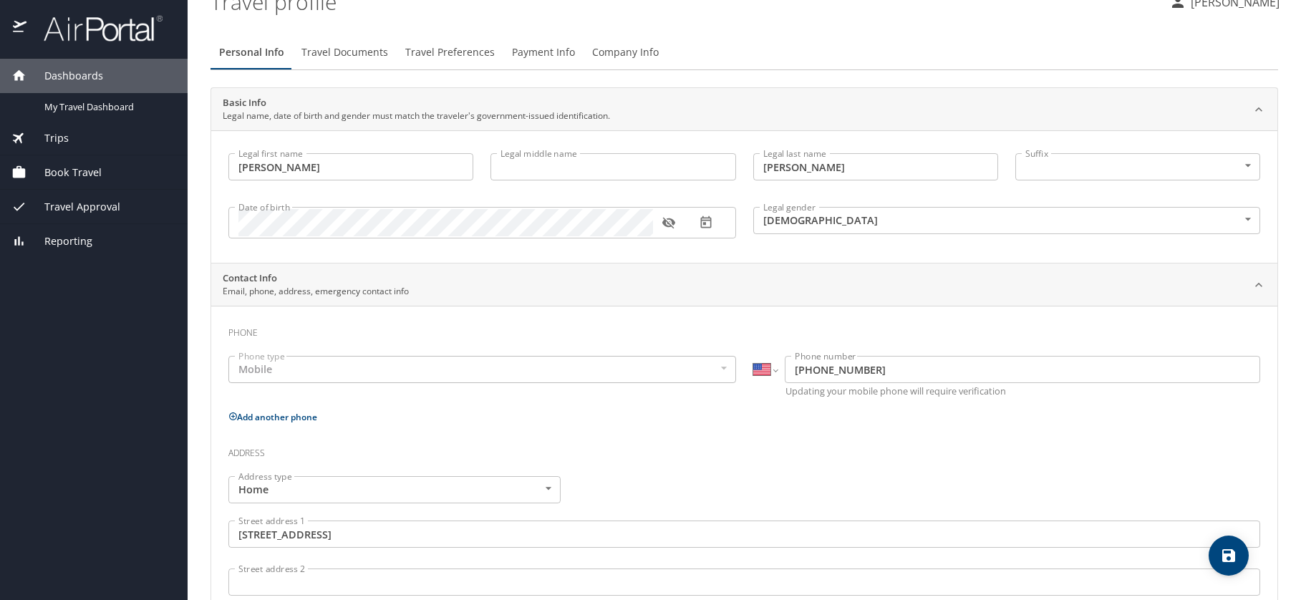
scroll to position [24, 0]
type input "(661) 586-8629"
click at [649, 52] on span "Company Info" at bounding box center [625, 51] width 67 height 18
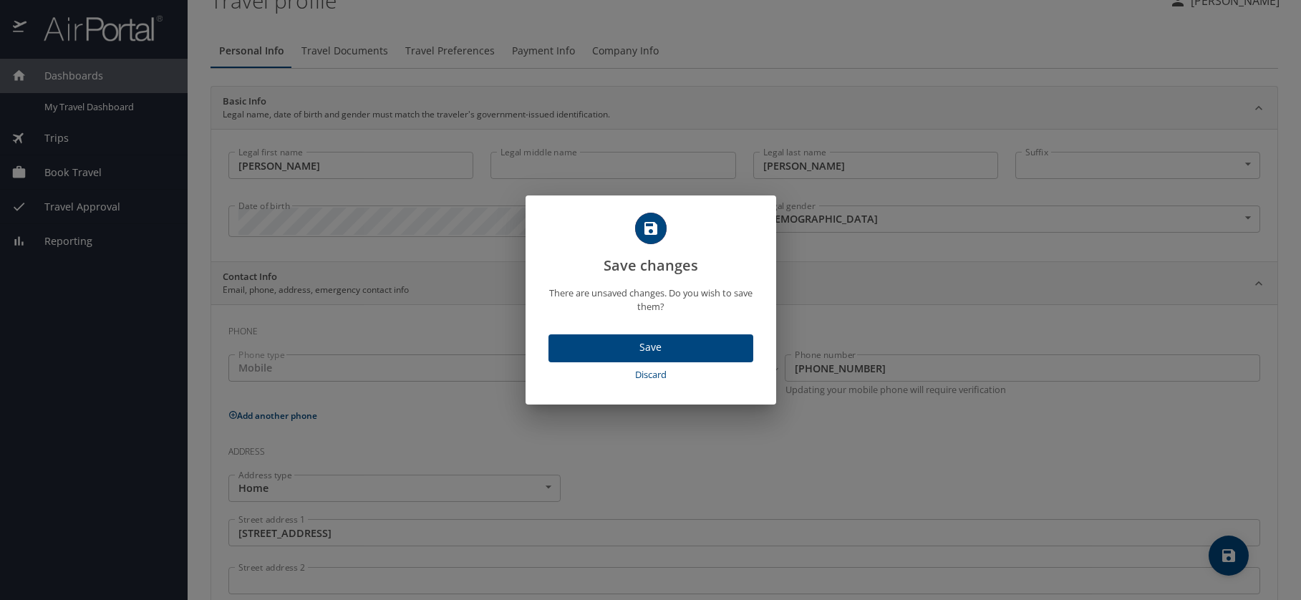
click at [652, 356] on span "Save" at bounding box center [651, 348] width 182 height 18
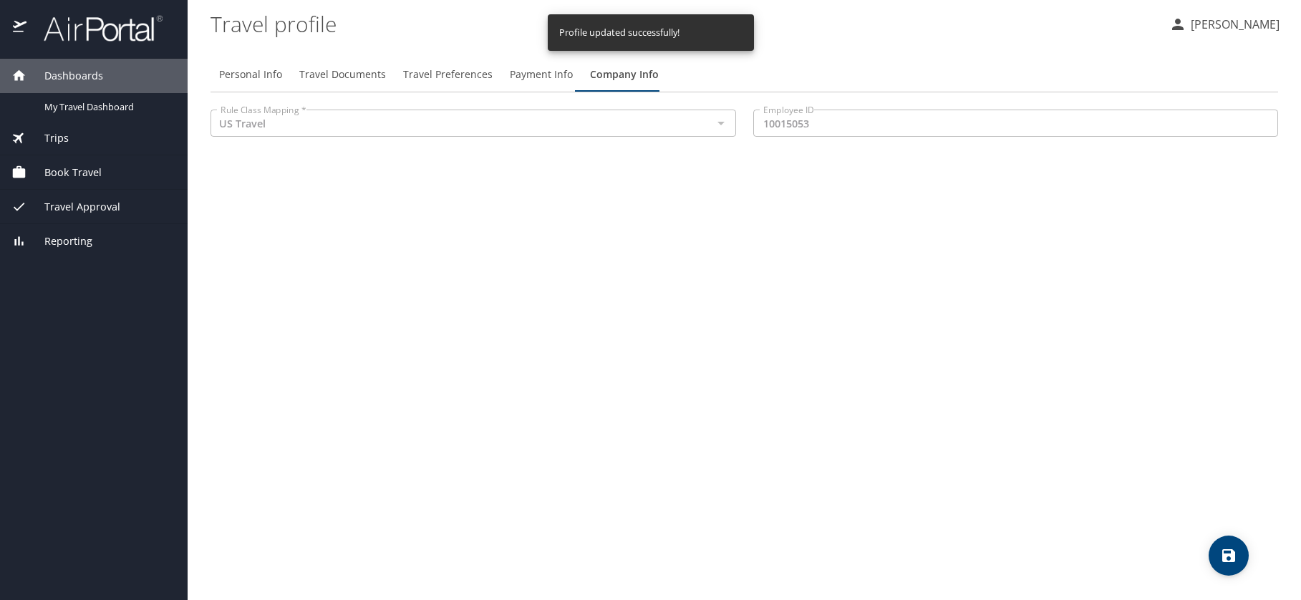
scroll to position [0, 0]
click at [256, 71] on span "Personal Info" at bounding box center [250, 75] width 63 height 18
select select "US"
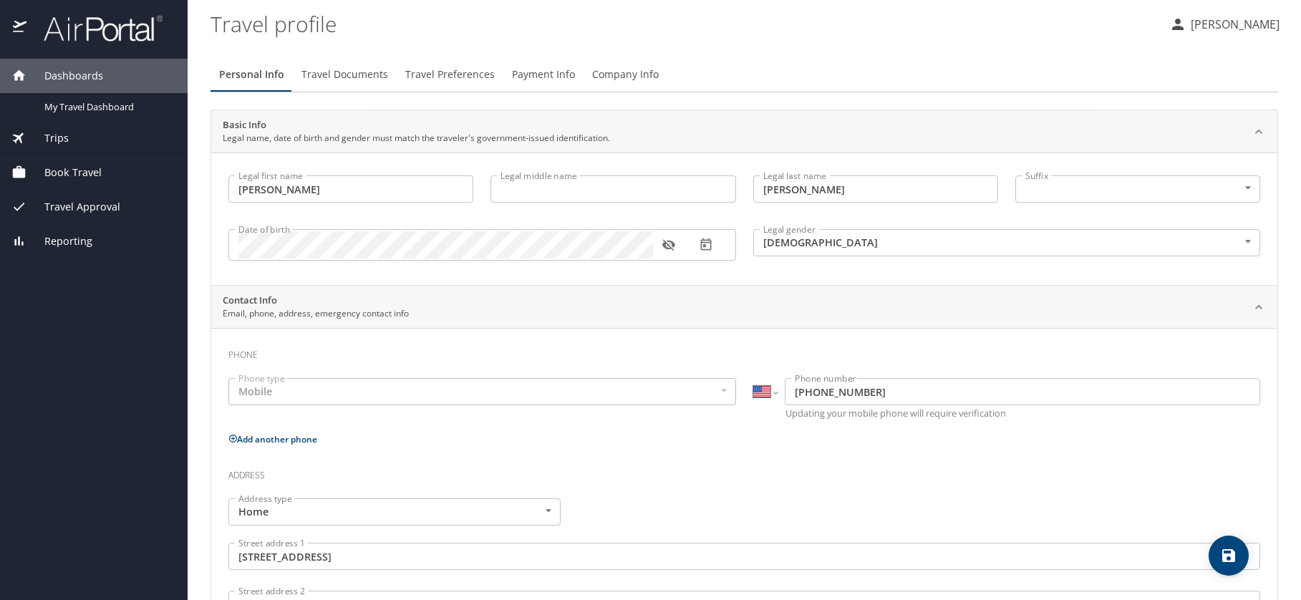
click at [100, 33] on img at bounding box center [95, 28] width 135 height 28
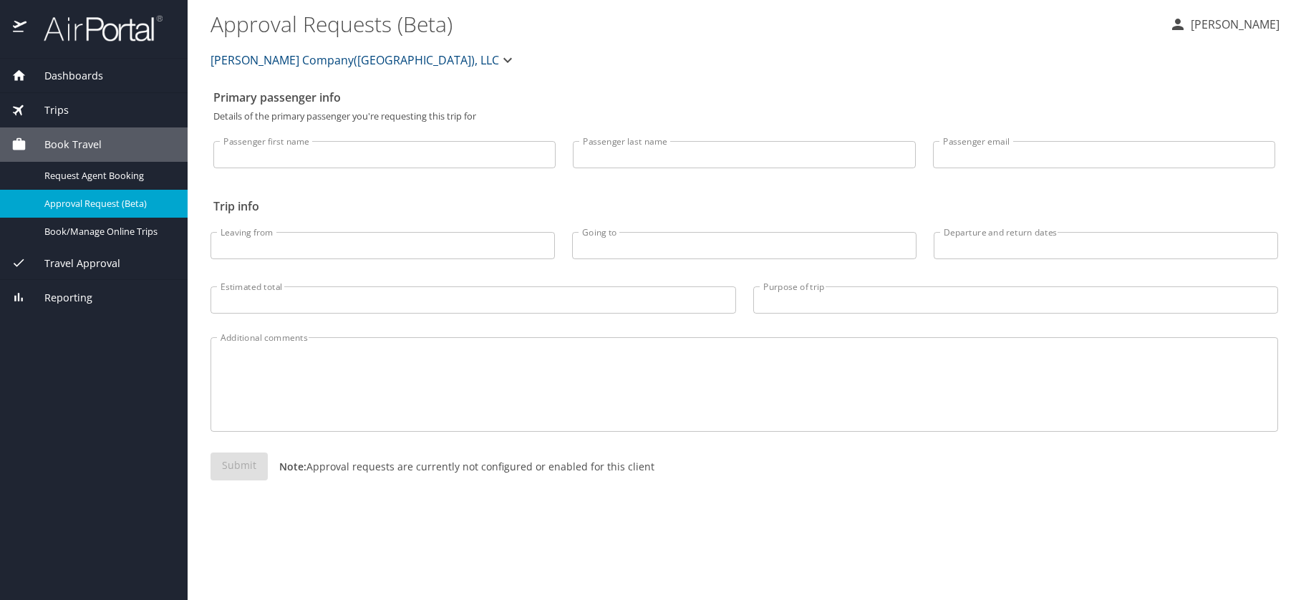
click at [87, 266] on span "Travel Approval" at bounding box center [73, 264] width 94 height 16
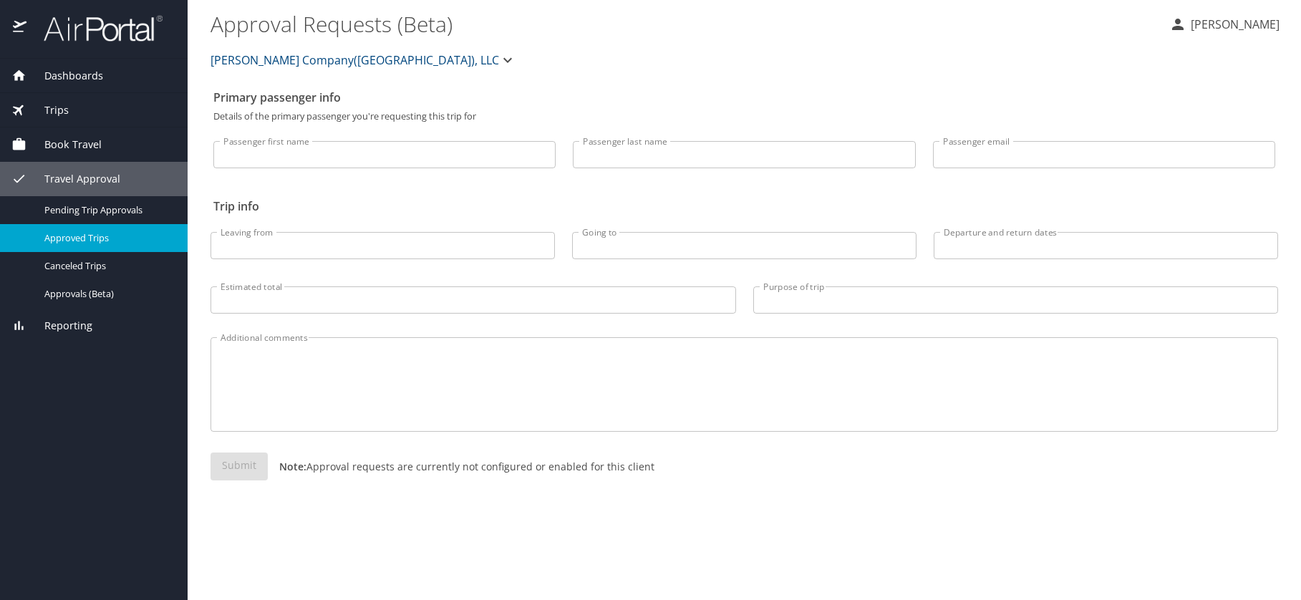
click at [78, 233] on span "Approved Trips" at bounding box center [107, 238] width 126 height 14
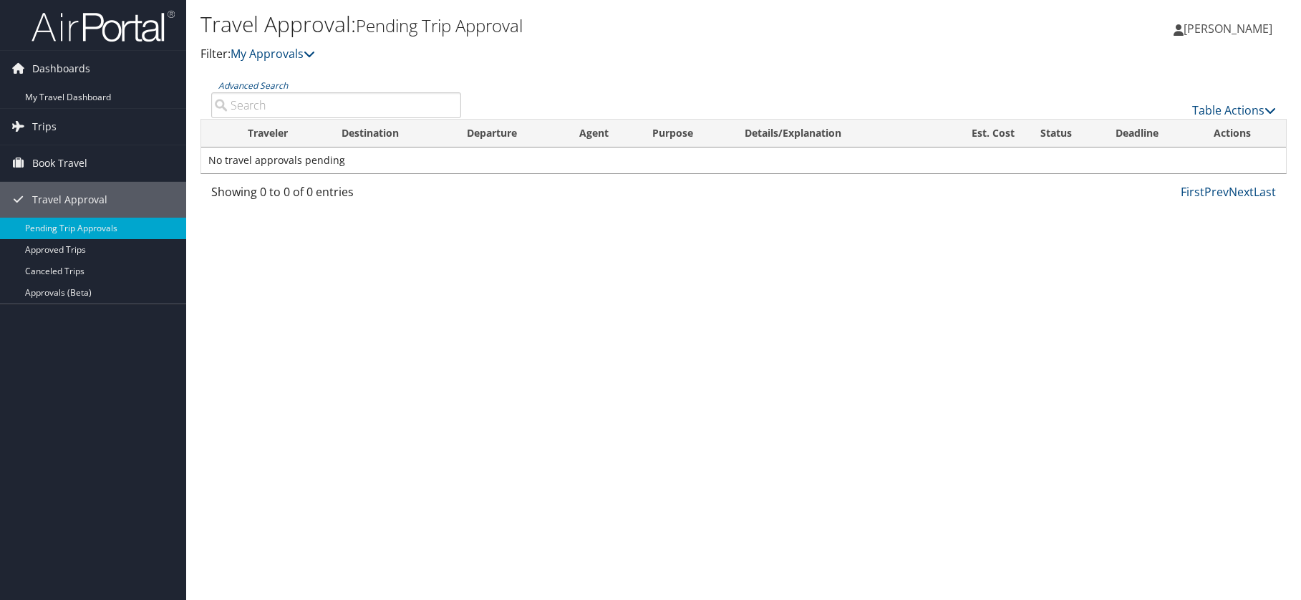
click at [58, 95] on link "My Travel Dashboard" at bounding box center [93, 97] width 186 height 21
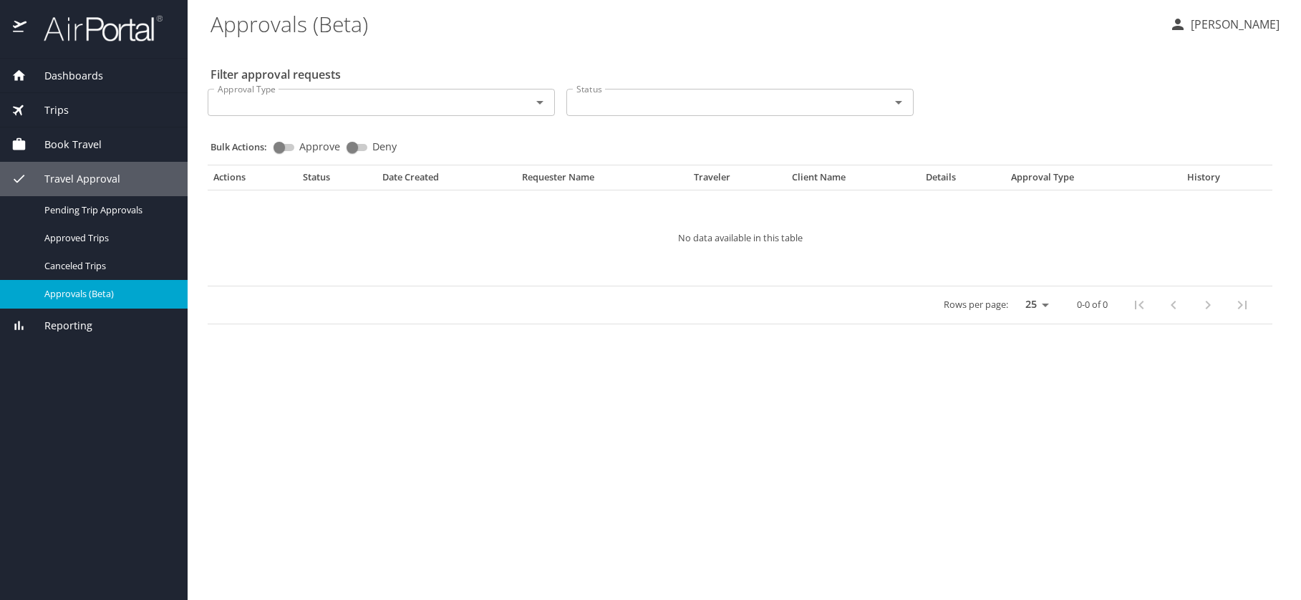
click at [69, 69] on span "Dashboards" at bounding box center [64, 76] width 77 height 16
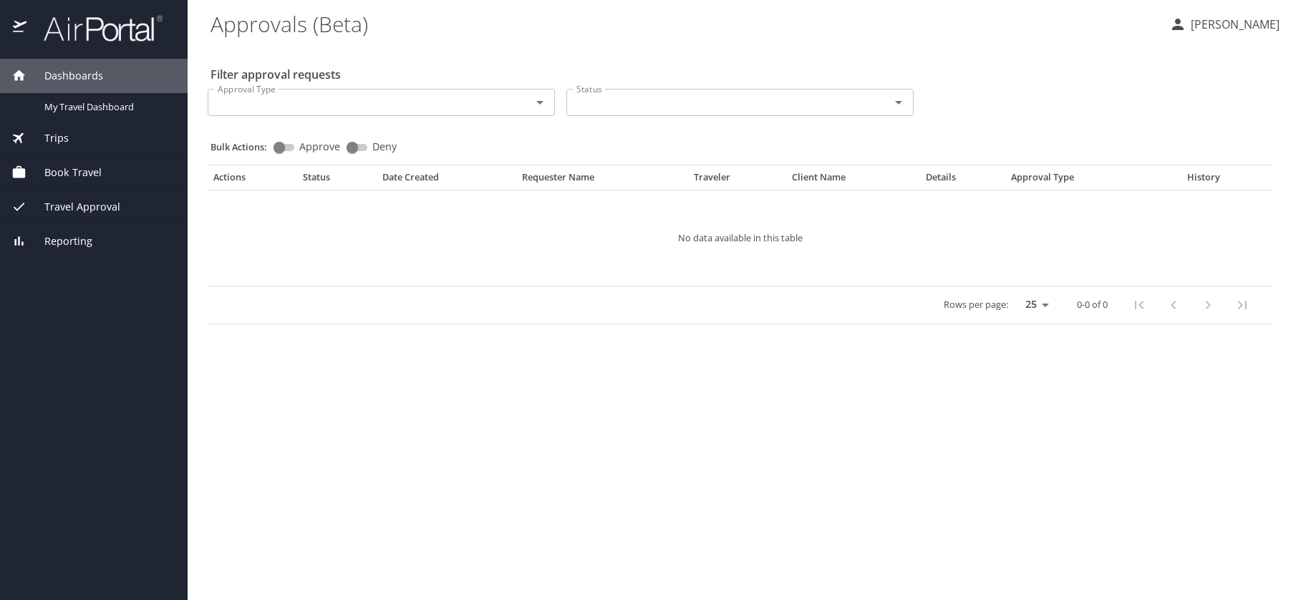
click at [48, 138] on span "Trips" at bounding box center [47, 138] width 42 height 16
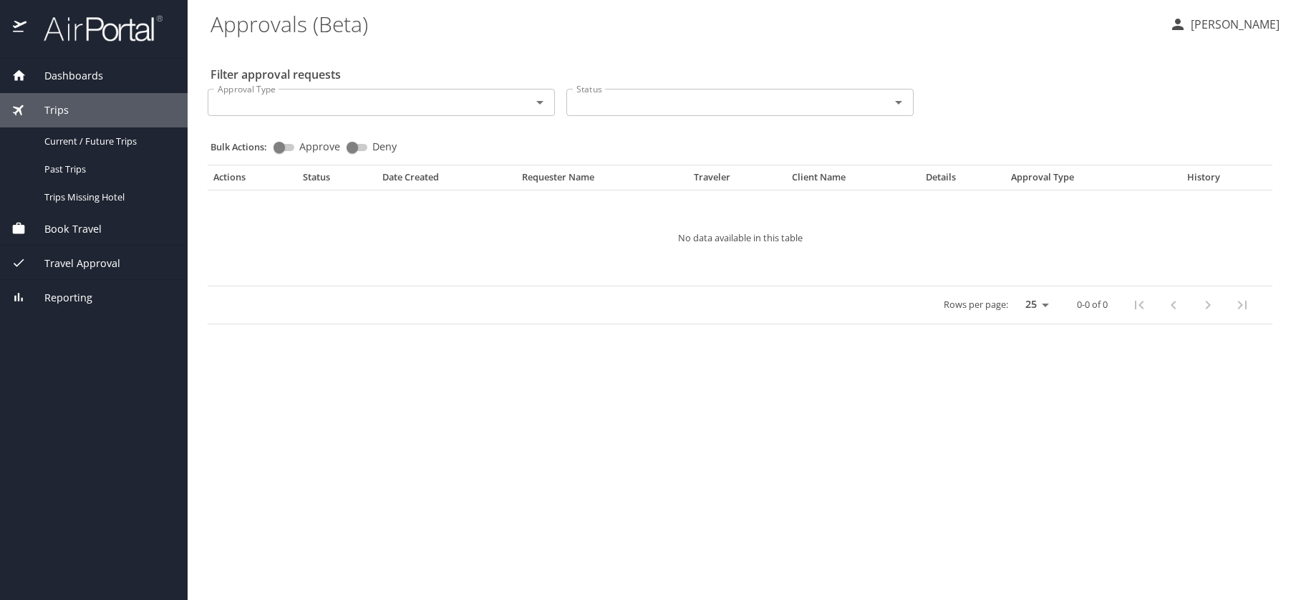
click at [78, 229] on span "Book Travel" at bounding box center [63, 229] width 75 height 16
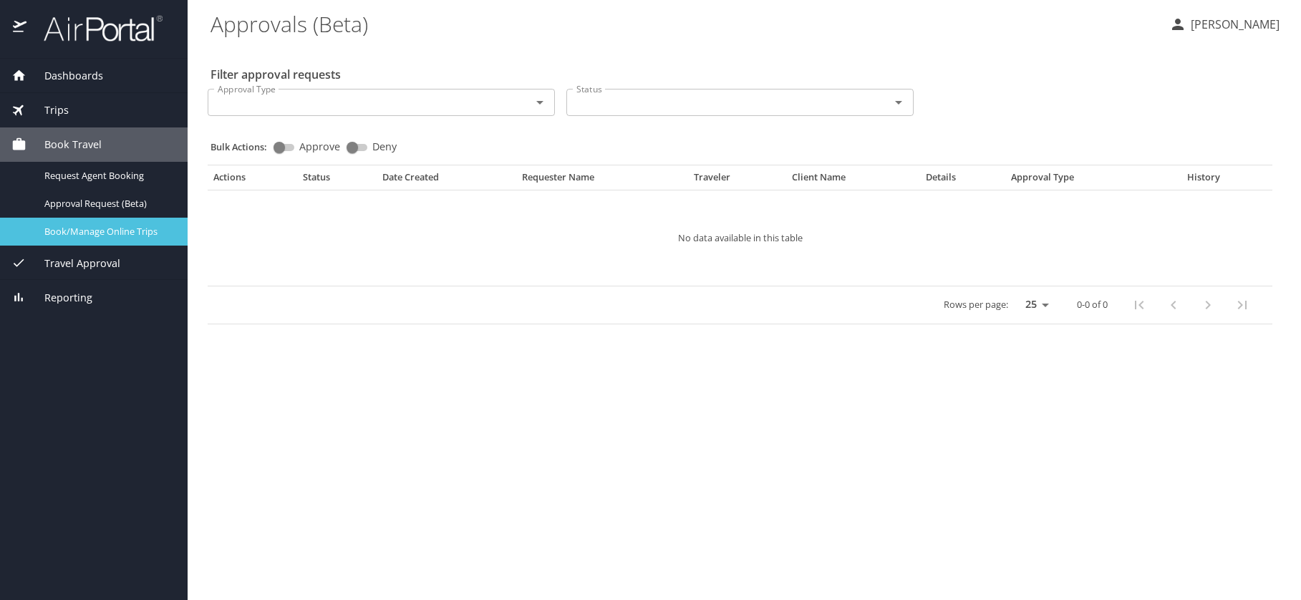
click at [107, 231] on span "Book/Manage Online Trips" at bounding box center [107, 232] width 126 height 14
